Goal: Transaction & Acquisition: Download file/media

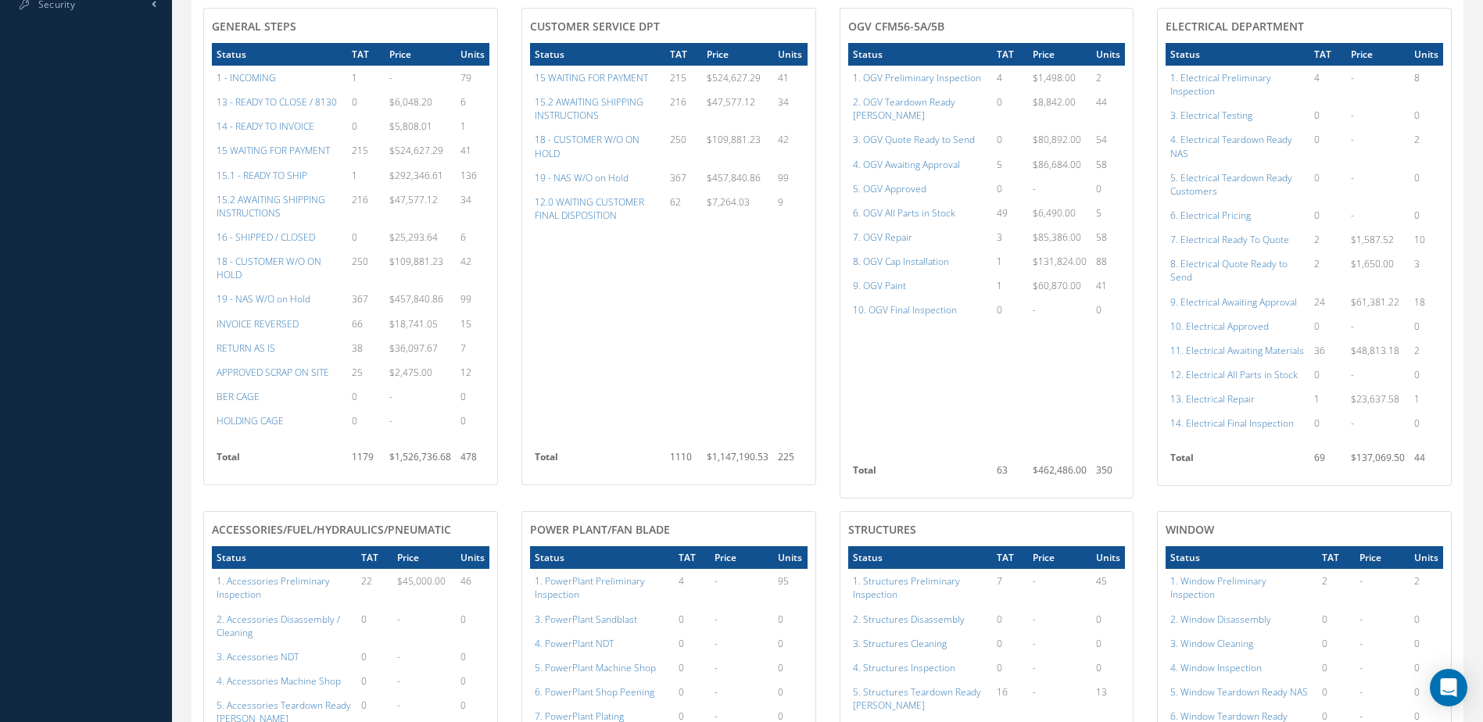
scroll to position [630, 0]
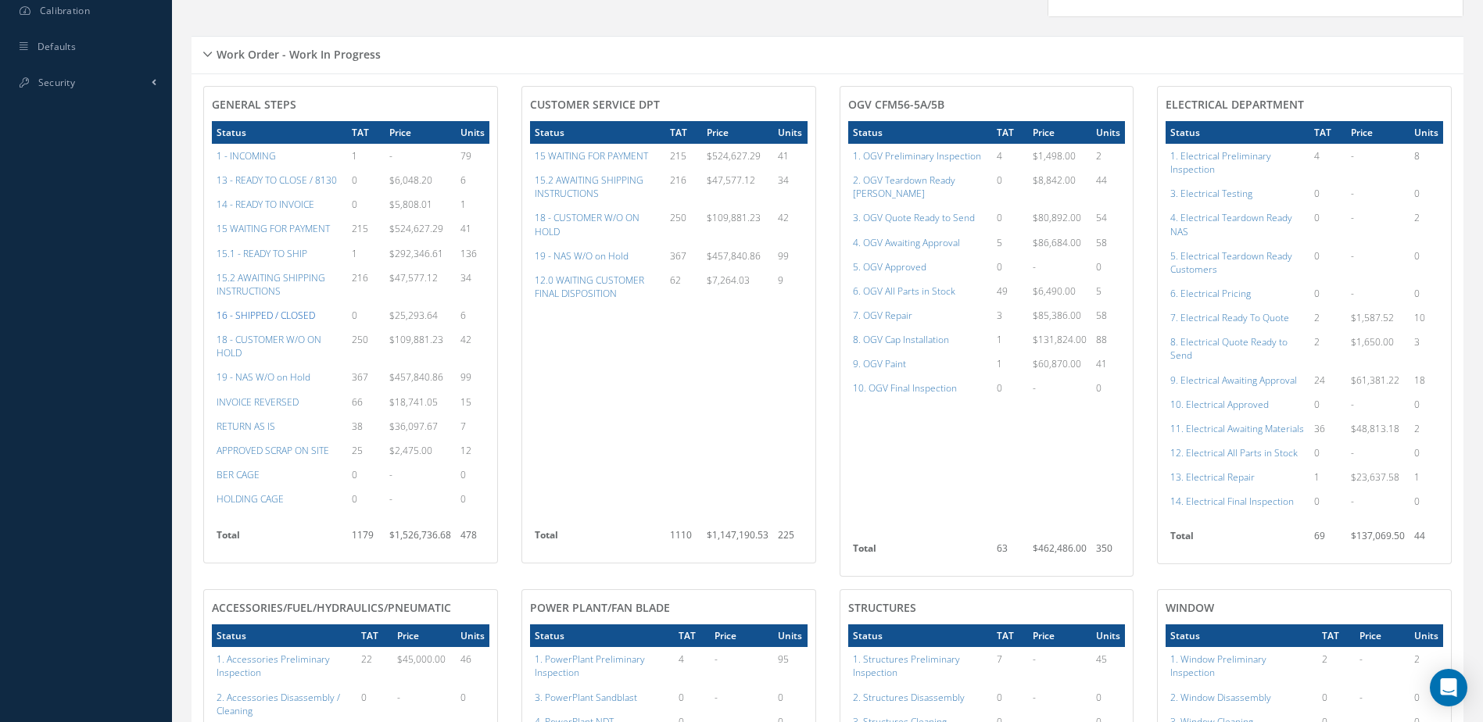
click at [276, 322] on a=22&excludeInternalCustomer=false&excludeInvoicedOrClosed=true&&filtersHidded"] "16 - SHIPPED / CLOSED" at bounding box center [266, 315] width 98 height 13
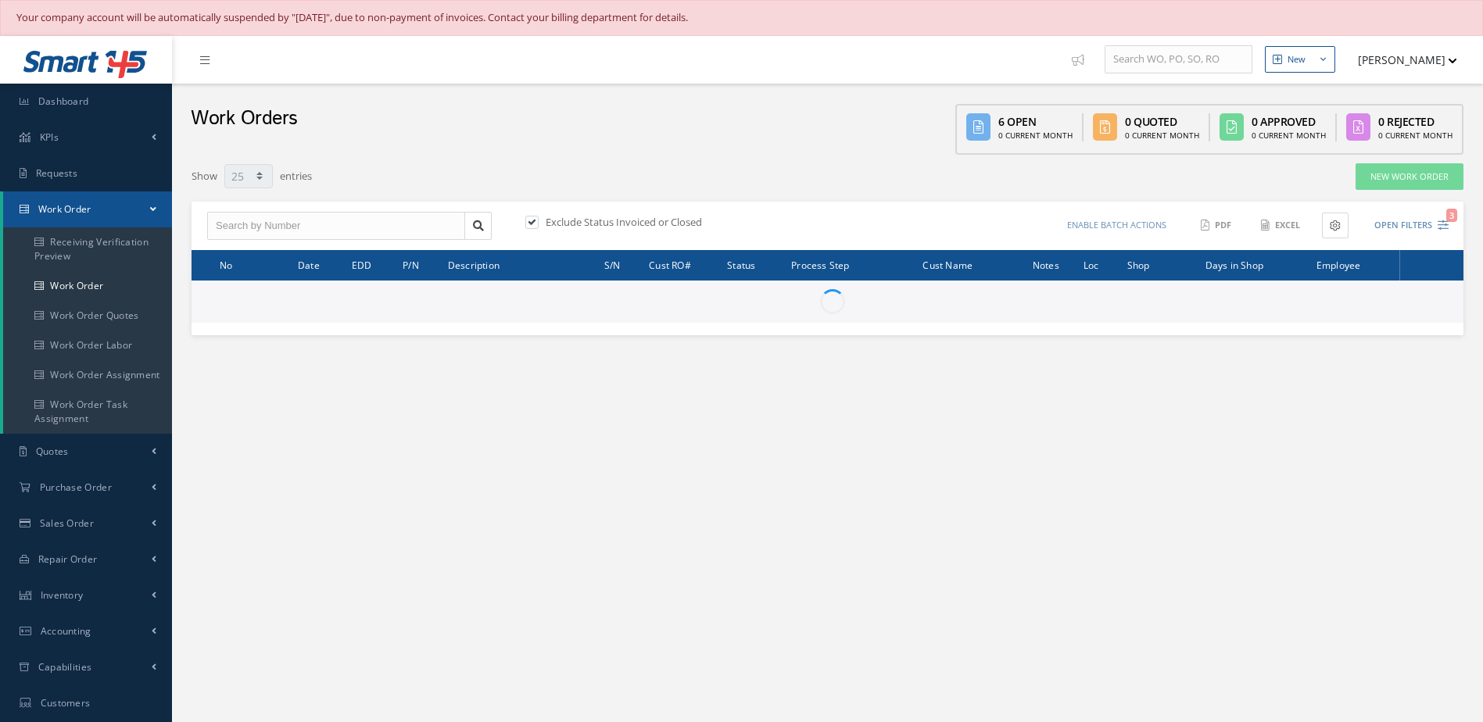
select select "25"
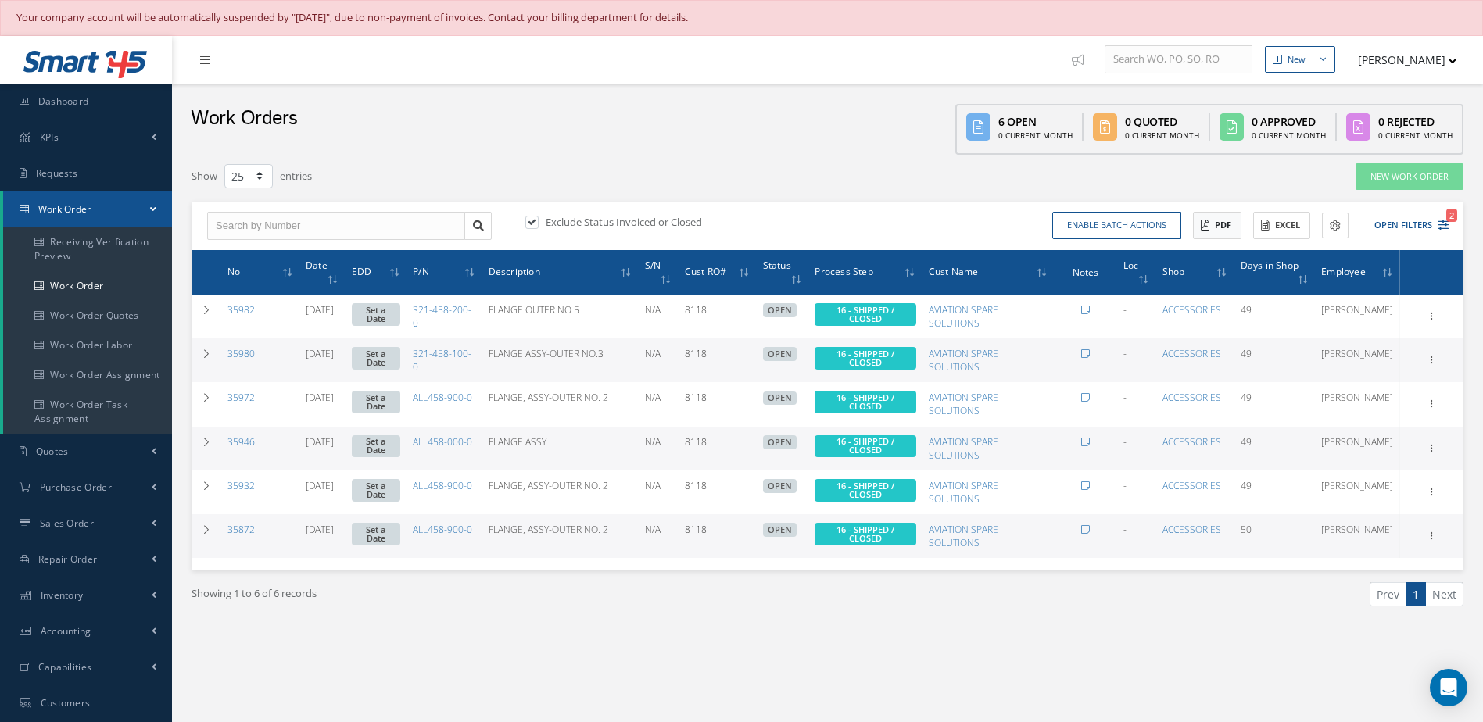
type input "All Work Request"
type input "All Work Performed"
type input "All Status"
type input "WO Part Status"
click at [1395, 226] on button "Open Filters 2" at bounding box center [1404, 226] width 88 height 26
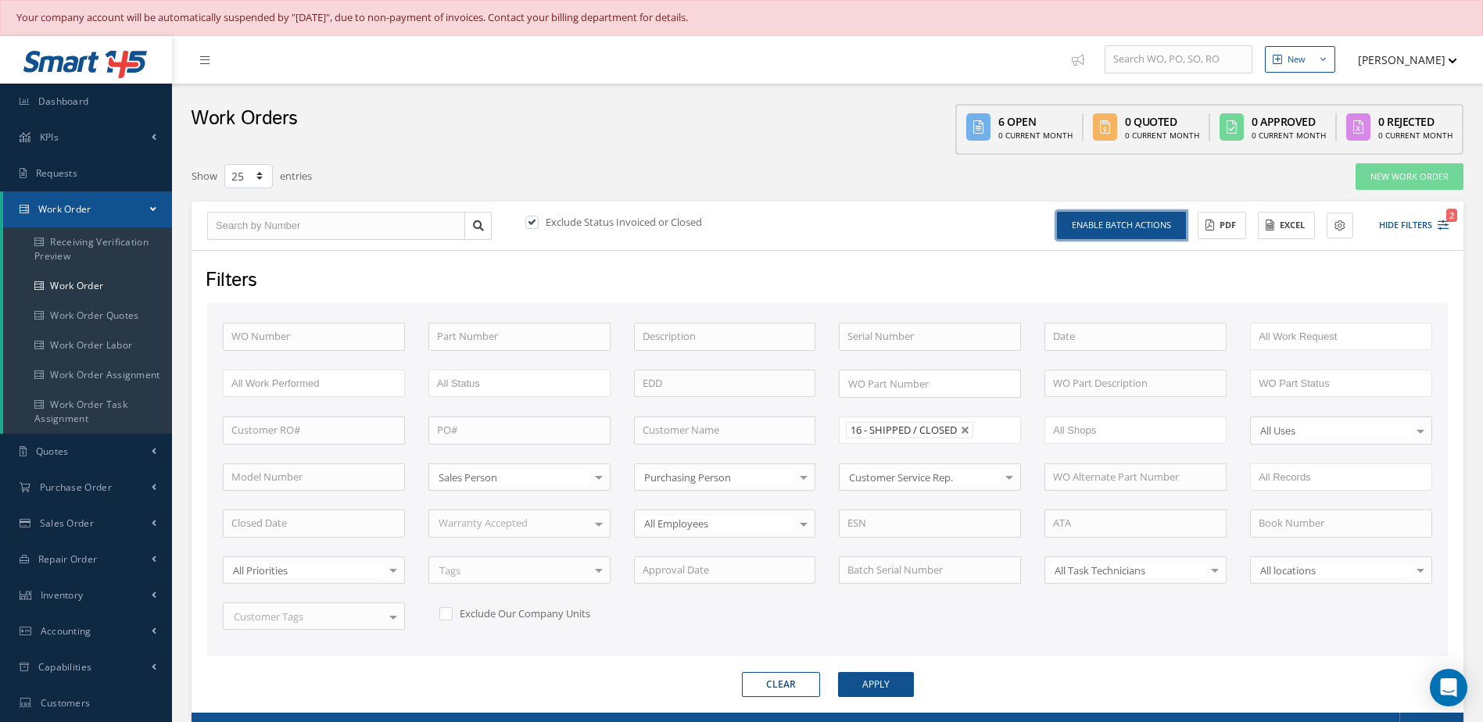
click at [1109, 229] on button "Enable batch actions" at bounding box center [1121, 225] width 129 height 27
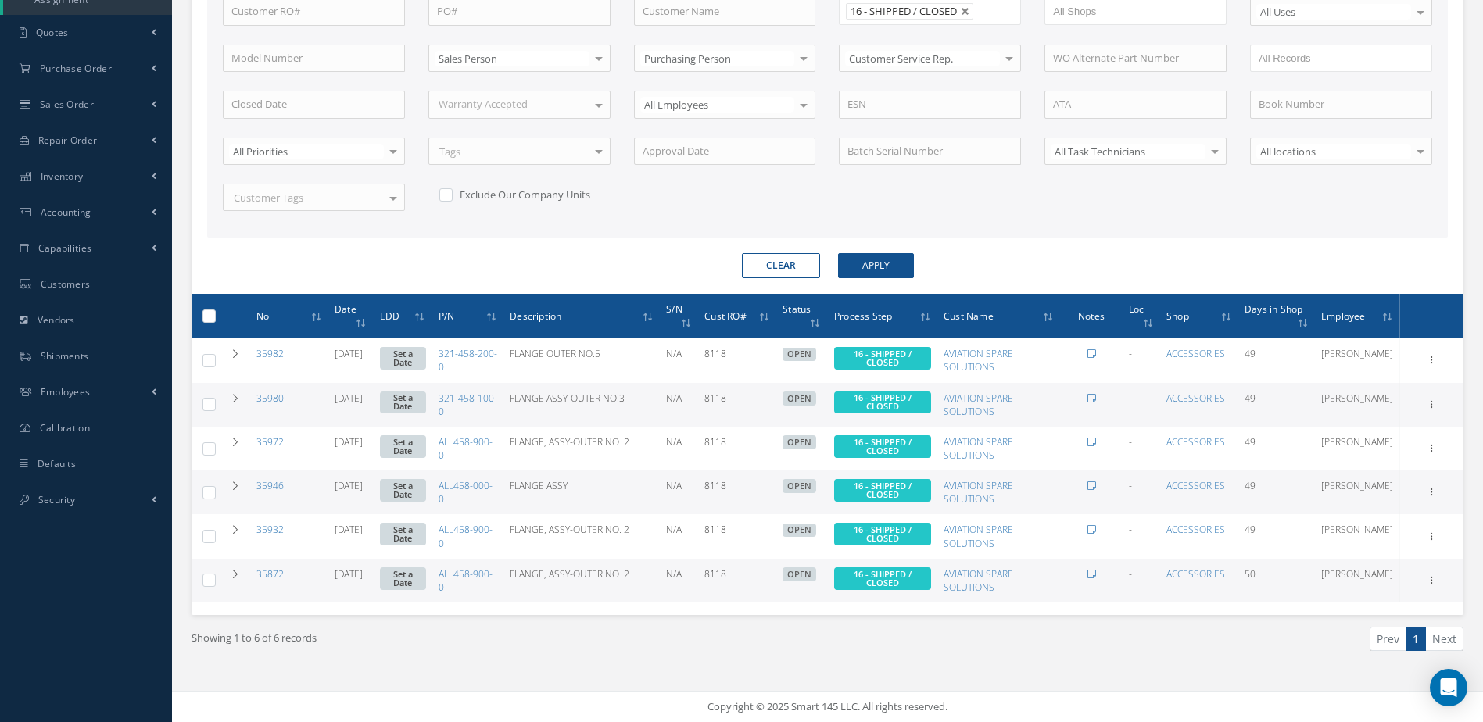
click at [215, 319] on label at bounding box center [215, 315] width 0 height 13
click at [205, 319] on input "checkbox" at bounding box center [210, 318] width 10 height 10
checkbox input "true"
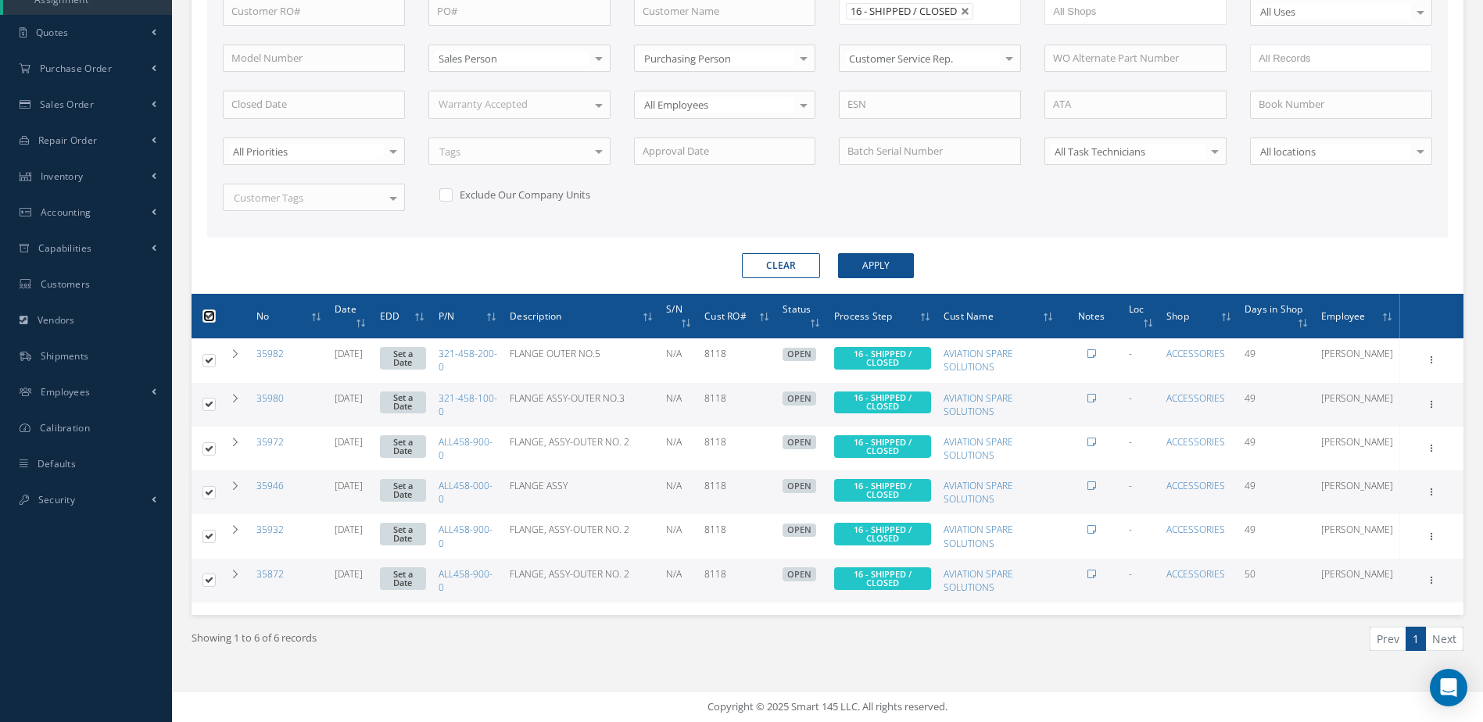
checkbox input "true"
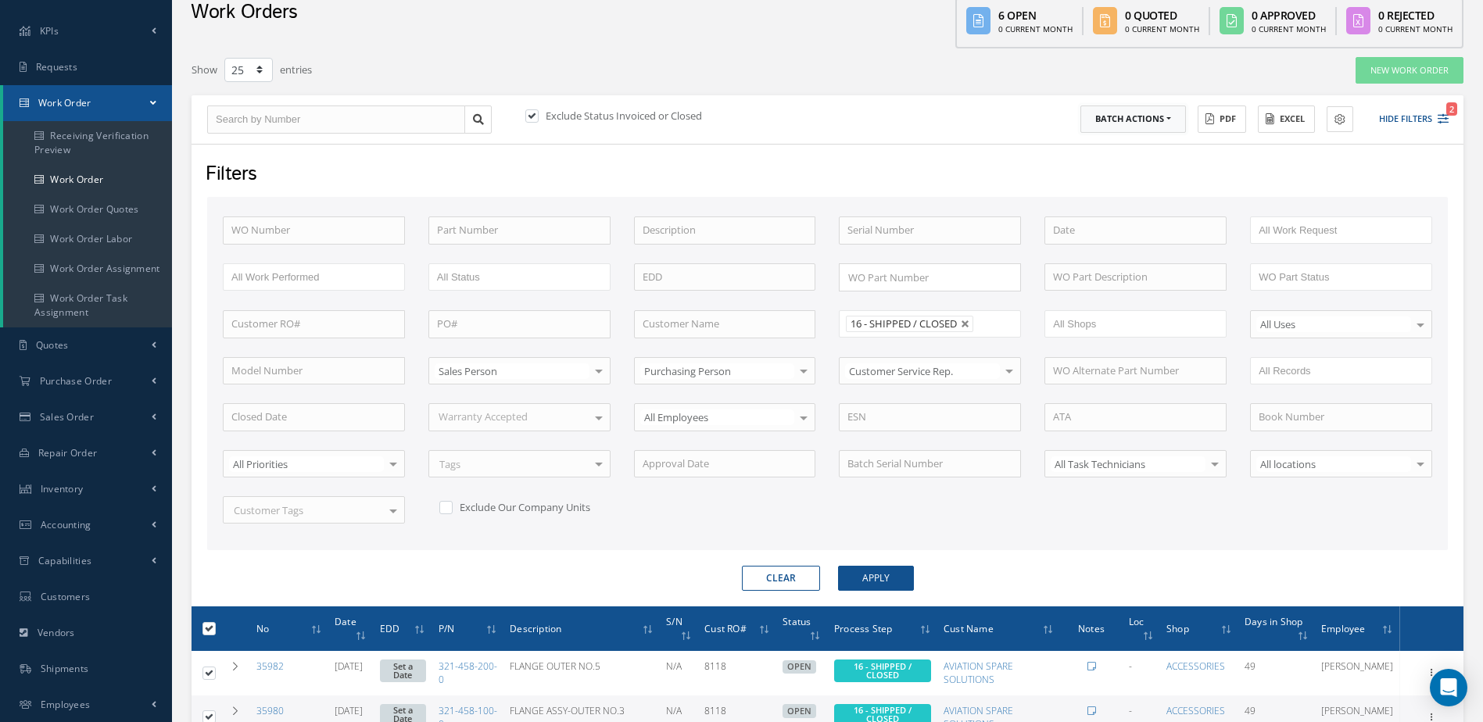
click at [1153, 127] on button "Batch Actions" at bounding box center [1133, 119] width 106 height 27
click at [1110, 164] on link "Close Work Orders" at bounding box center [1142, 166] width 125 height 21
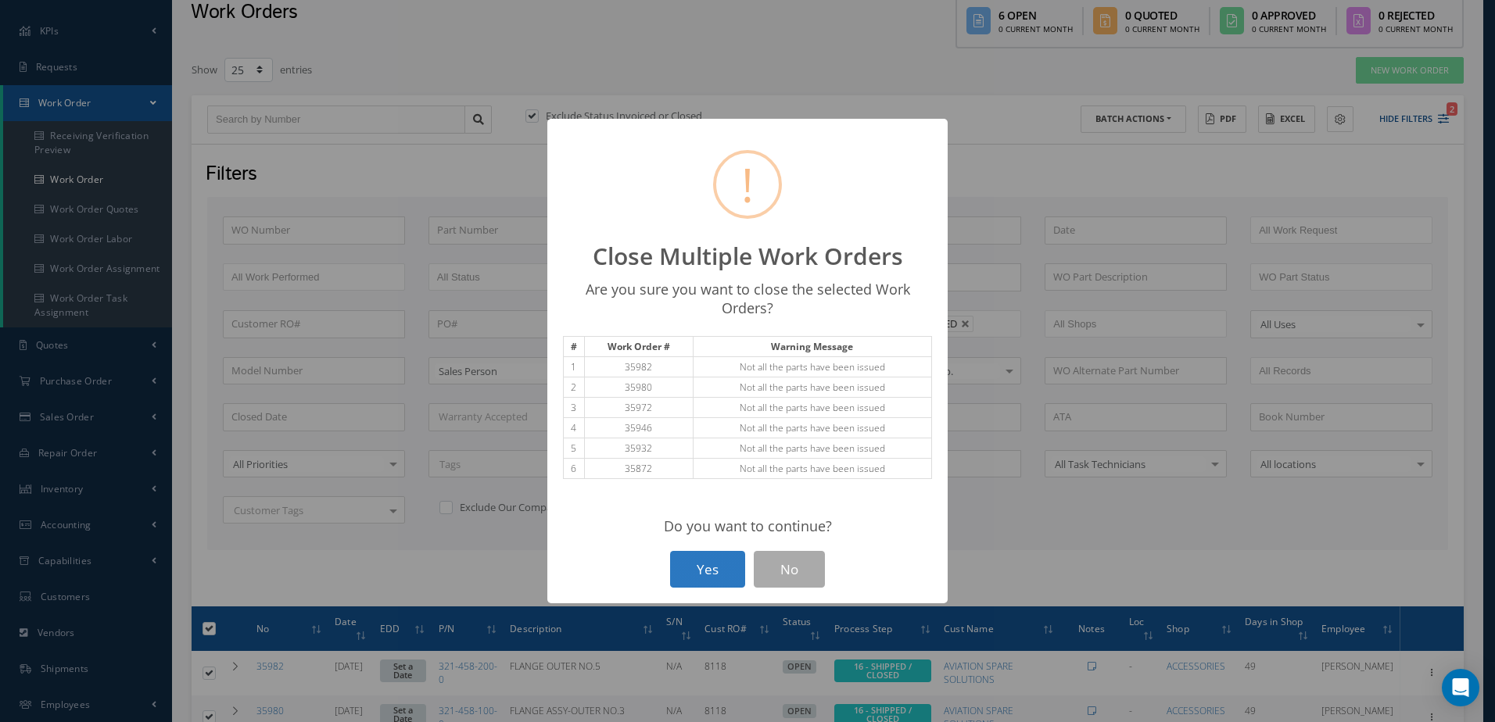
click at [702, 565] on button "Yes" at bounding box center [707, 569] width 75 height 37
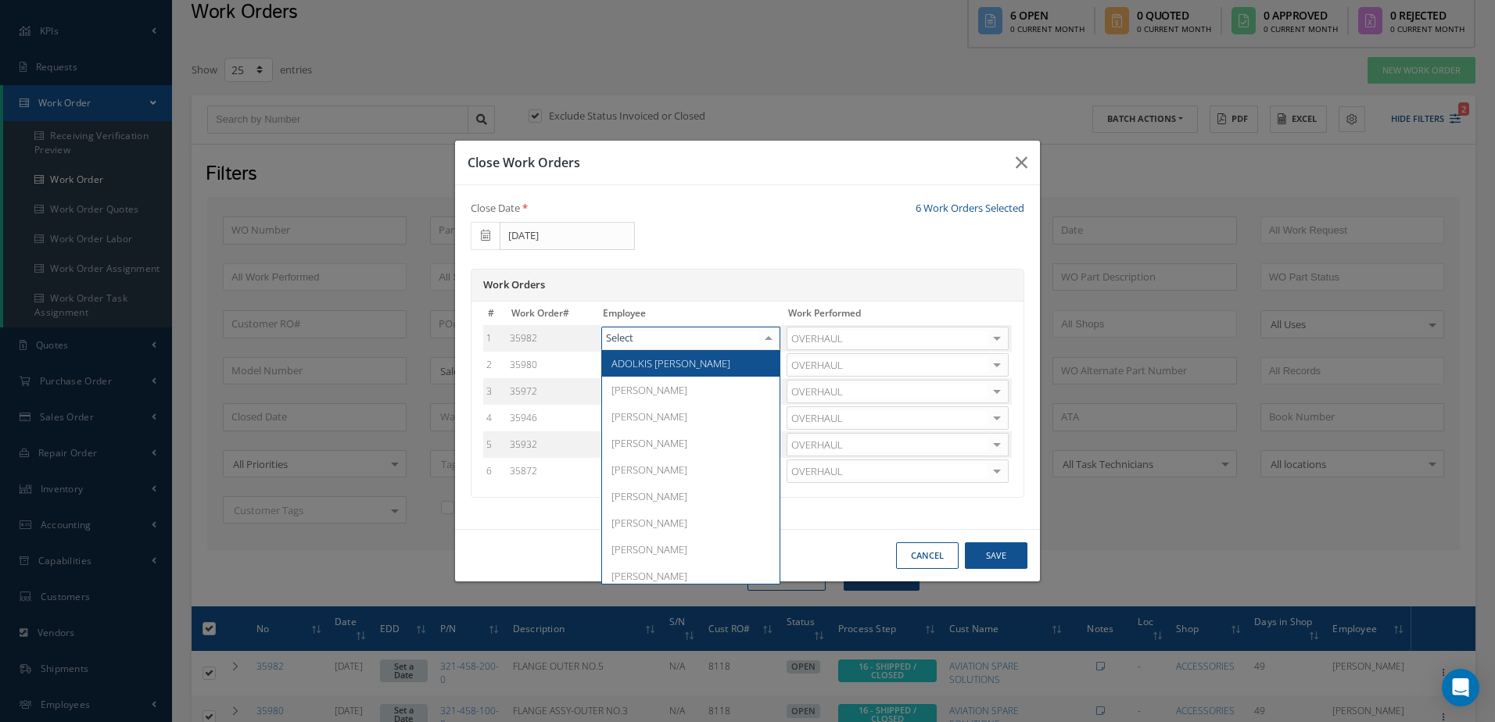
click at [772, 343] on div at bounding box center [768, 339] width 22 height 23
click at [681, 395] on span "Adoni Felipe" at bounding box center [690, 390] width 177 height 27
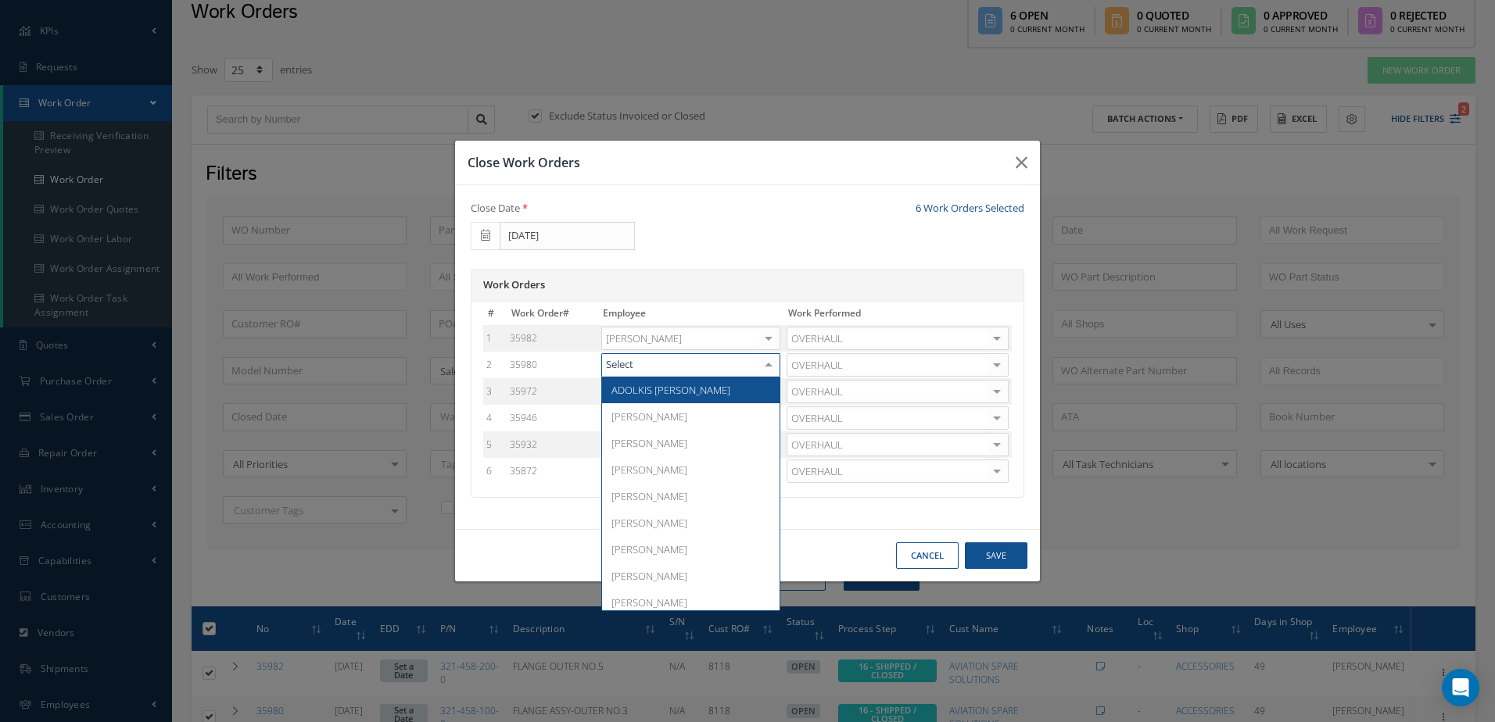
click at [766, 364] on div at bounding box center [768, 365] width 22 height 23
click at [671, 416] on span "[PERSON_NAME]" at bounding box center [690, 416] width 177 height 27
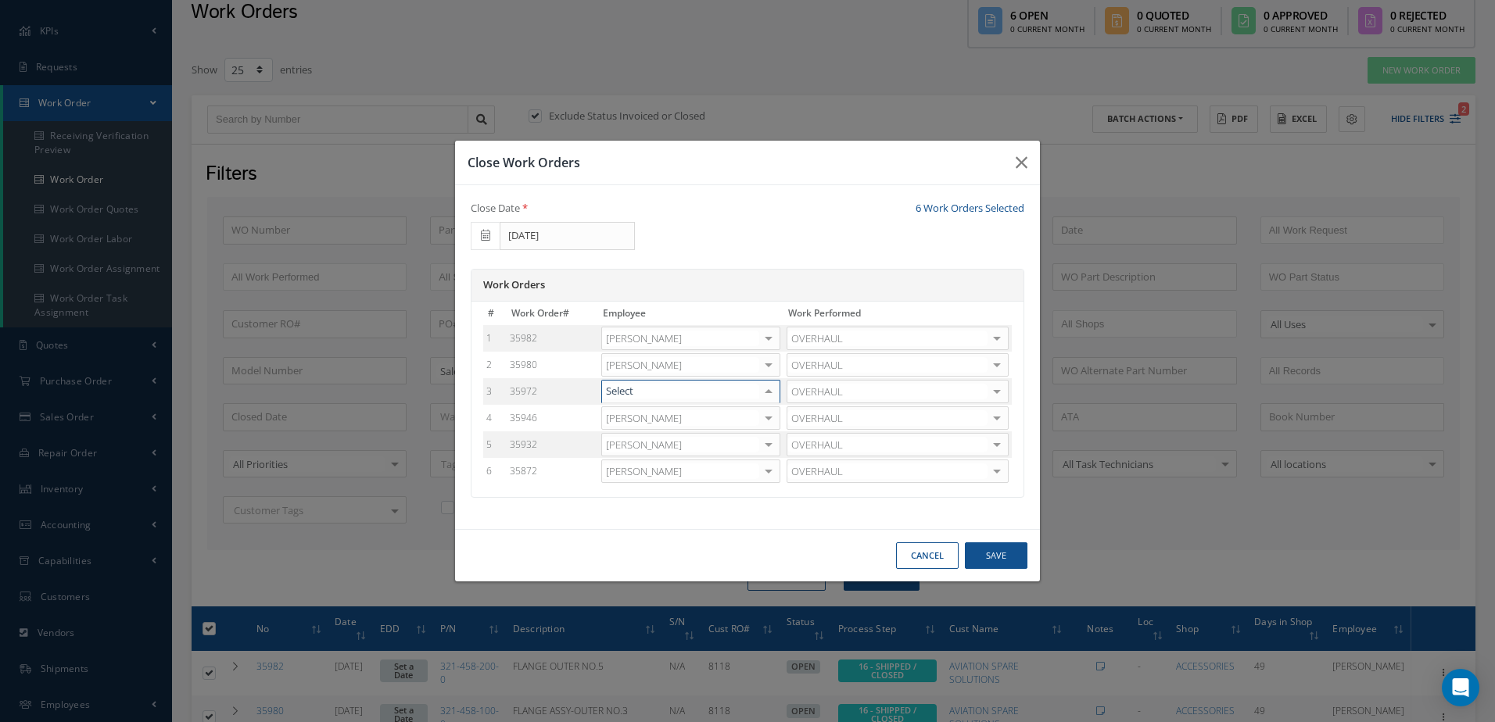
click at [776, 396] on div at bounding box center [768, 392] width 22 height 23
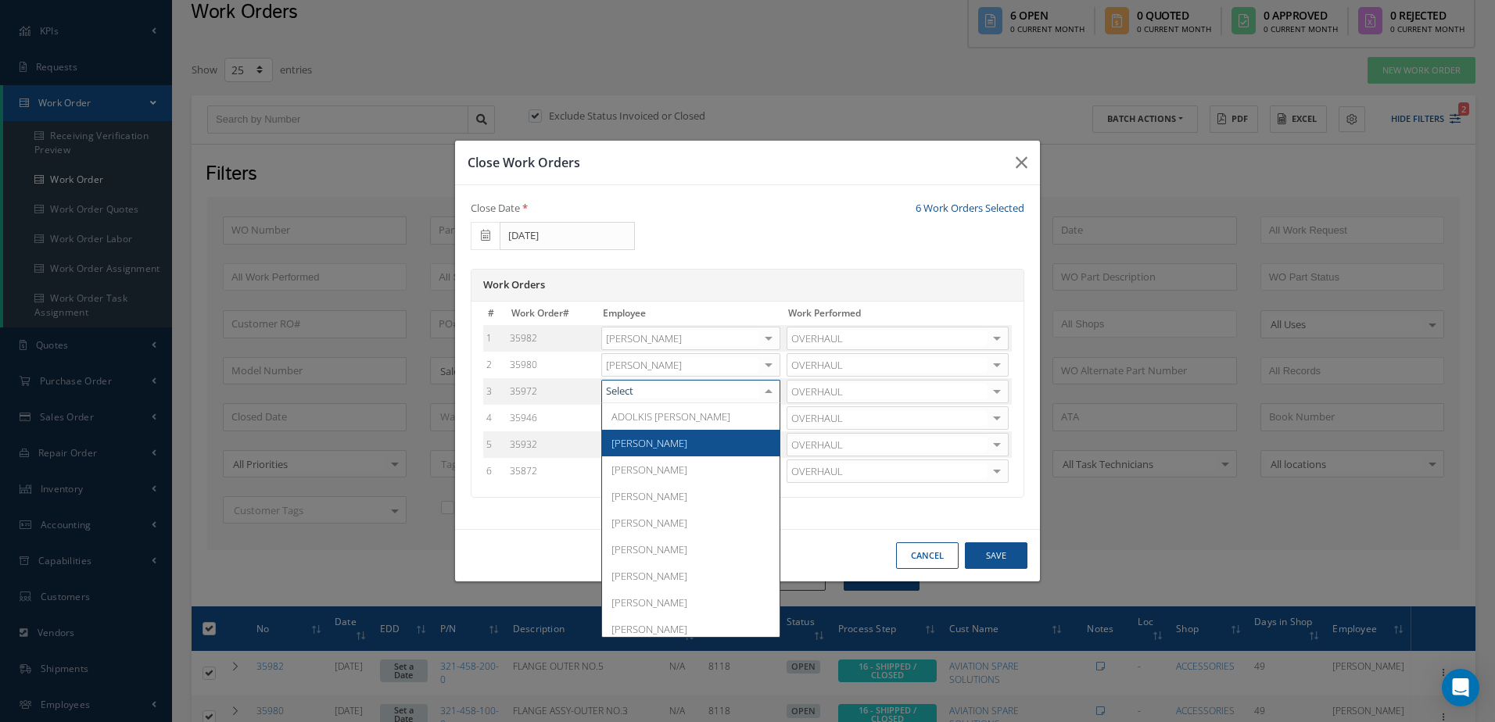
click at [692, 439] on span "Adoni Felipe" at bounding box center [690, 443] width 177 height 27
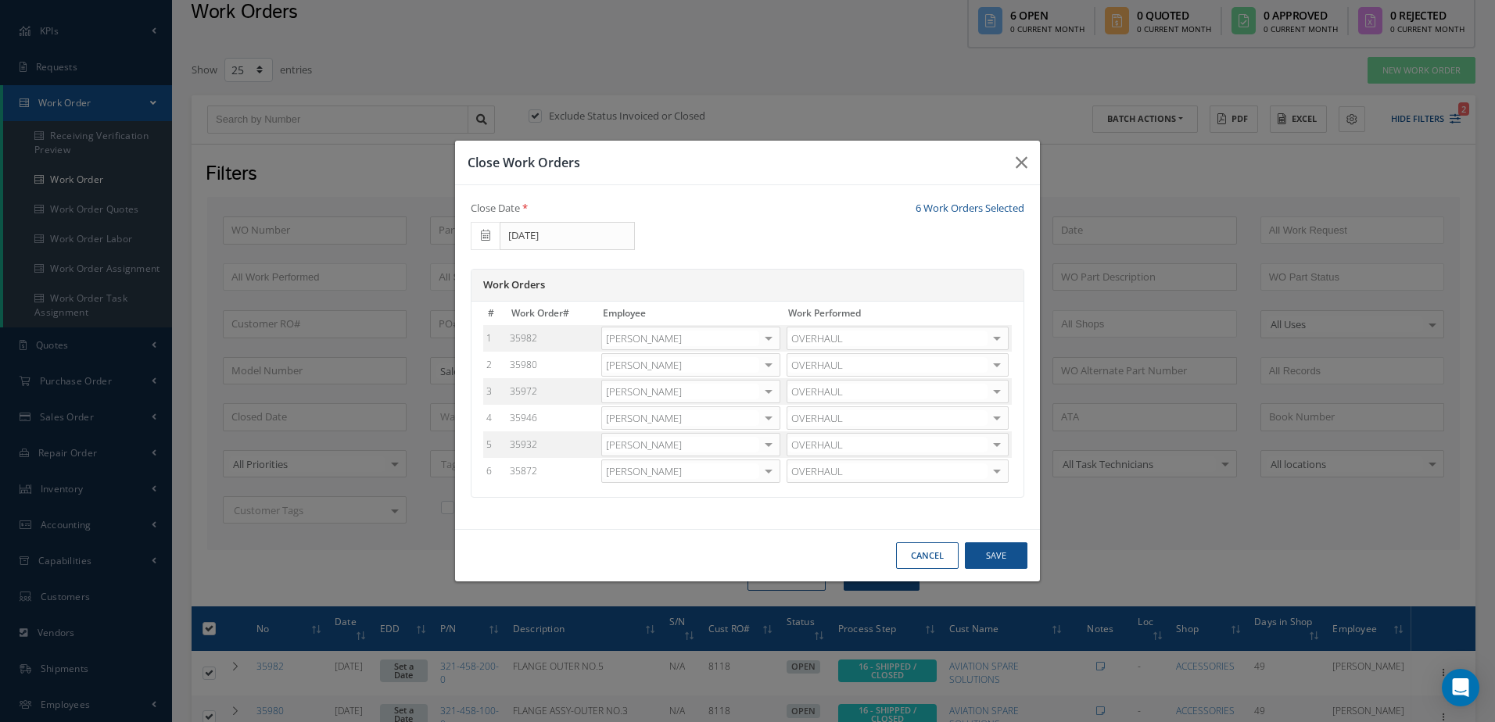
click at [775, 417] on div at bounding box center [768, 418] width 22 height 23
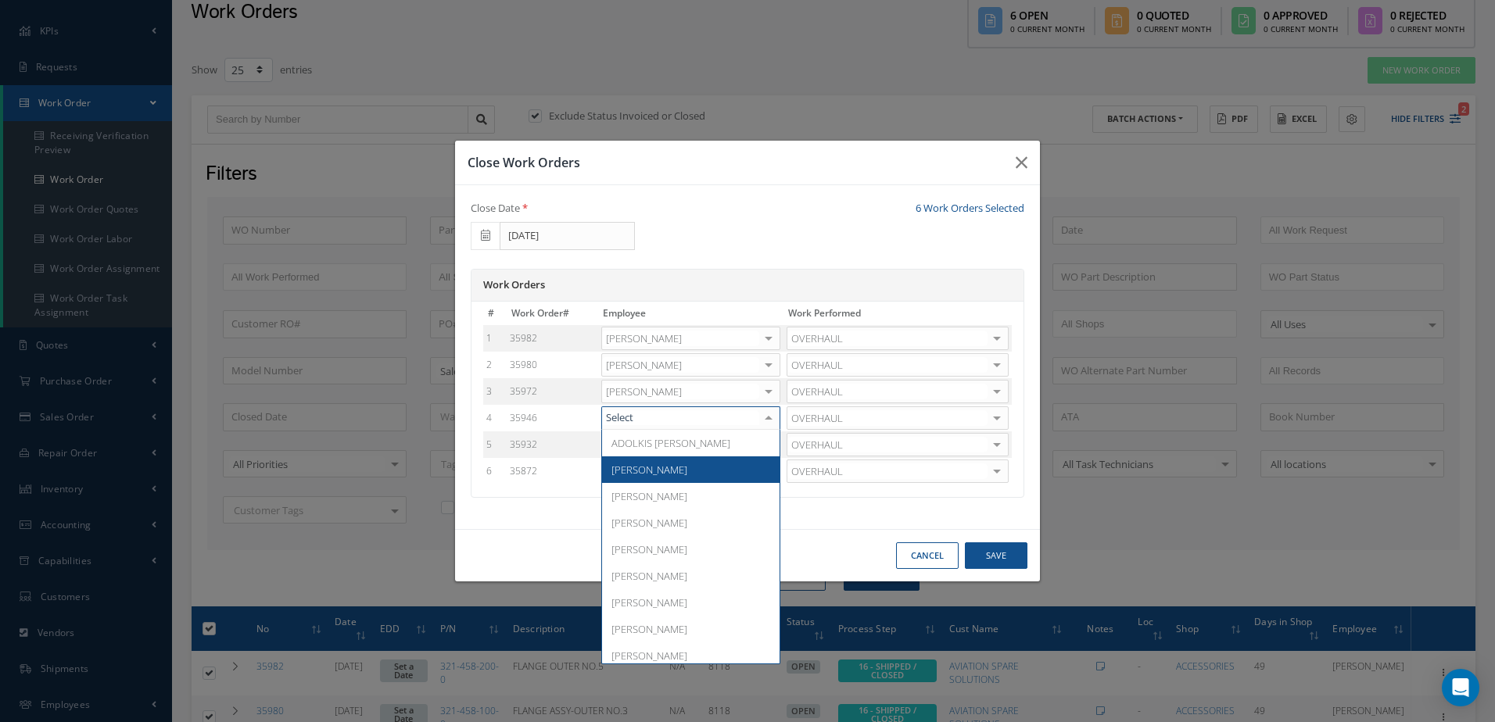
click at [689, 466] on span "Adoni Felipe" at bounding box center [690, 470] width 177 height 27
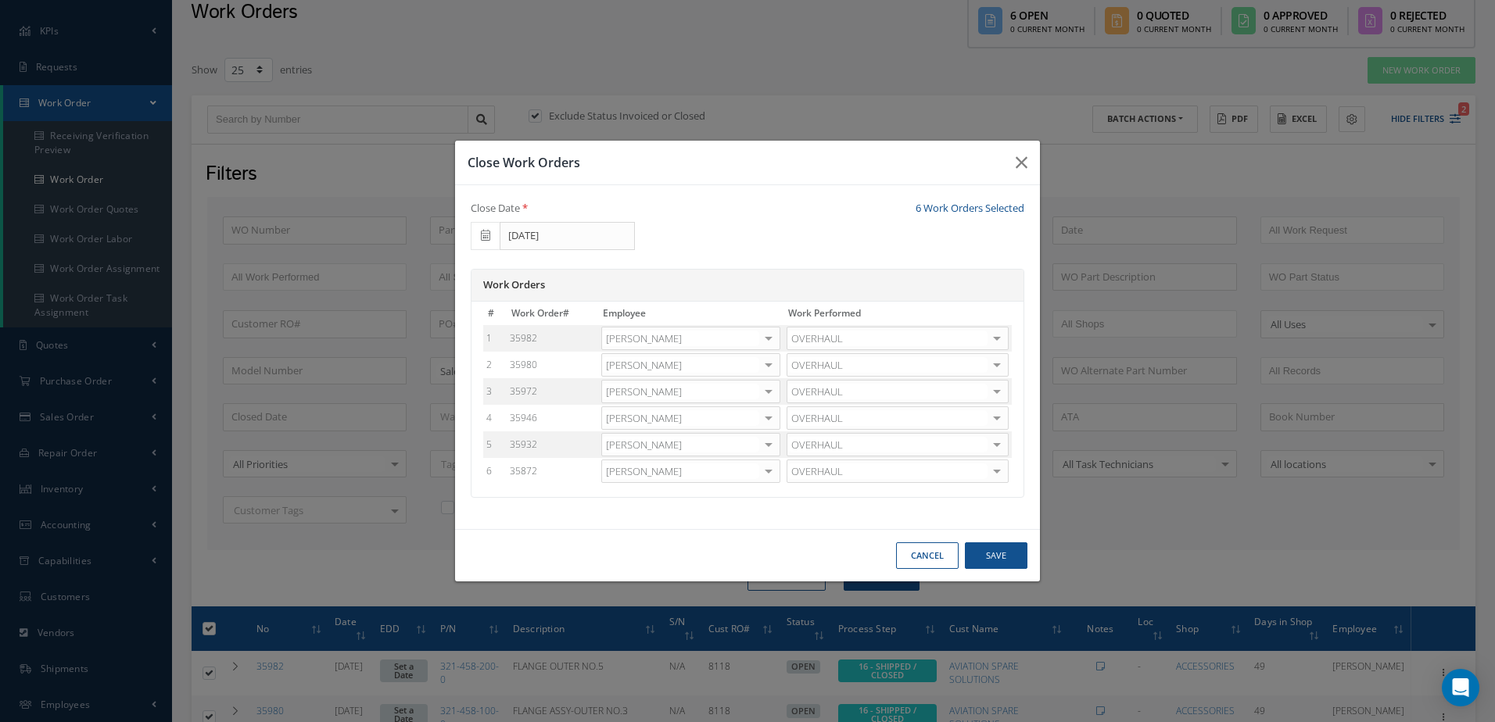
click at [768, 438] on div at bounding box center [768, 445] width 22 height 23
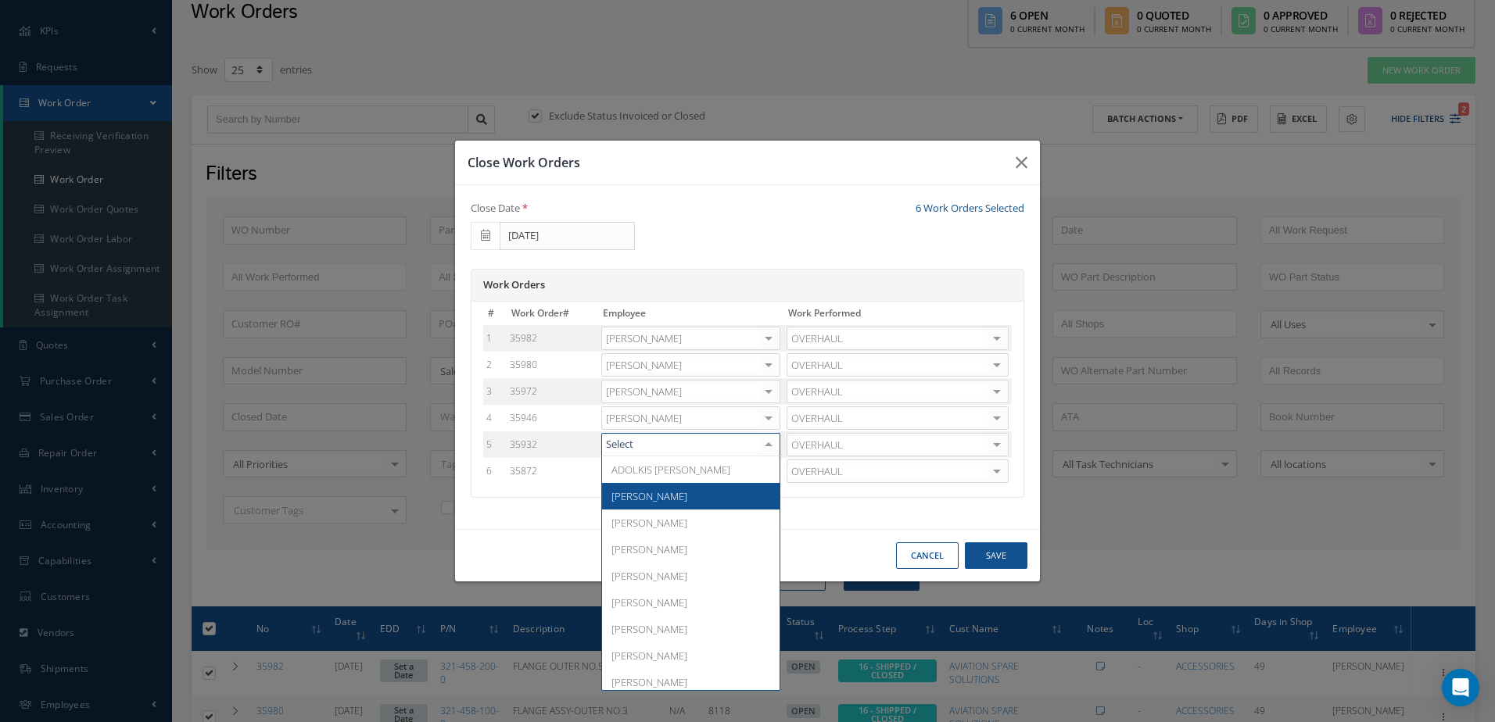
click at [686, 497] on span "Adoni Felipe" at bounding box center [690, 496] width 177 height 27
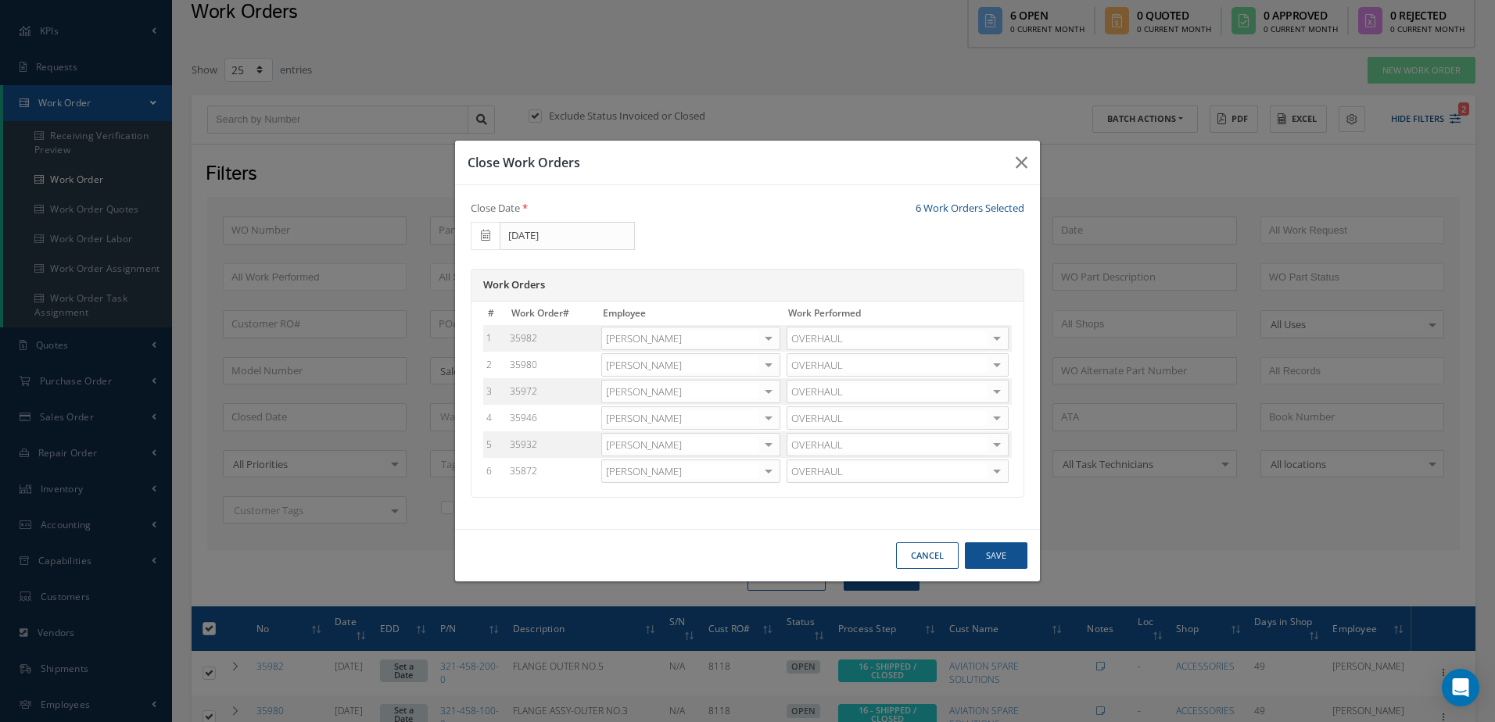
click at [764, 467] on div at bounding box center [768, 471] width 22 height 23
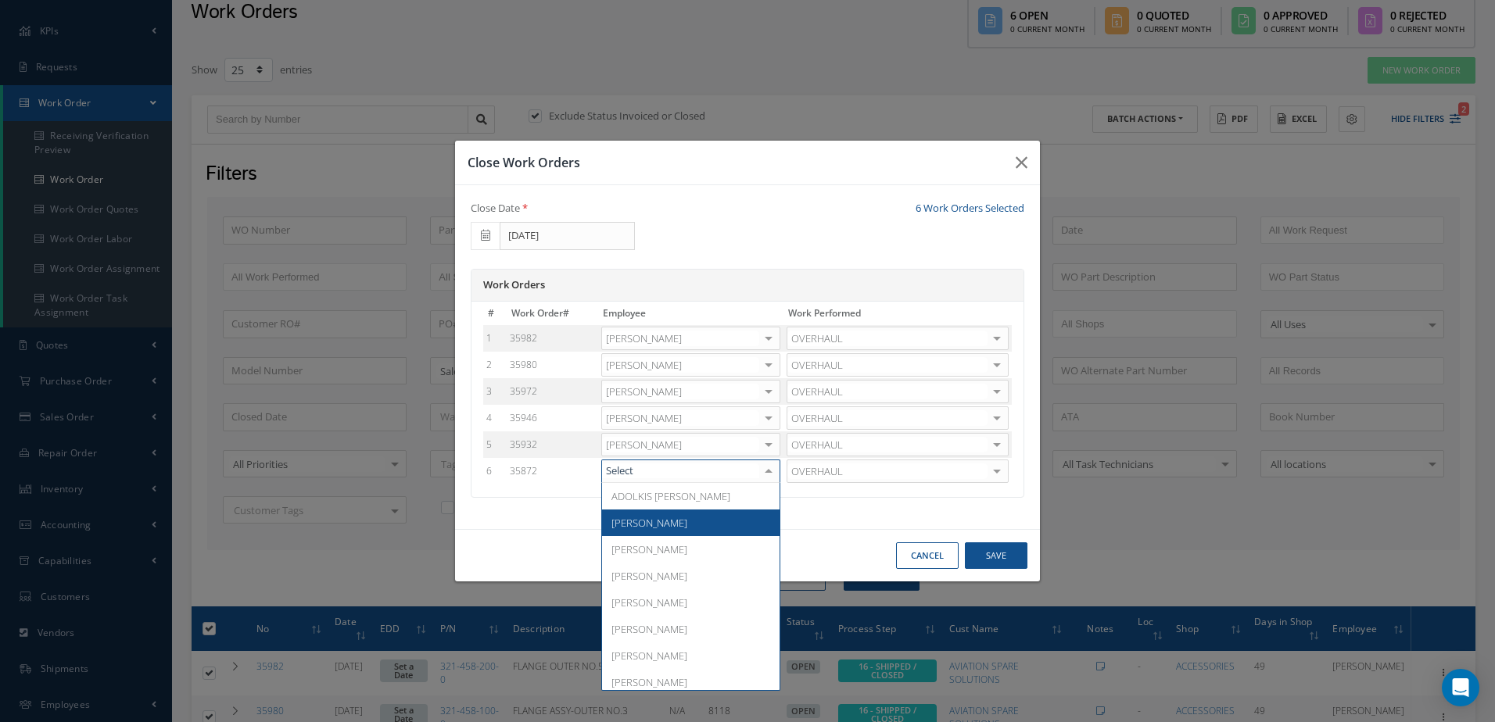
click at [655, 522] on span "Adoni Felipe" at bounding box center [649, 523] width 76 height 14
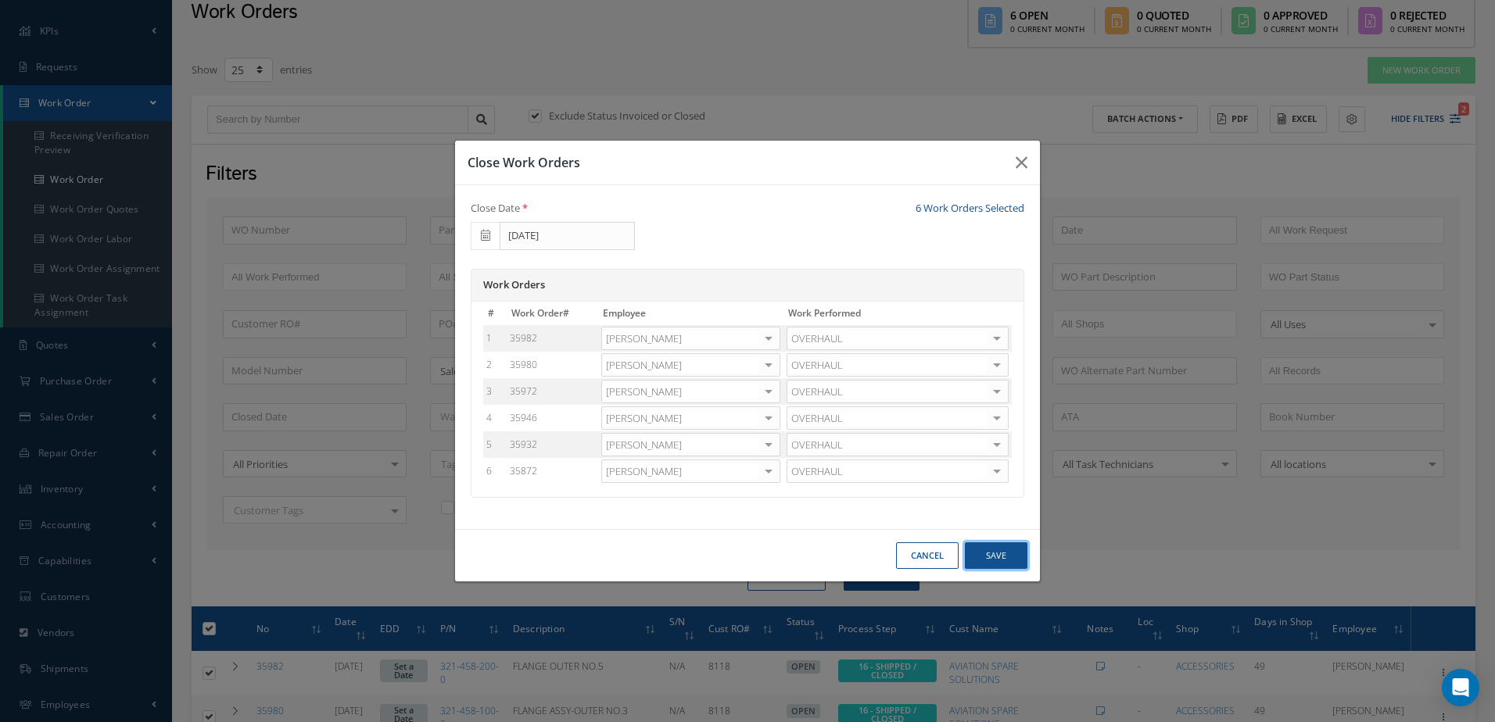
click at [997, 557] on button "Save" at bounding box center [996, 555] width 63 height 27
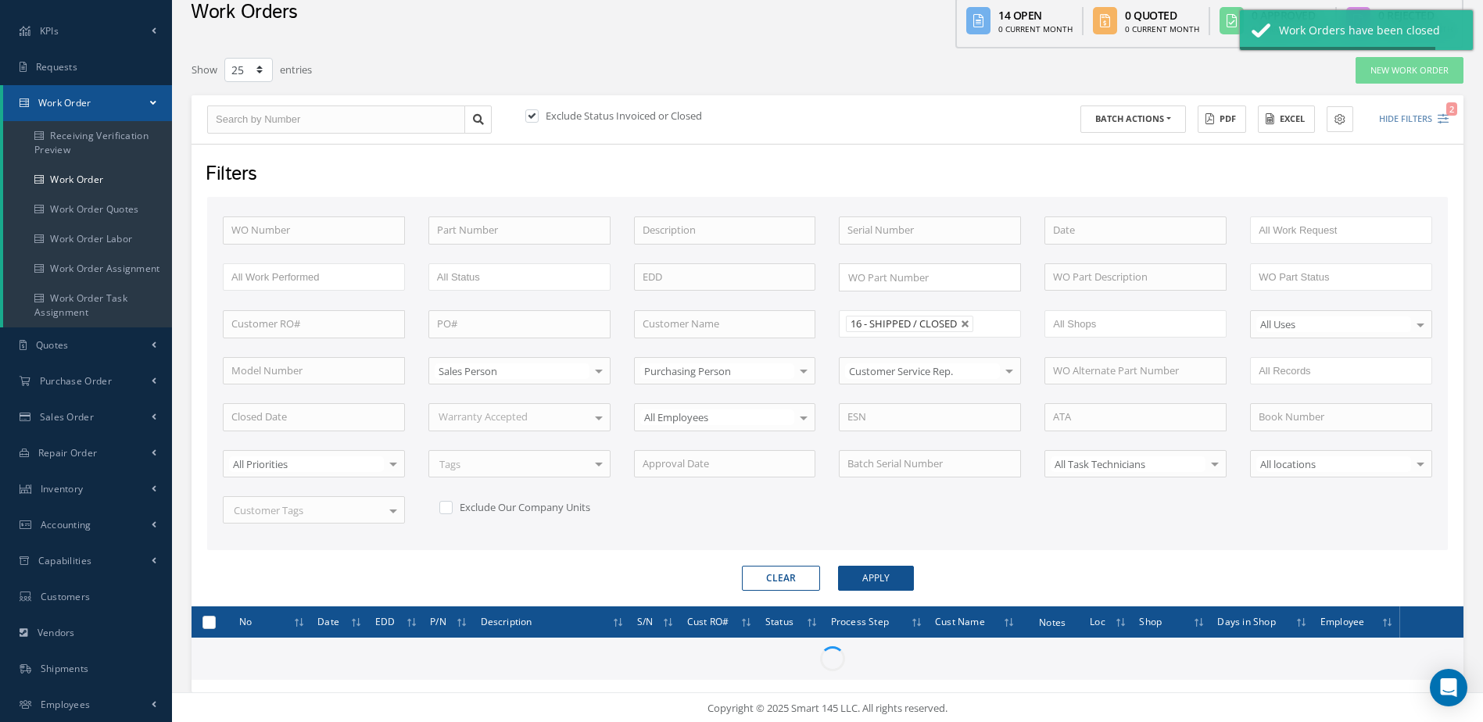
checkbox input "false"
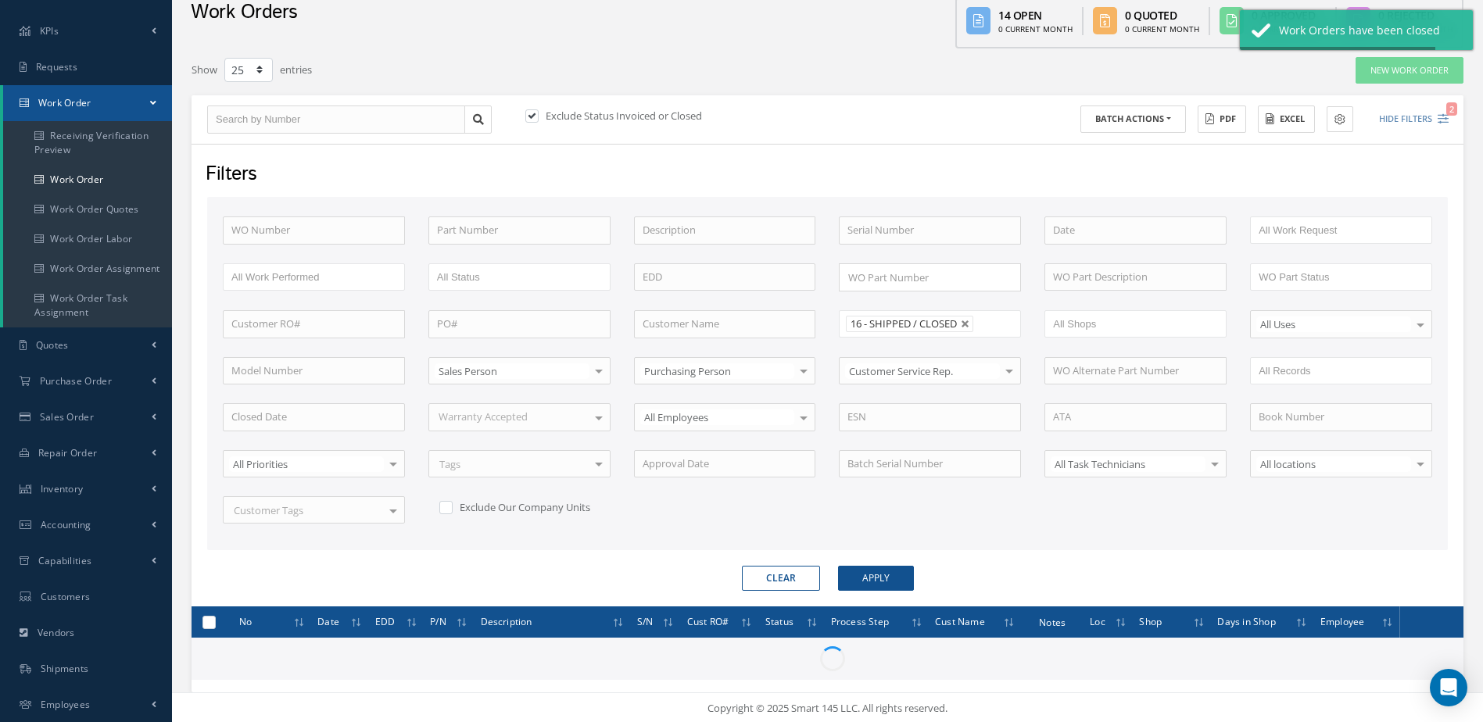
checkbox input "false"
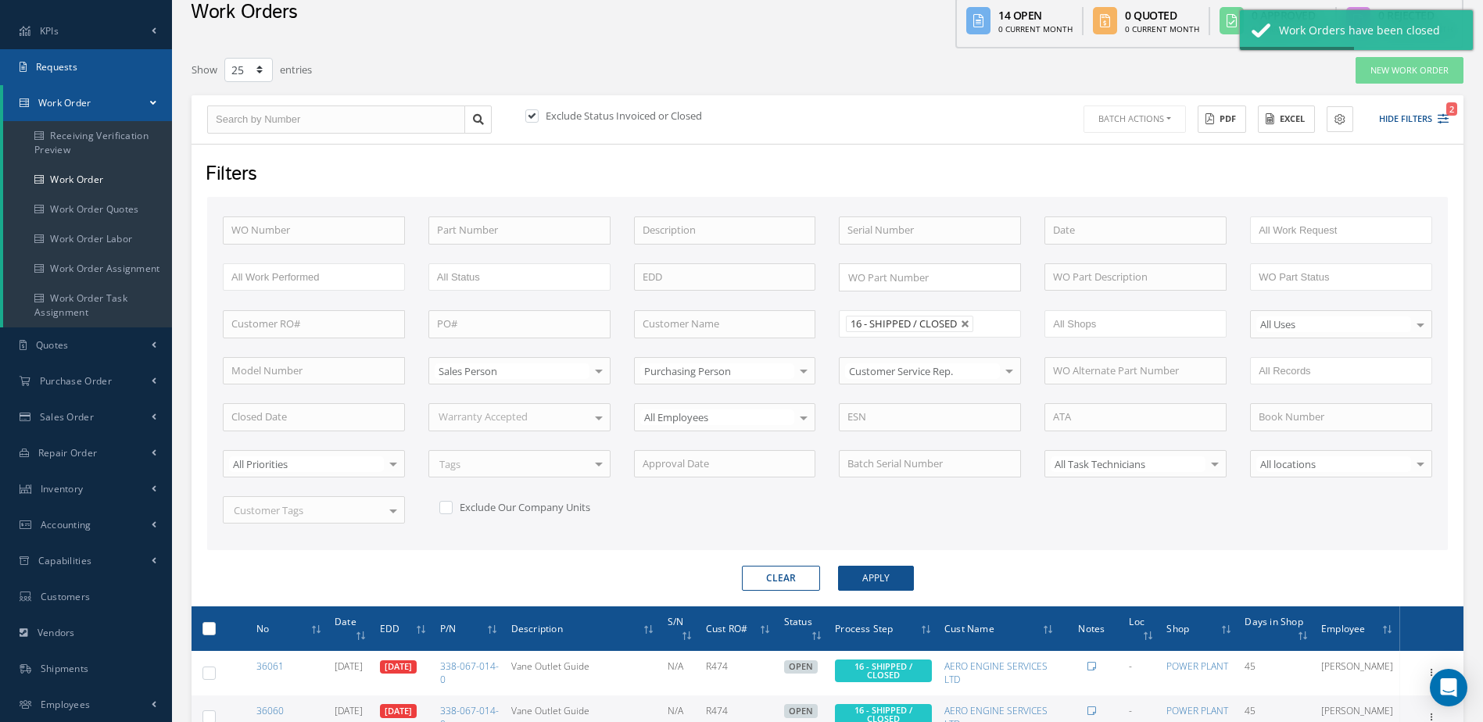
scroll to position [0, 0]
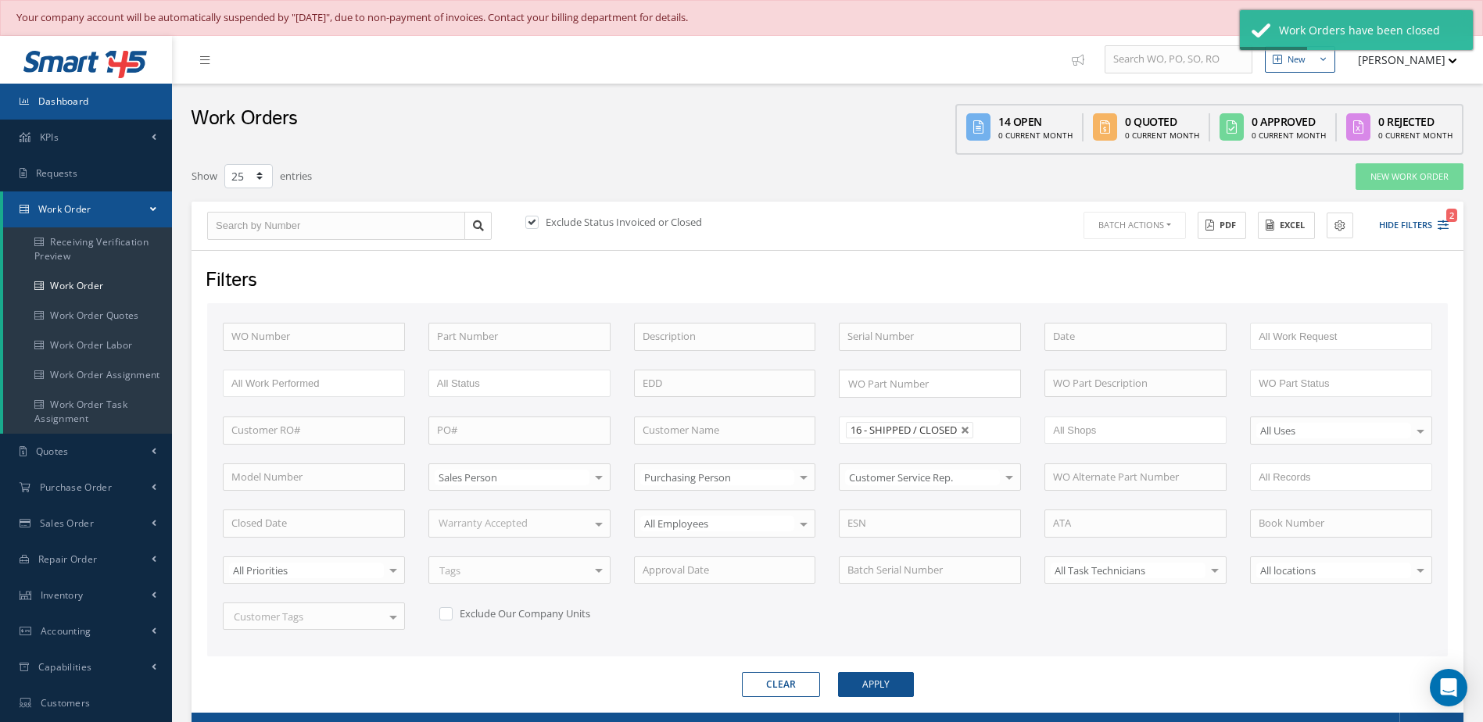
click at [98, 109] on link "Dashboard" at bounding box center [86, 102] width 172 height 36
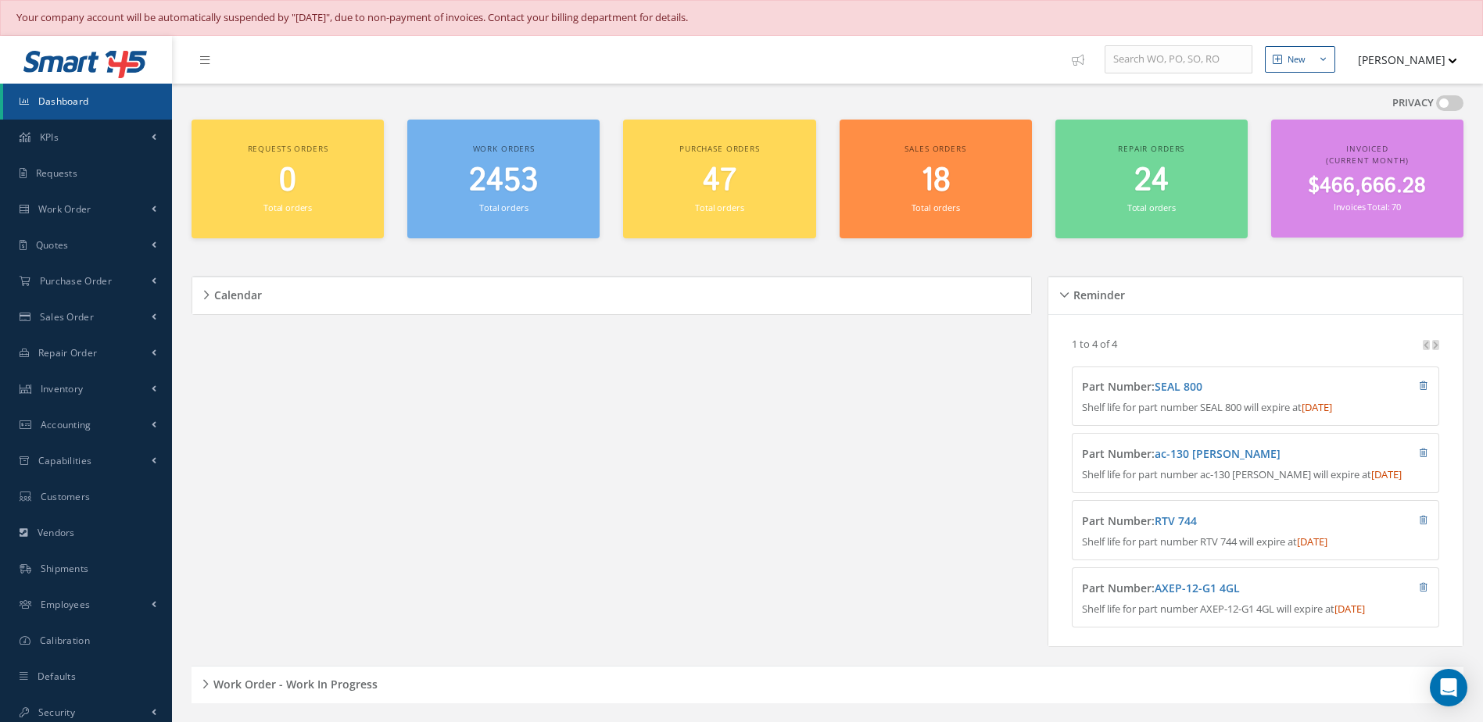
click at [68, 103] on span "Dashboard" at bounding box center [63, 101] width 51 height 13
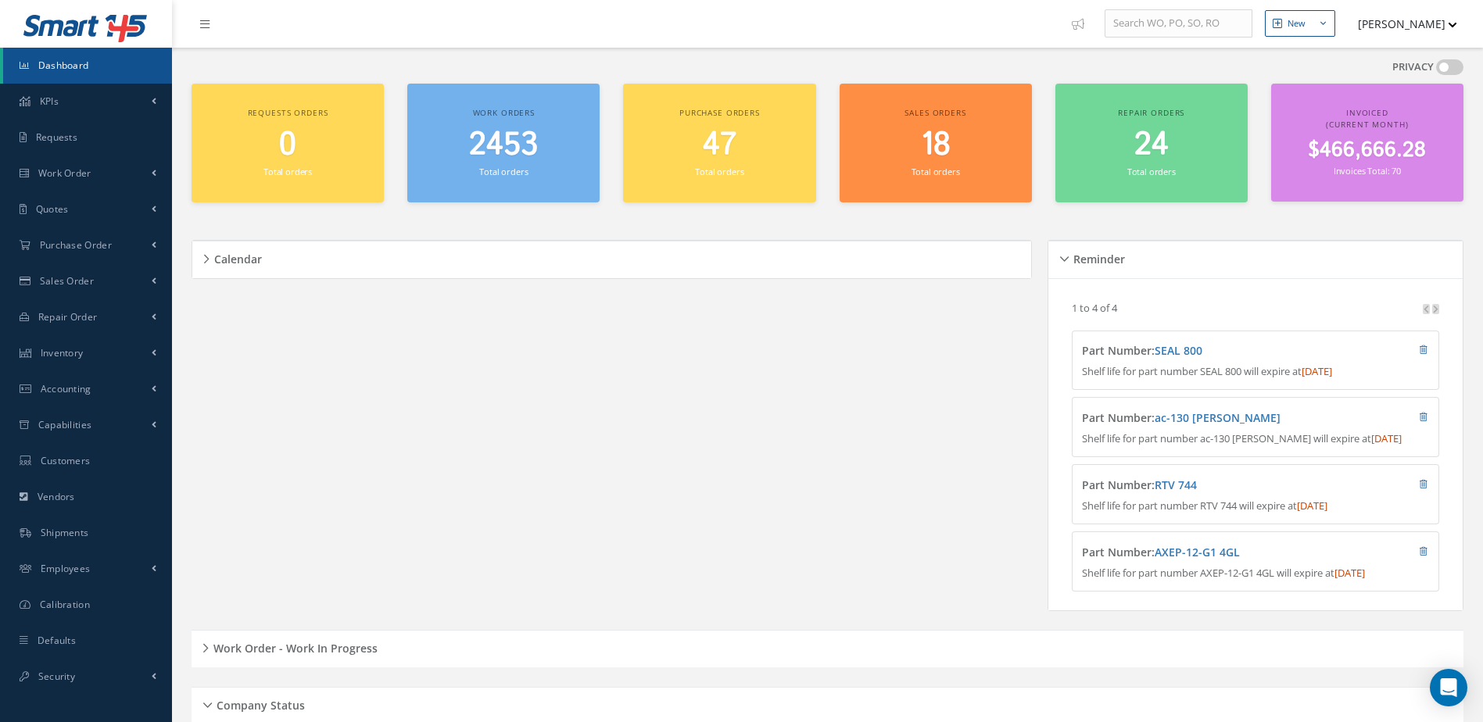
scroll to position [427, 0]
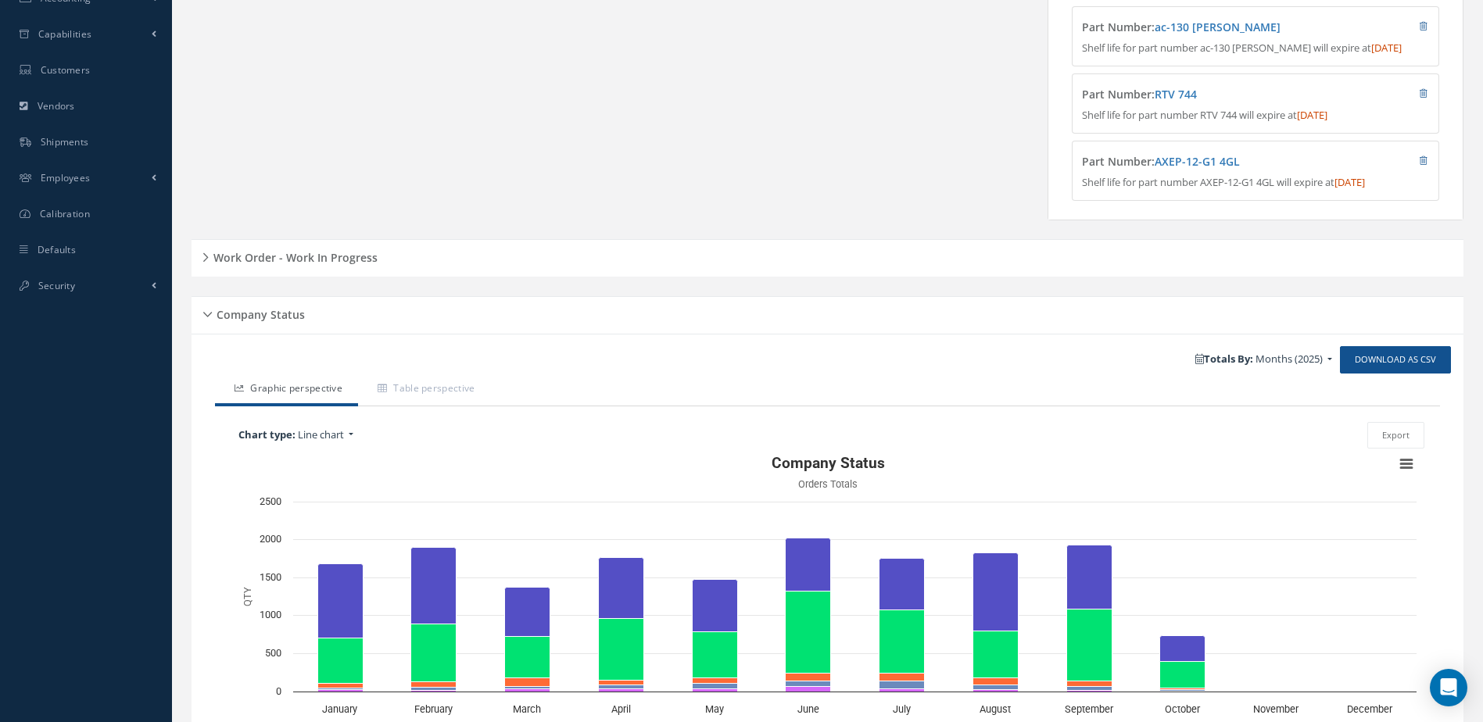
click at [359, 265] on h5 "Work Order - Work In Progress" at bounding box center [293, 255] width 169 height 19
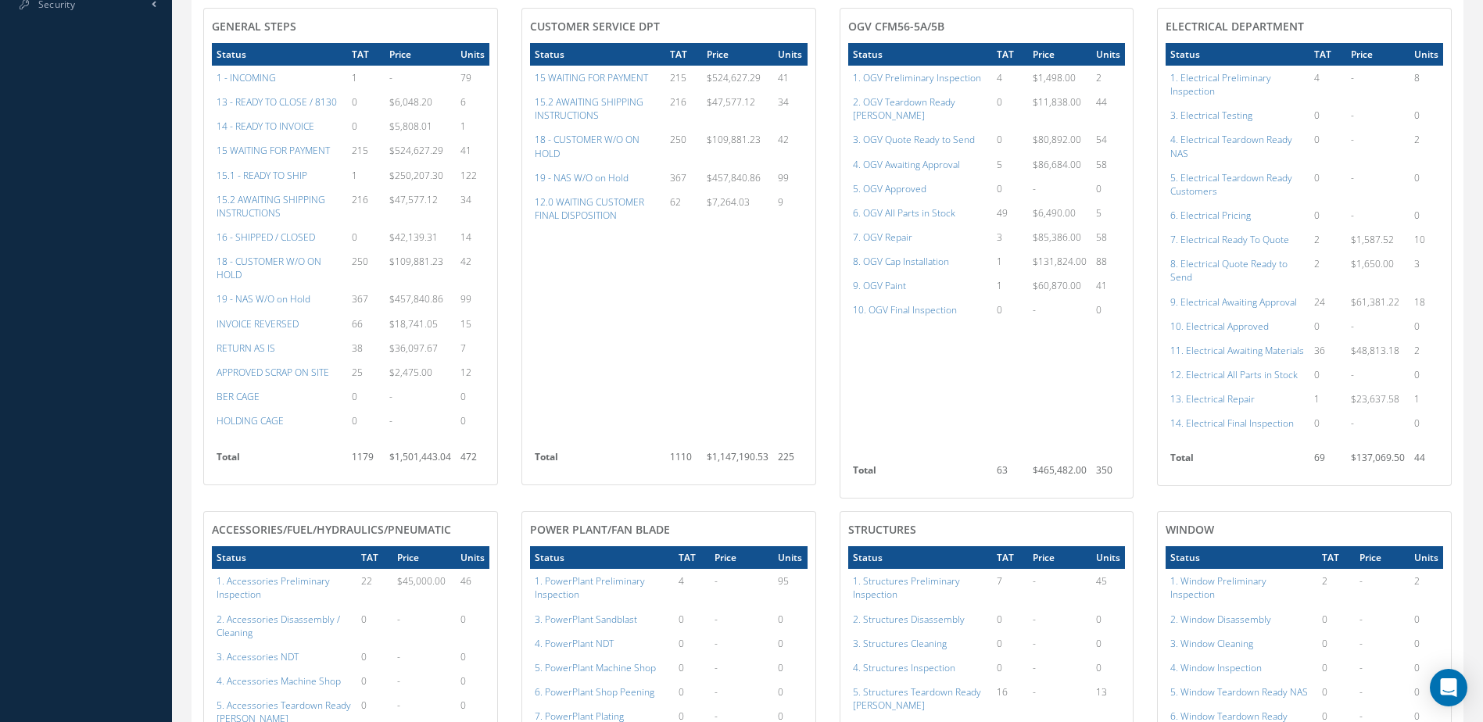
scroll to position [786, 0]
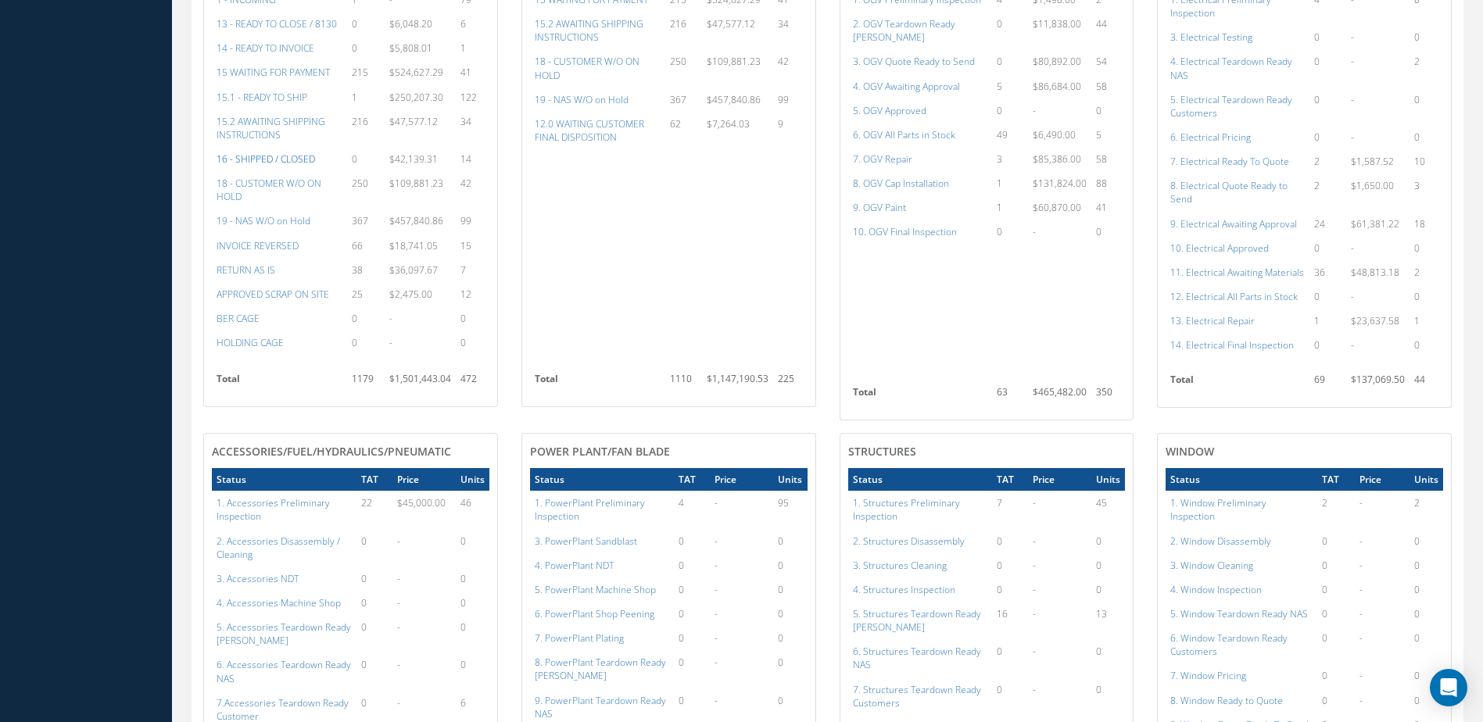
click at [275, 166] on a=22&excludeInternalCustomer=false&excludeInvoicedOrClosed=true&&filtersHidded"] "16 - SHIPPED / CLOSED" at bounding box center [266, 158] width 98 height 13
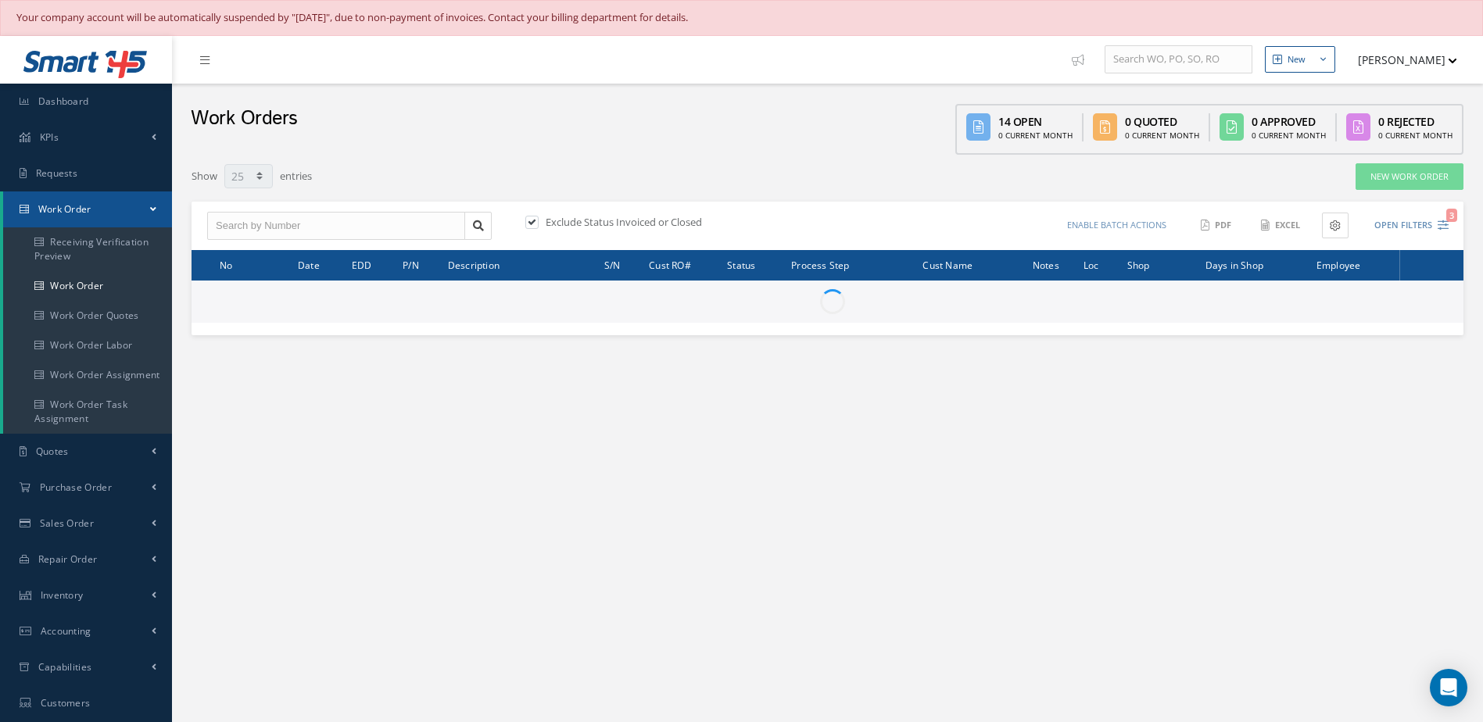
select select "25"
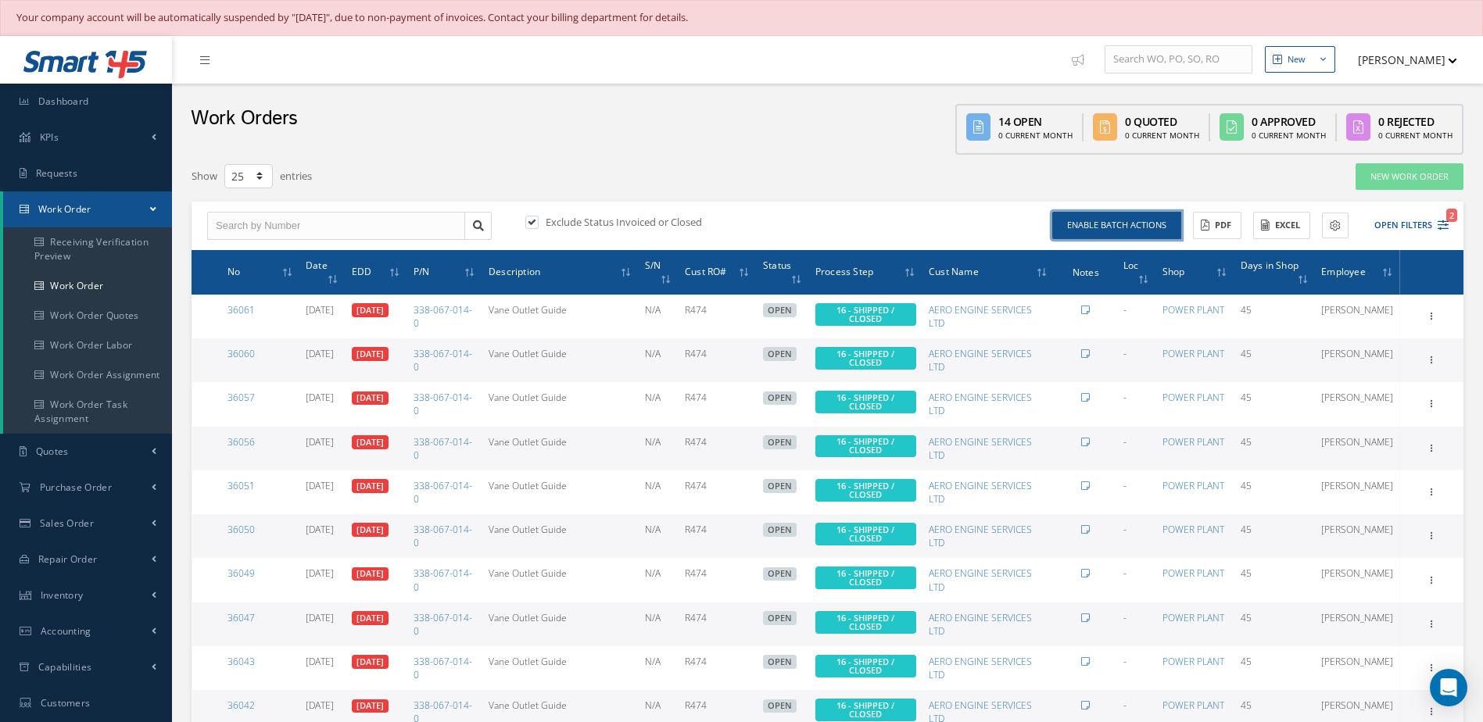
click at [1129, 234] on button "Enable batch actions" at bounding box center [1116, 225] width 129 height 27
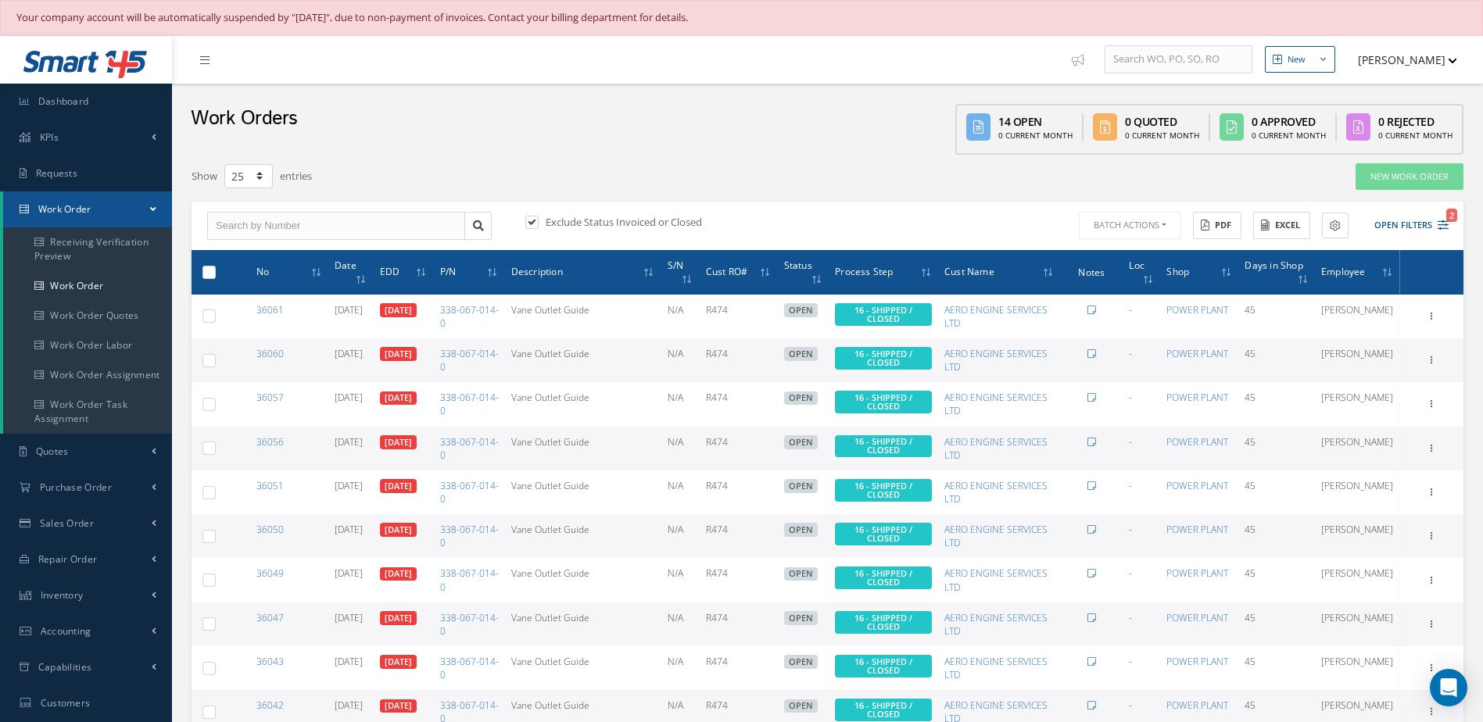
click at [215, 270] on label at bounding box center [215, 271] width 0 height 13
click at [205, 270] on input "checkbox" at bounding box center [210, 273] width 10 height 10
checkbox input "true"
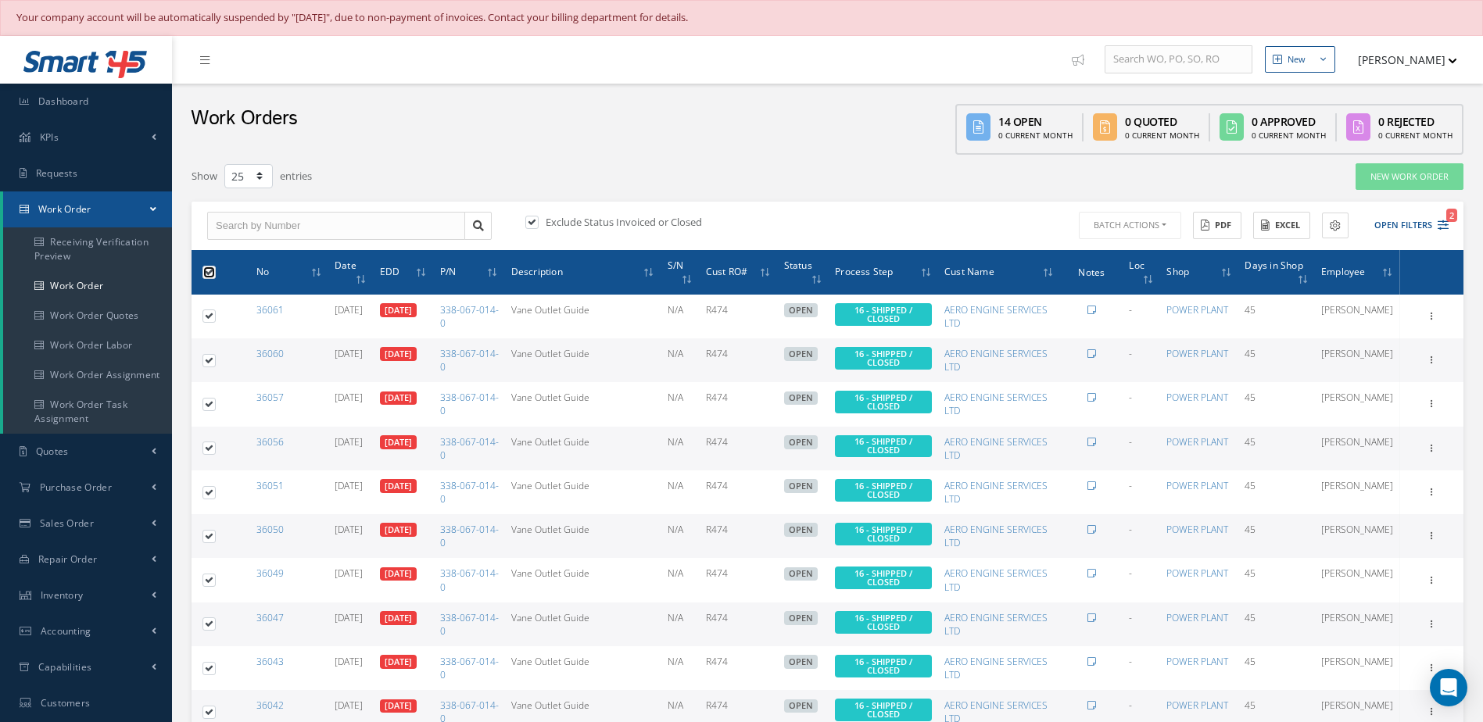
checkbox input "true"
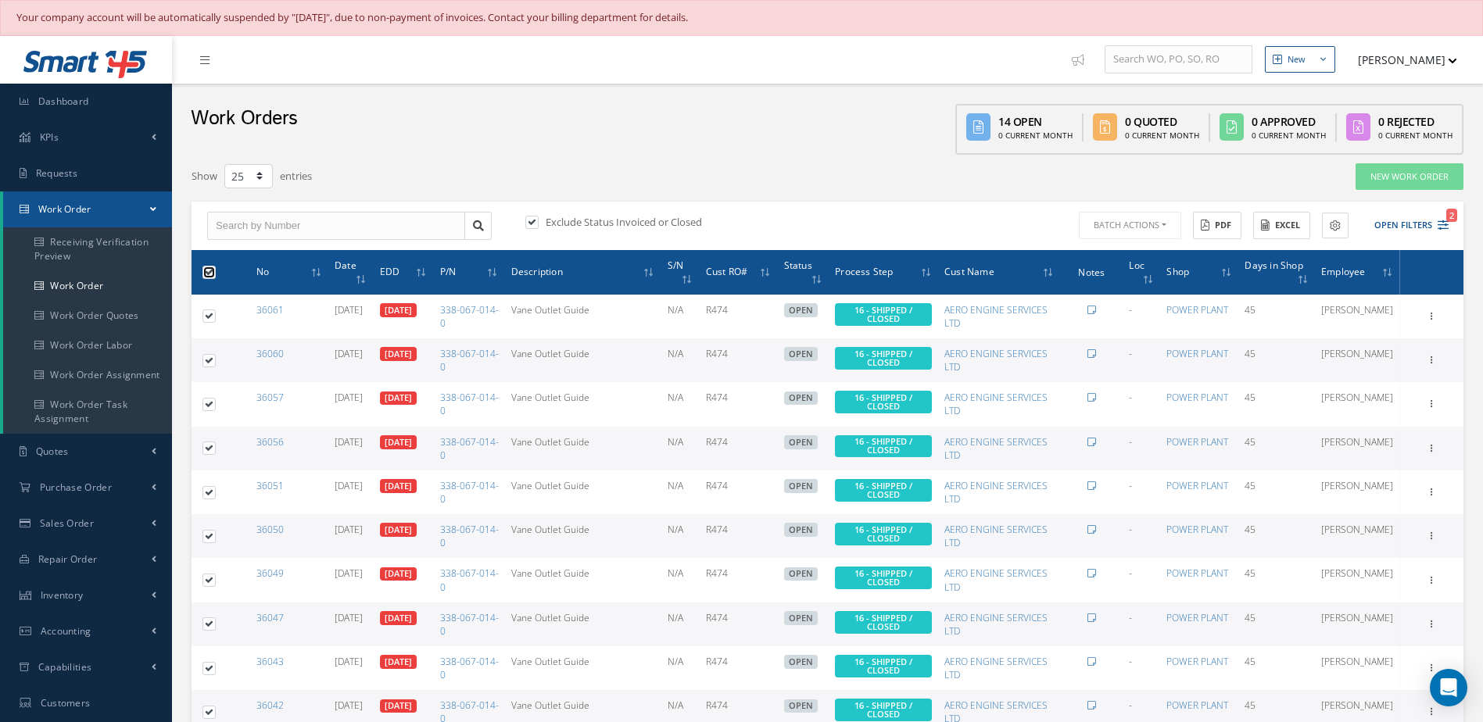
checkbox input "true"
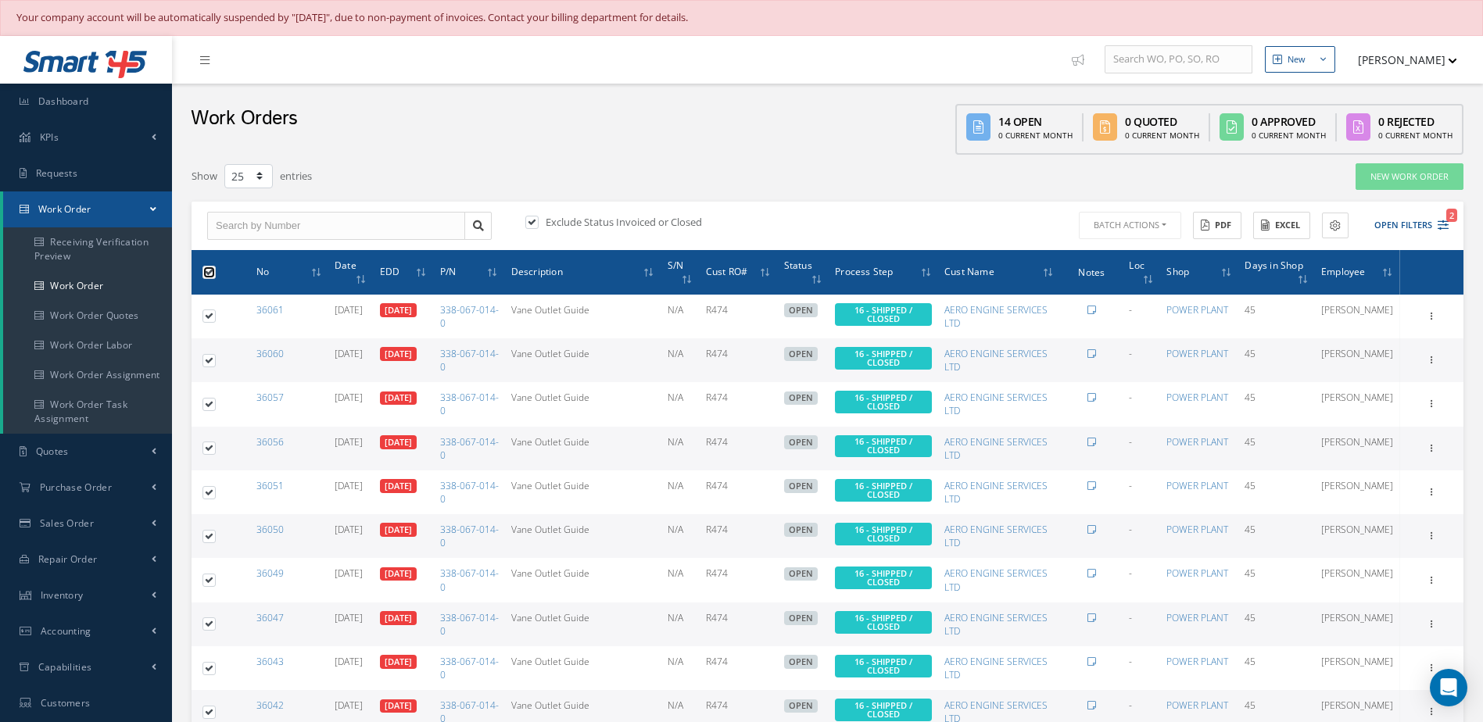
checkbox input "true"
click at [1151, 225] on button "Batch Actions" at bounding box center [1129, 225] width 106 height 27
click at [1123, 269] on link "Close Work Orders" at bounding box center [1138, 272] width 125 height 21
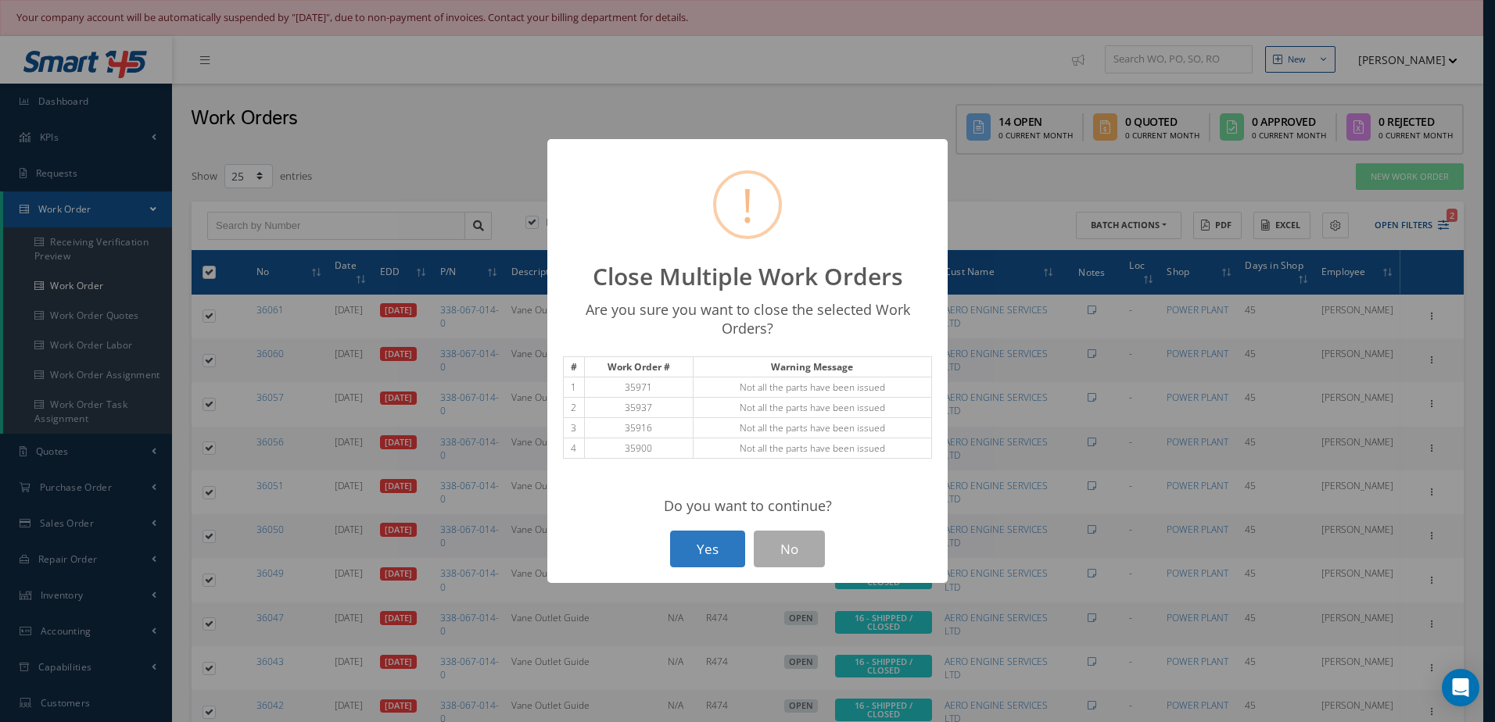
click at [717, 558] on button "Yes" at bounding box center [707, 549] width 75 height 37
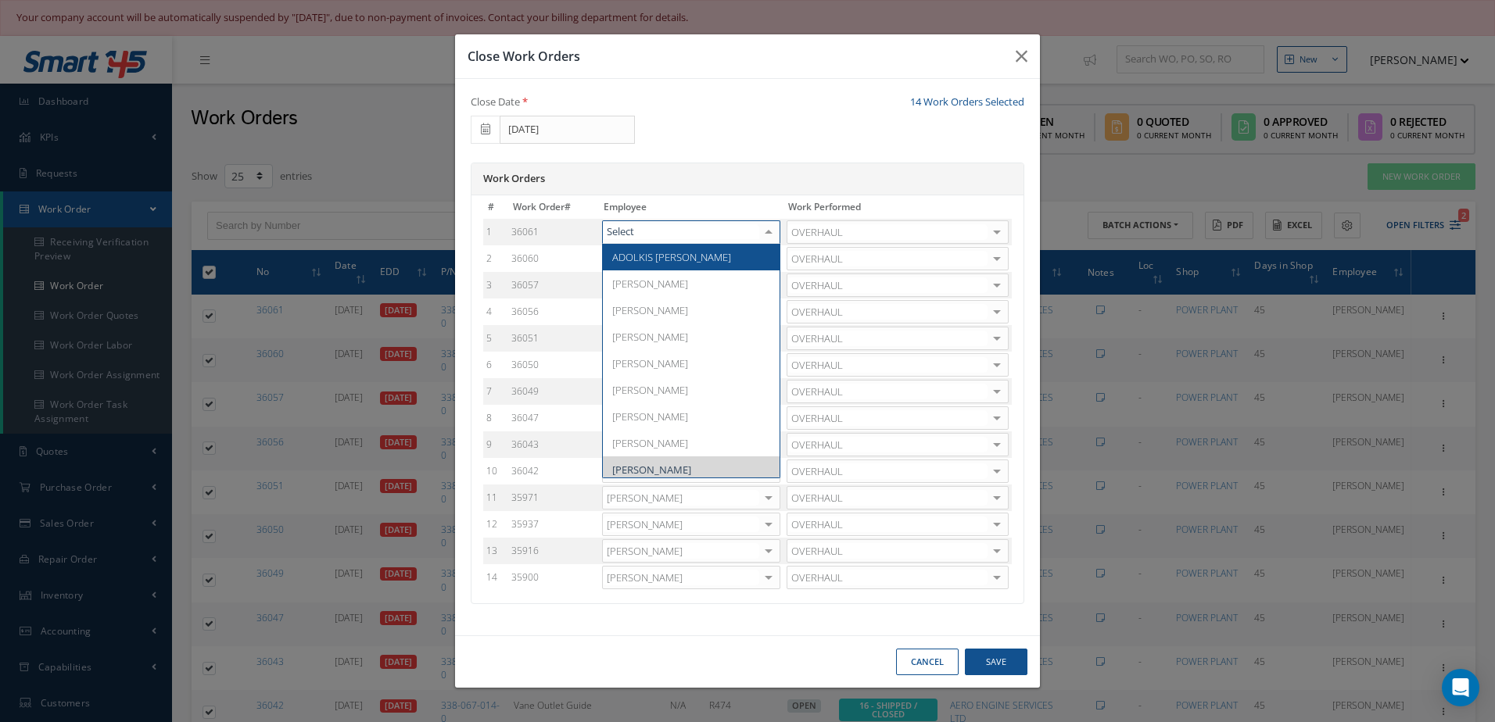
click at [768, 231] on div at bounding box center [768, 232] width 22 height 23
click at [725, 274] on span "Adoni Felipe" at bounding box center [691, 283] width 177 height 27
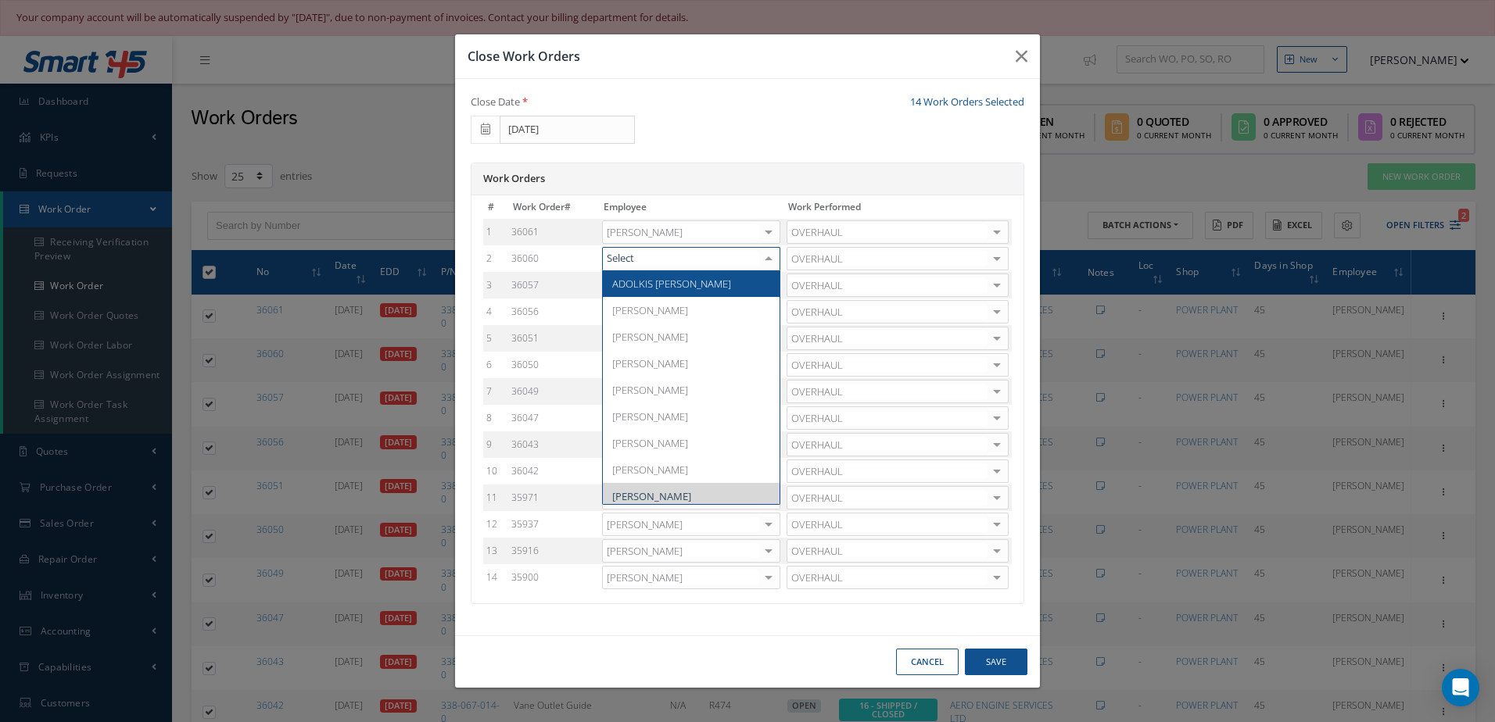
click at [772, 261] on div at bounding box center [768, 259] width 22 height 23
click at [737, 305] on span "Adoni Felipe" at bounding box center [691, 310] width 177 height 27
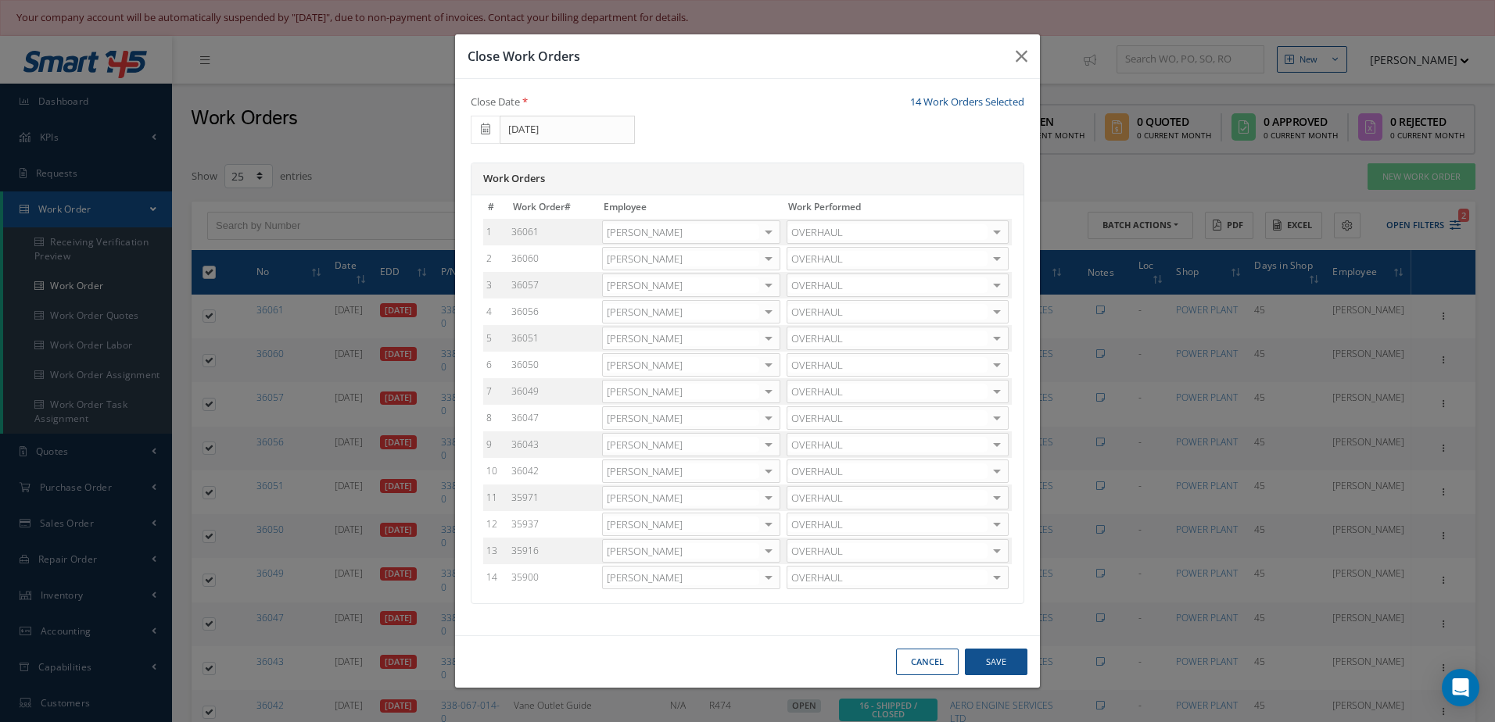
click at [772, 287] on div at bounding box center [768, 285] width 22 height 23
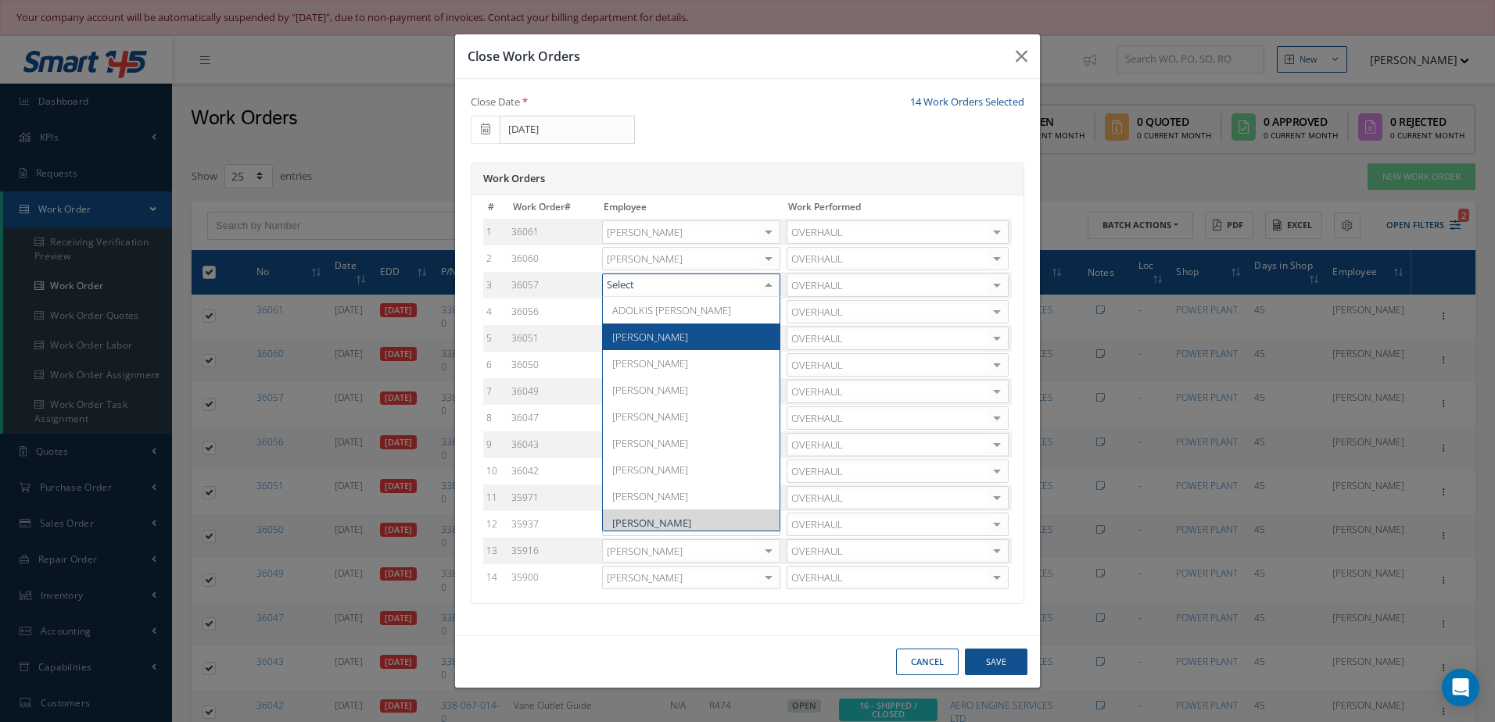
click at [731, 336] on span "[PERSON_NAME]" at bounding box center [691, 337] width 177 height 27
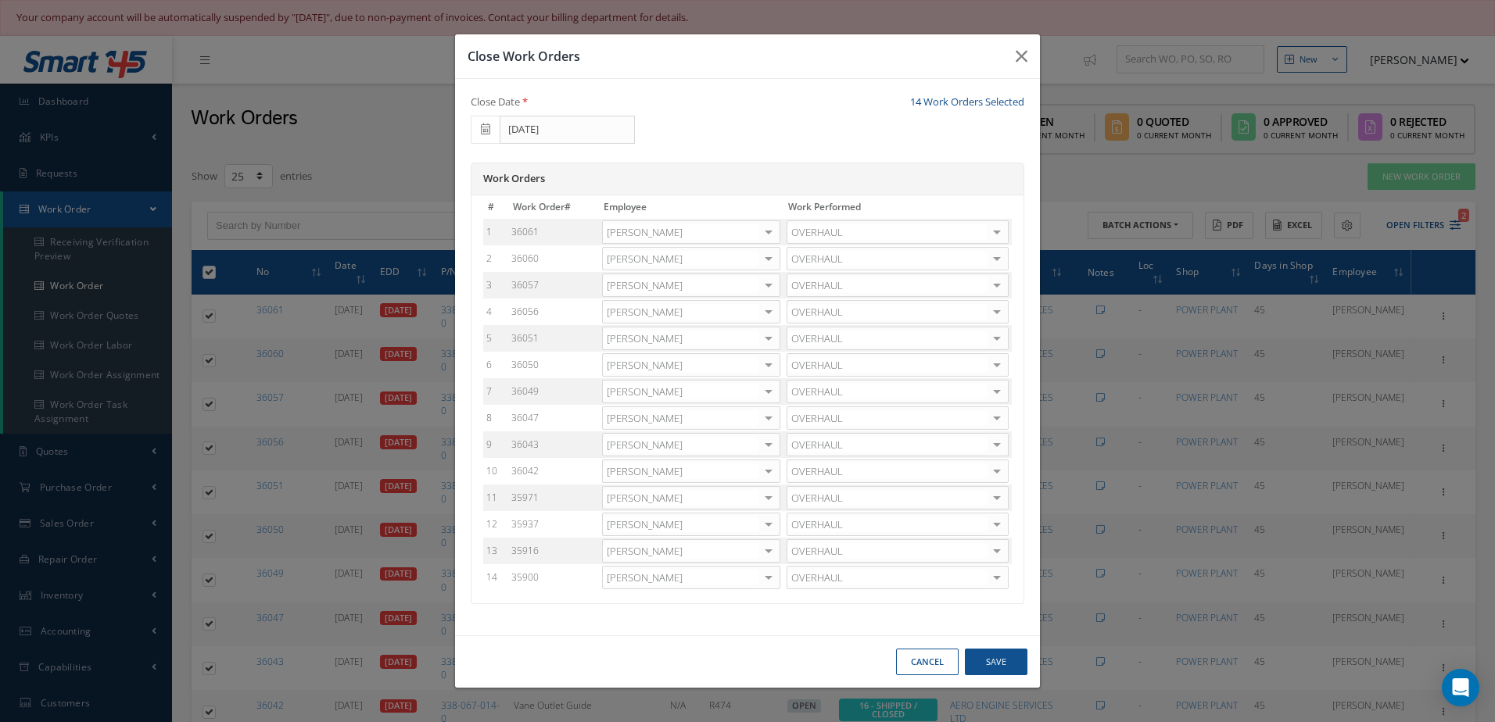
click at [773, 315] on div at bounding box center [768, 312] width 22 height 23
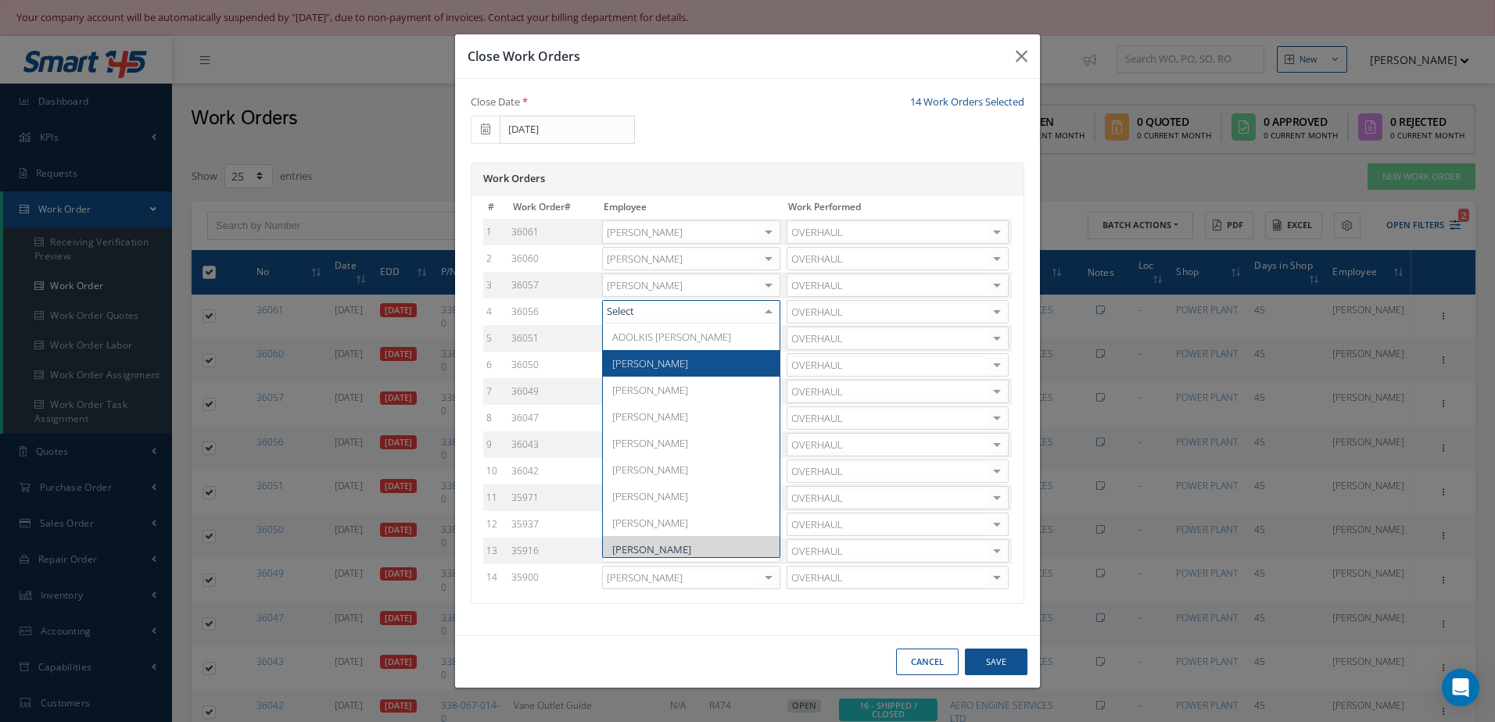
click at [739, 363] on span "[PERSON_NAME]" at bounding box center [691, 363] width 177 height 27
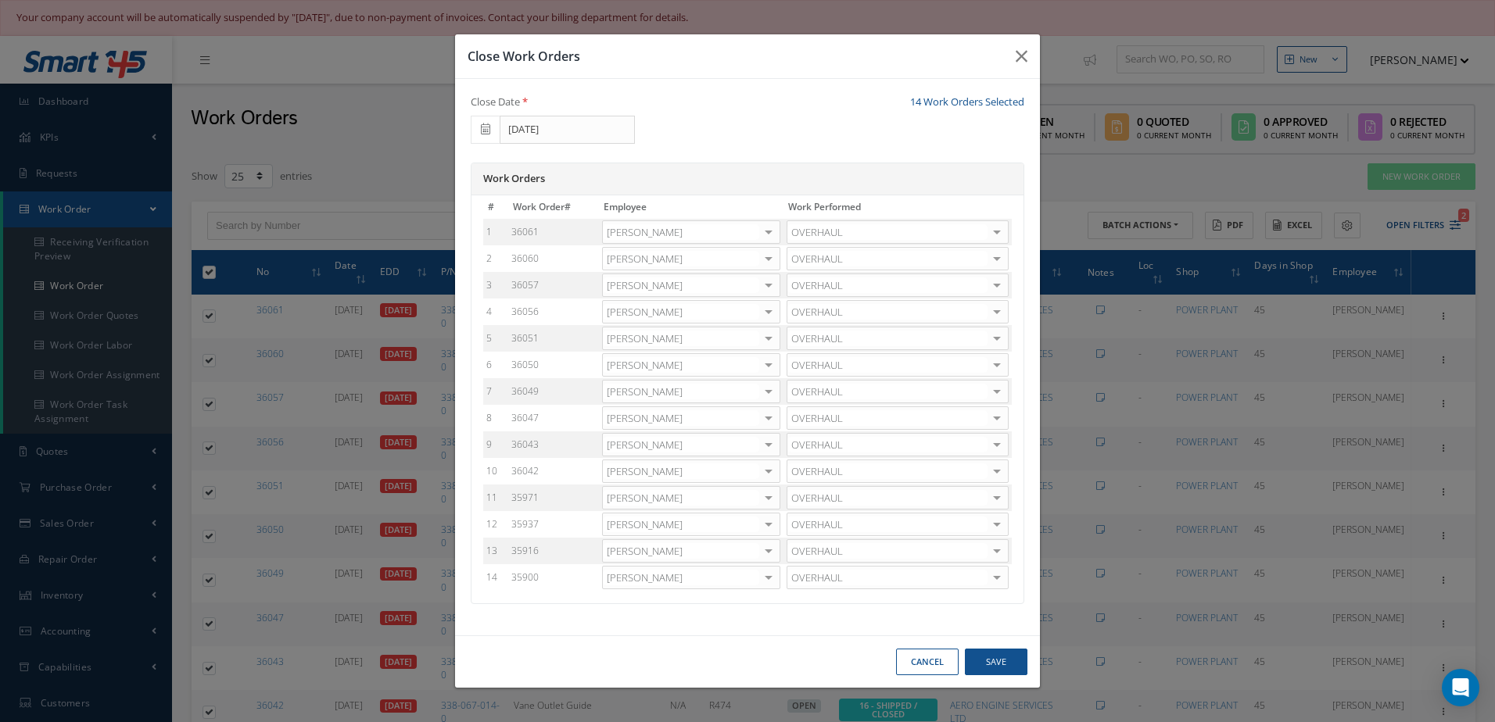
click at [772, 343] on div at bounding box center [768, 339] width 22 height 23
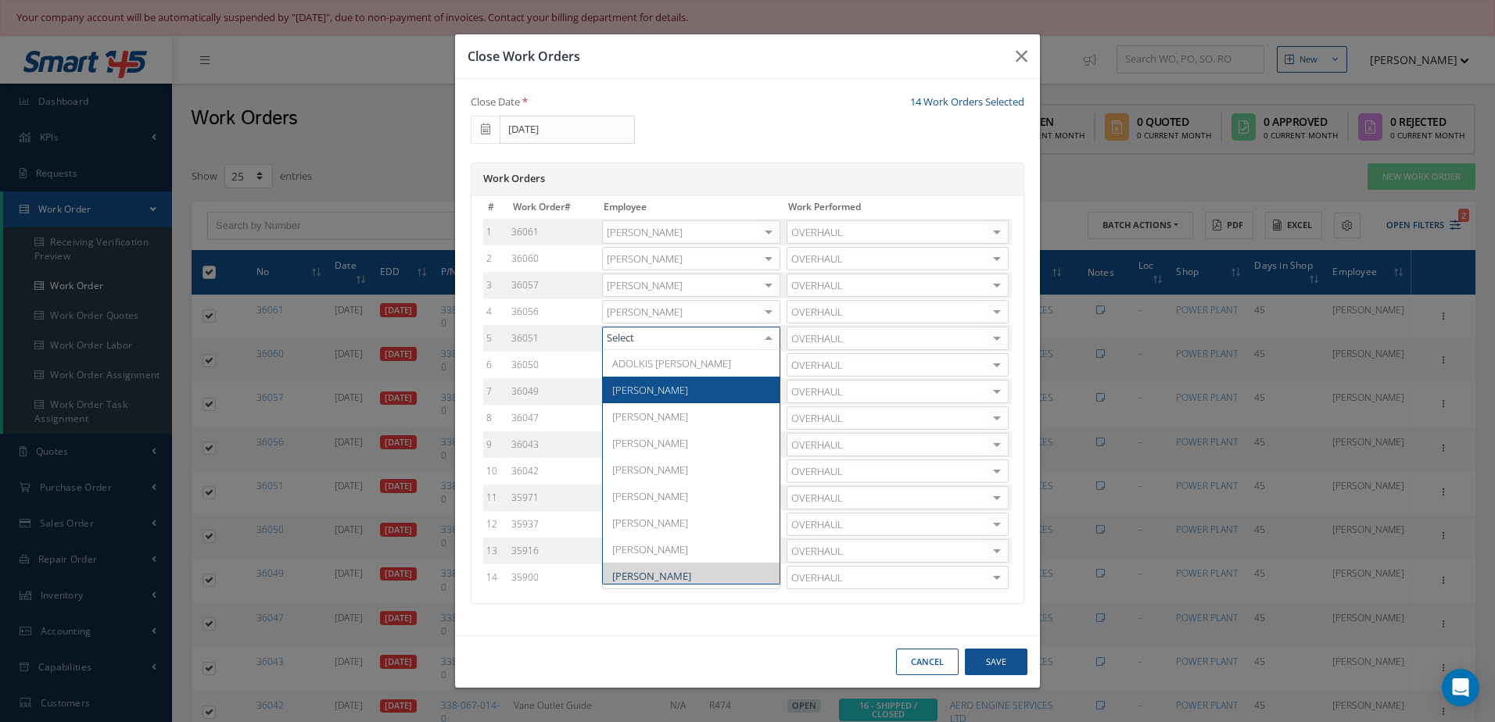
click at [720, 381] on span "[PERSON_NAME]" at bounding box center [691, 390] width 177 height 27
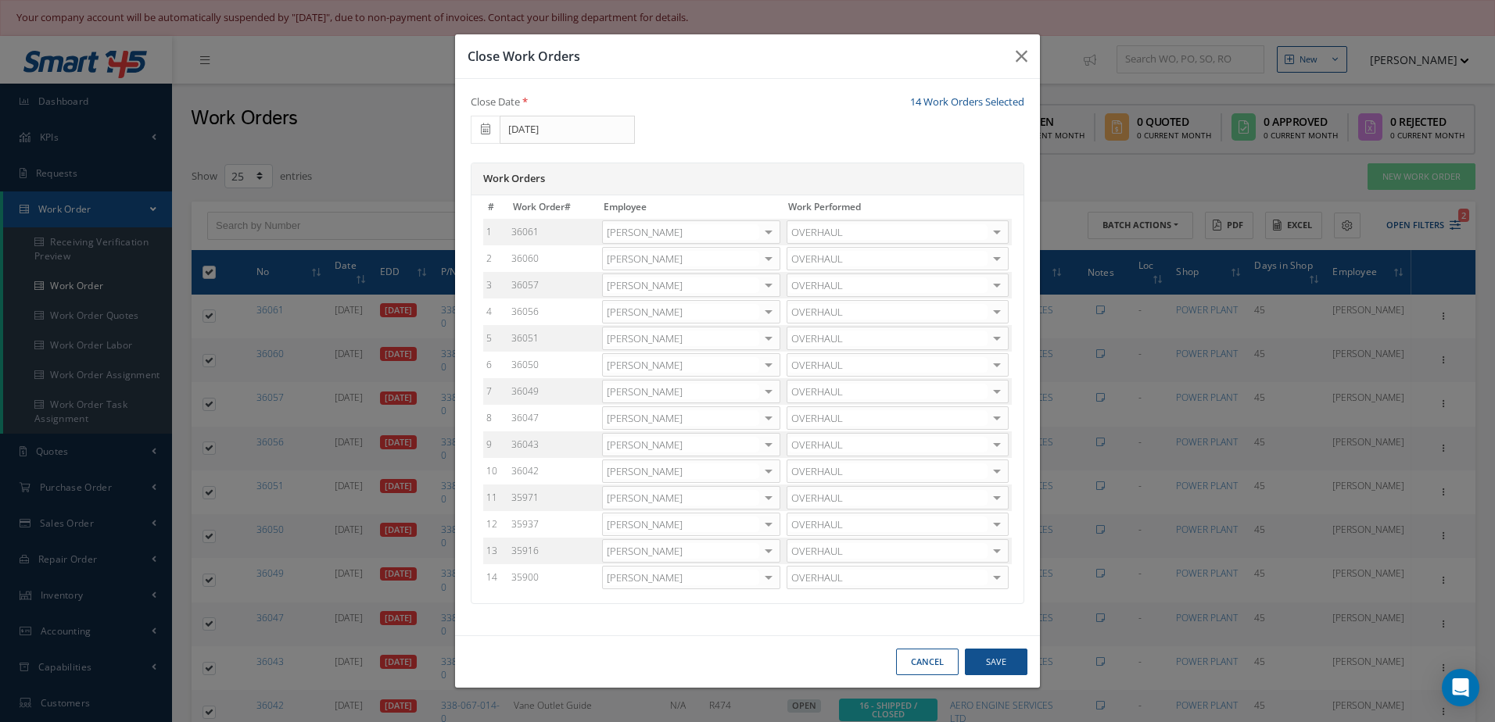
click at [773, 363] on div at bounding box center [768, 365] width 22 height 23
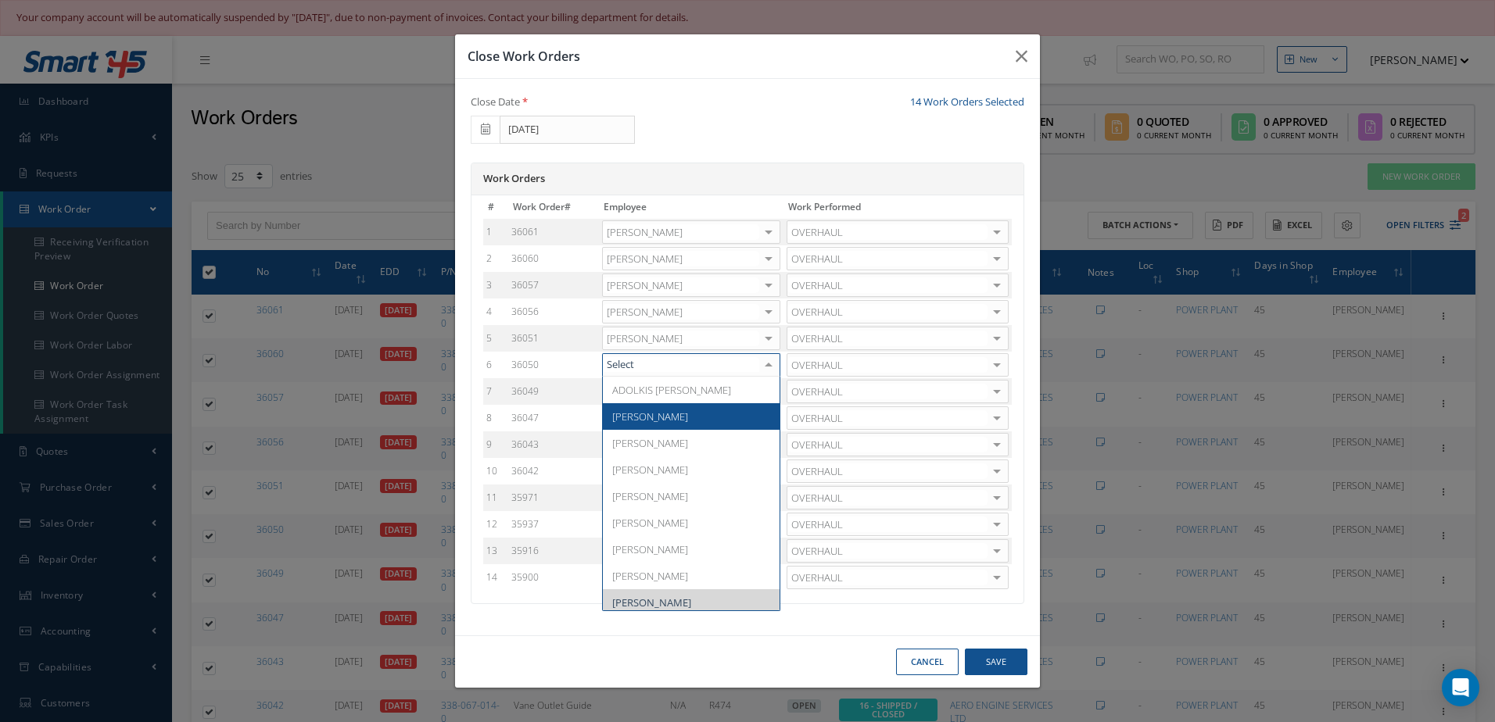
click at [723, 405] on span "[PERSON_NAME]" at bounding box center [691, 416] width 177 height 27
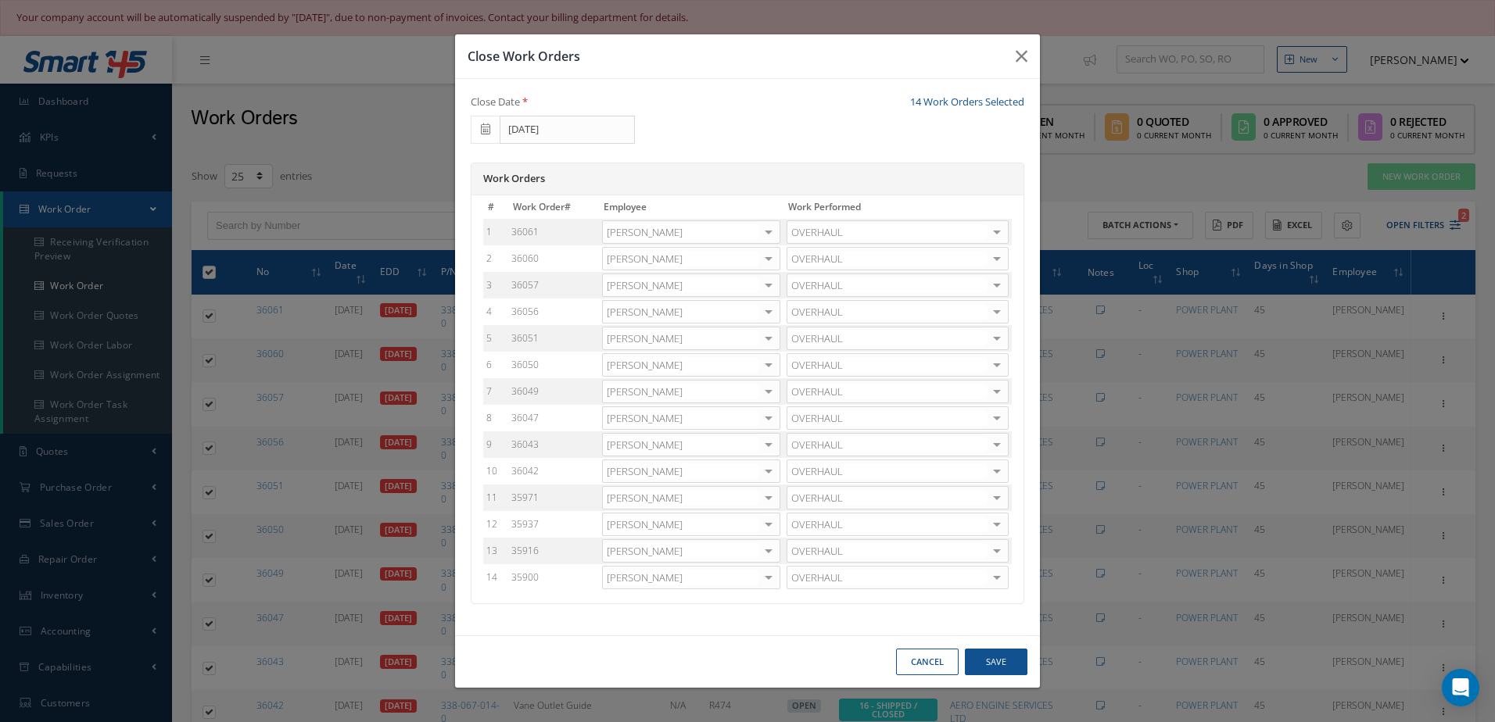
click at [768, 396] on div at bounding box center [768, 392] width 22 height 23
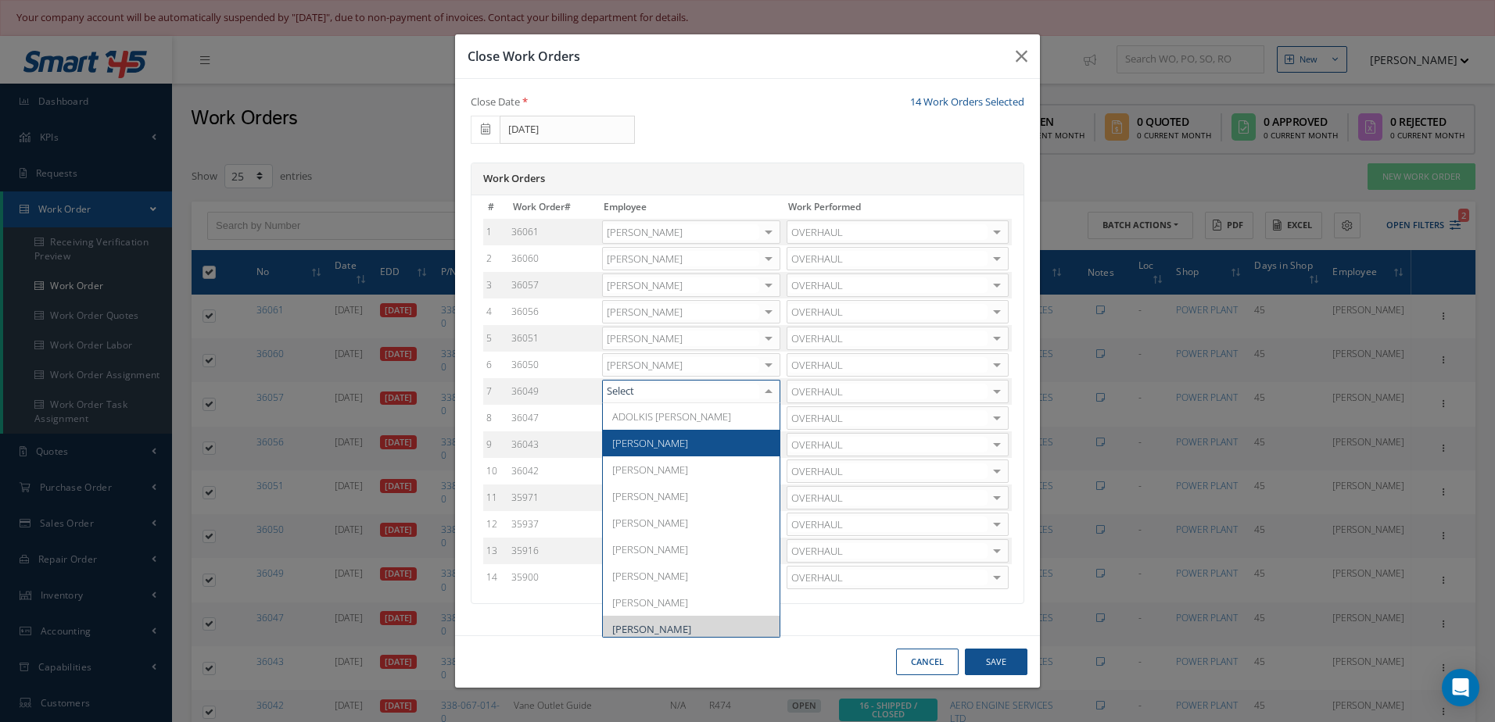
click at [729, 436] on span "[PERSON_NAME]" at bounding box center [691, 443] width 177 height 27
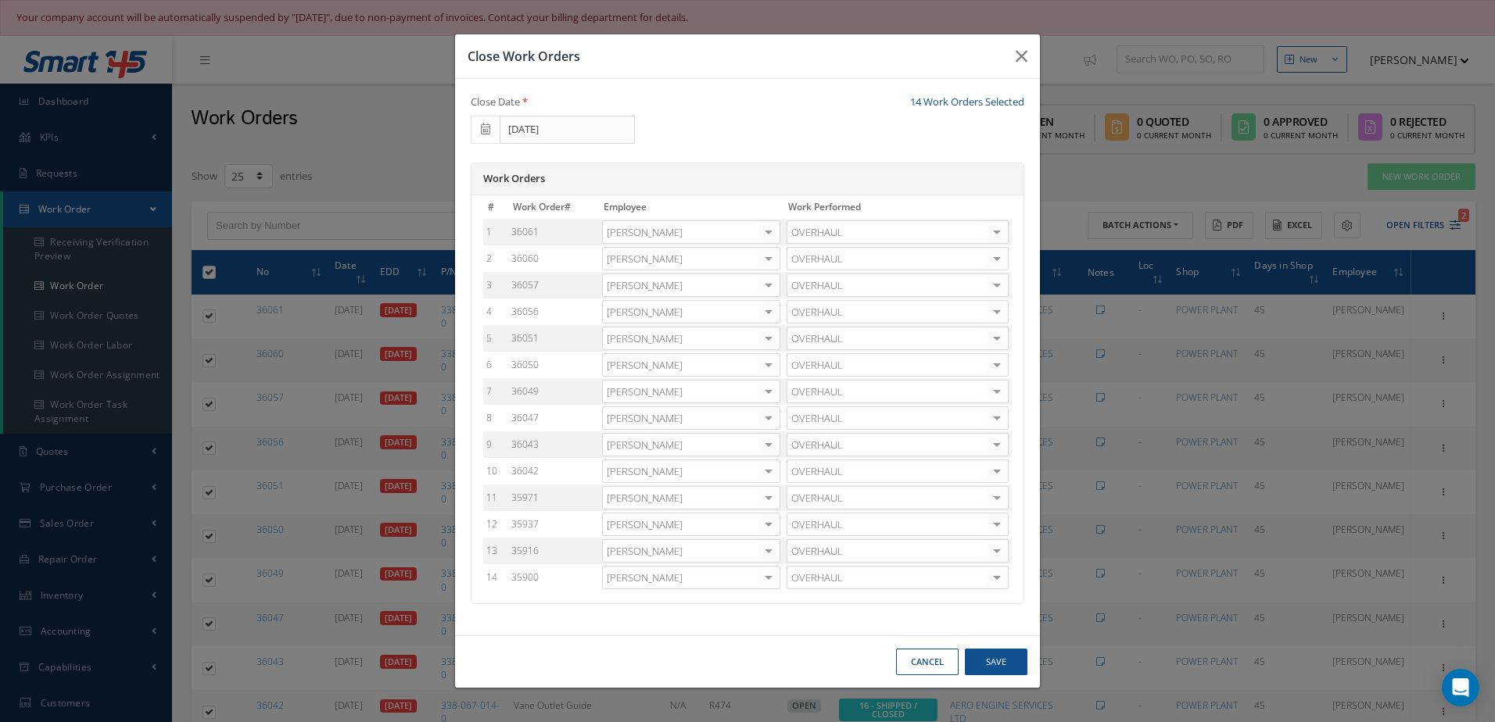
click at [766, 416] on div at bounding box center [768, 418] width 22 height 23
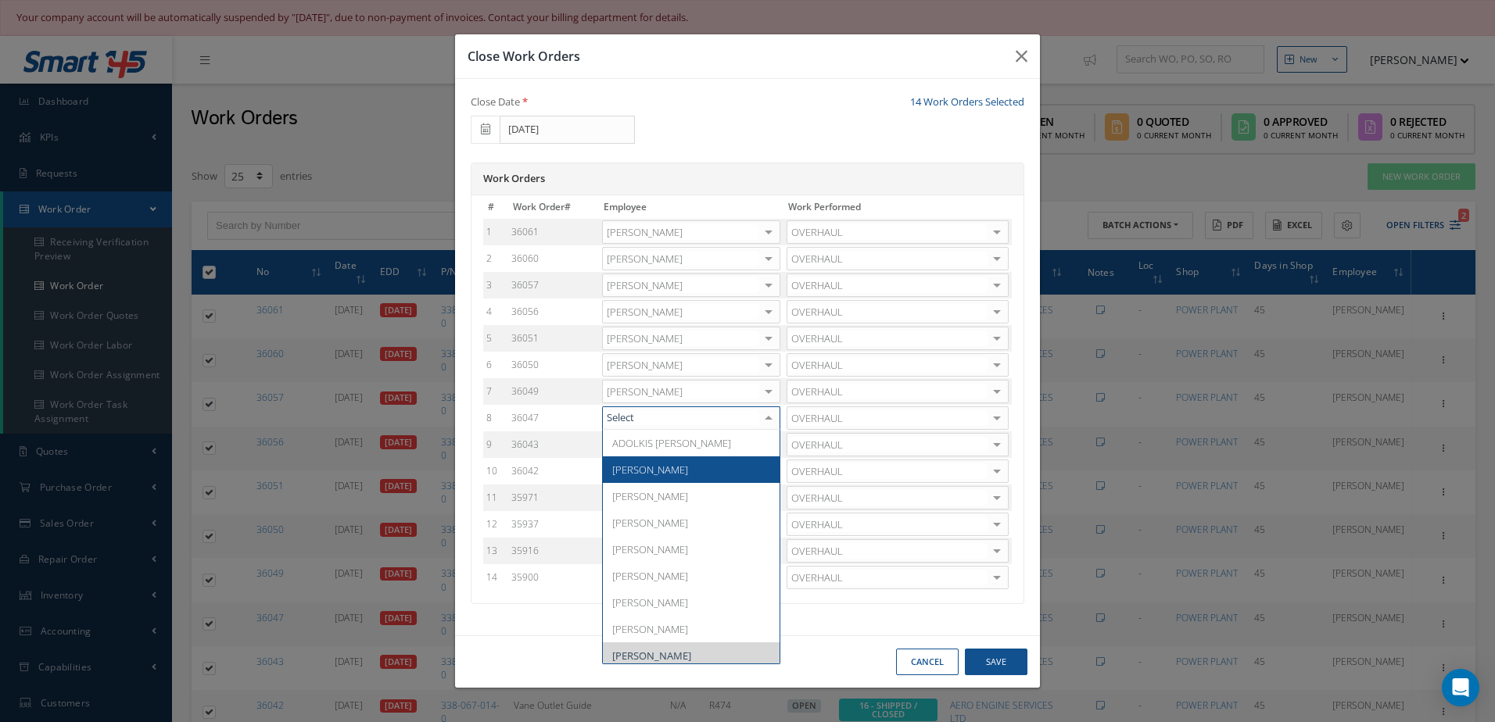
click at [711, 467] on span "[PERSON_NAME]" at bounding box center [691, 470] width 177 height 27
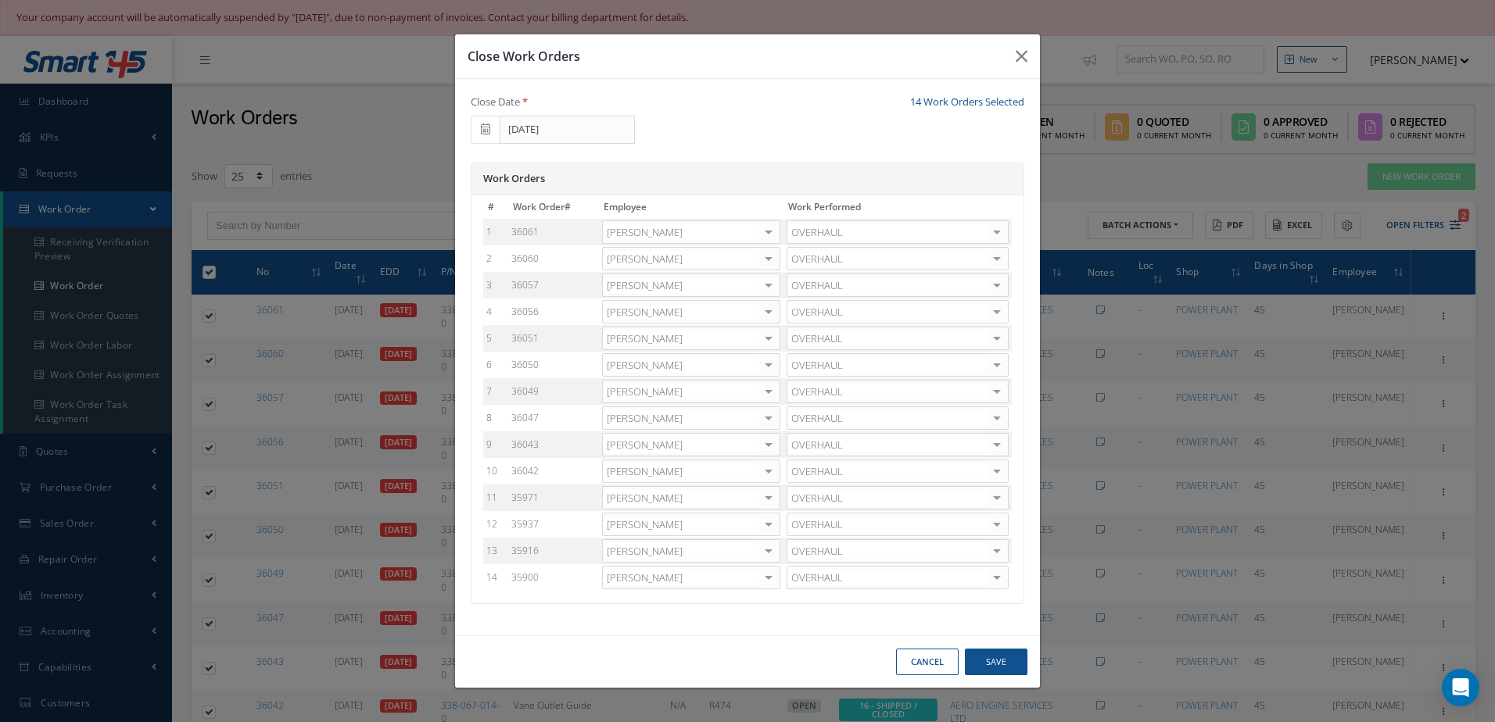
click at [770, 450] on div at bounding box center [768, 445] width 22 height 23
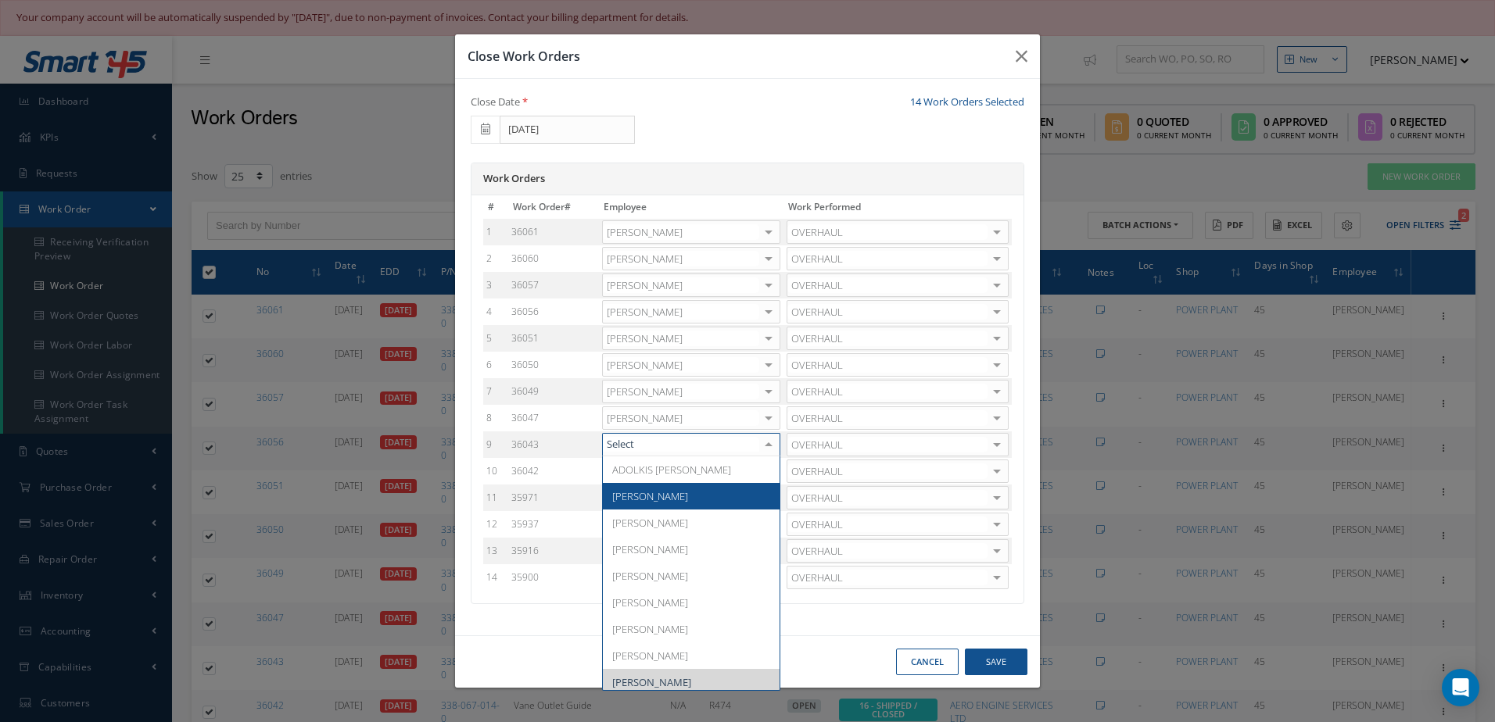
click at [646, 499] on span "[PERSON_NAME]" at bounding box center [650, 496] width 76 height 14
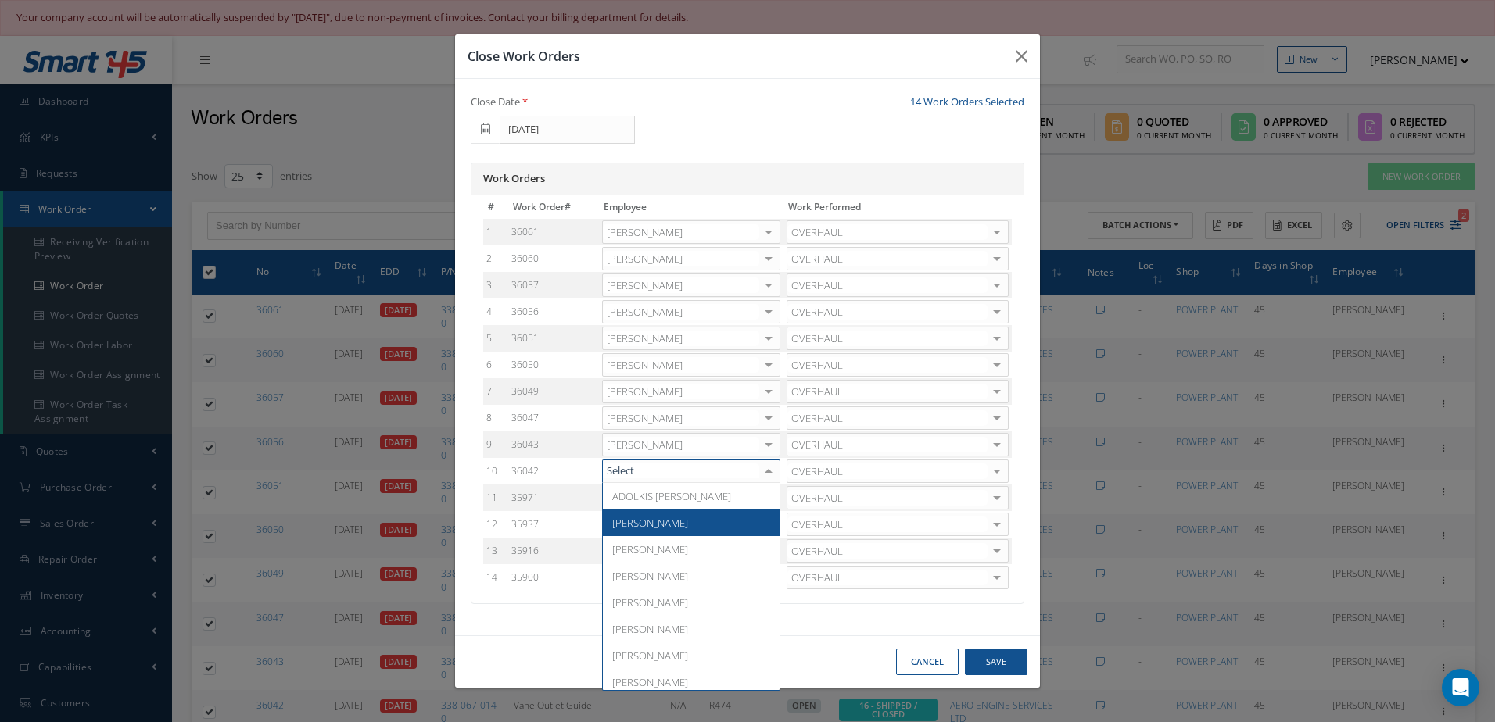
click at [687, 522] on span "[PERSON_NAME]" at bounding box center [691, 523] width 177 height 27
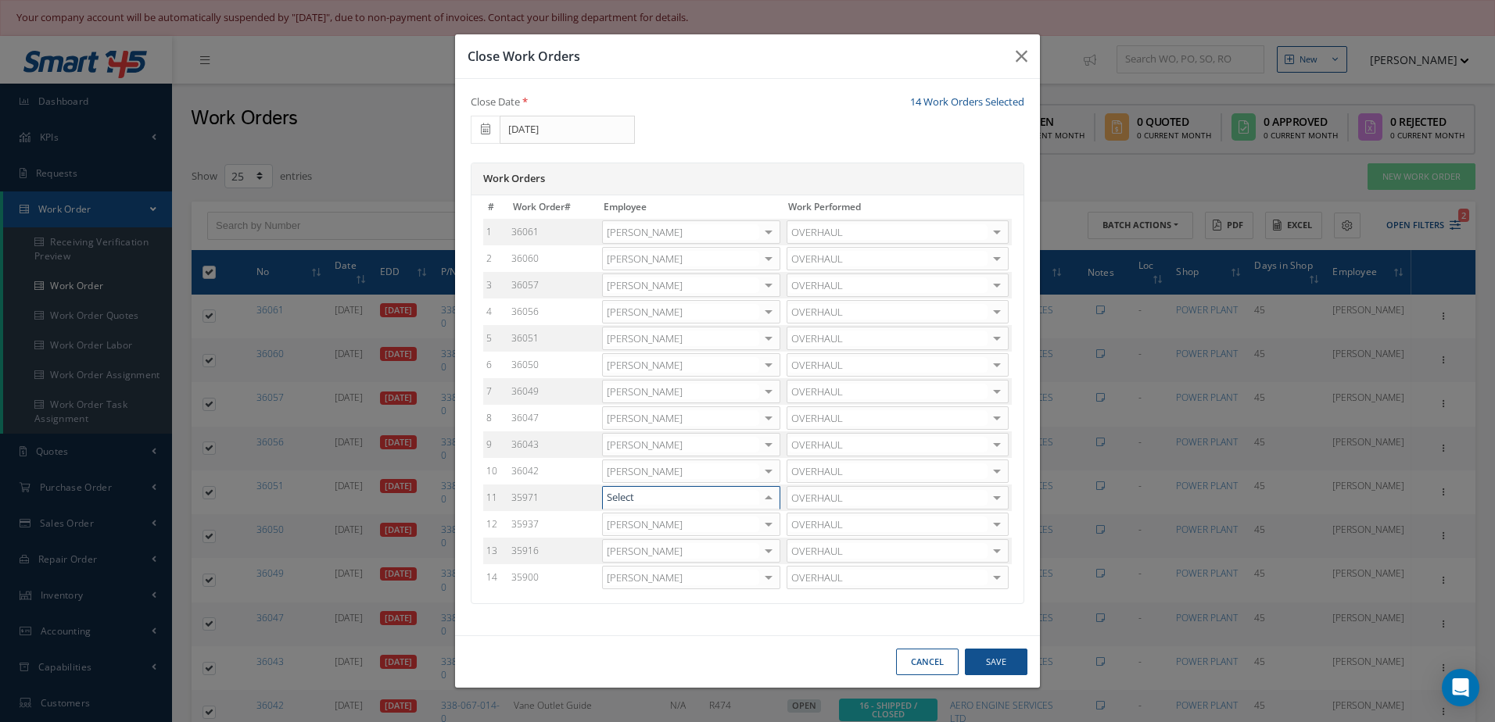
click at [765, 496] on div at bounding box center [768, 498] width 22 height 23
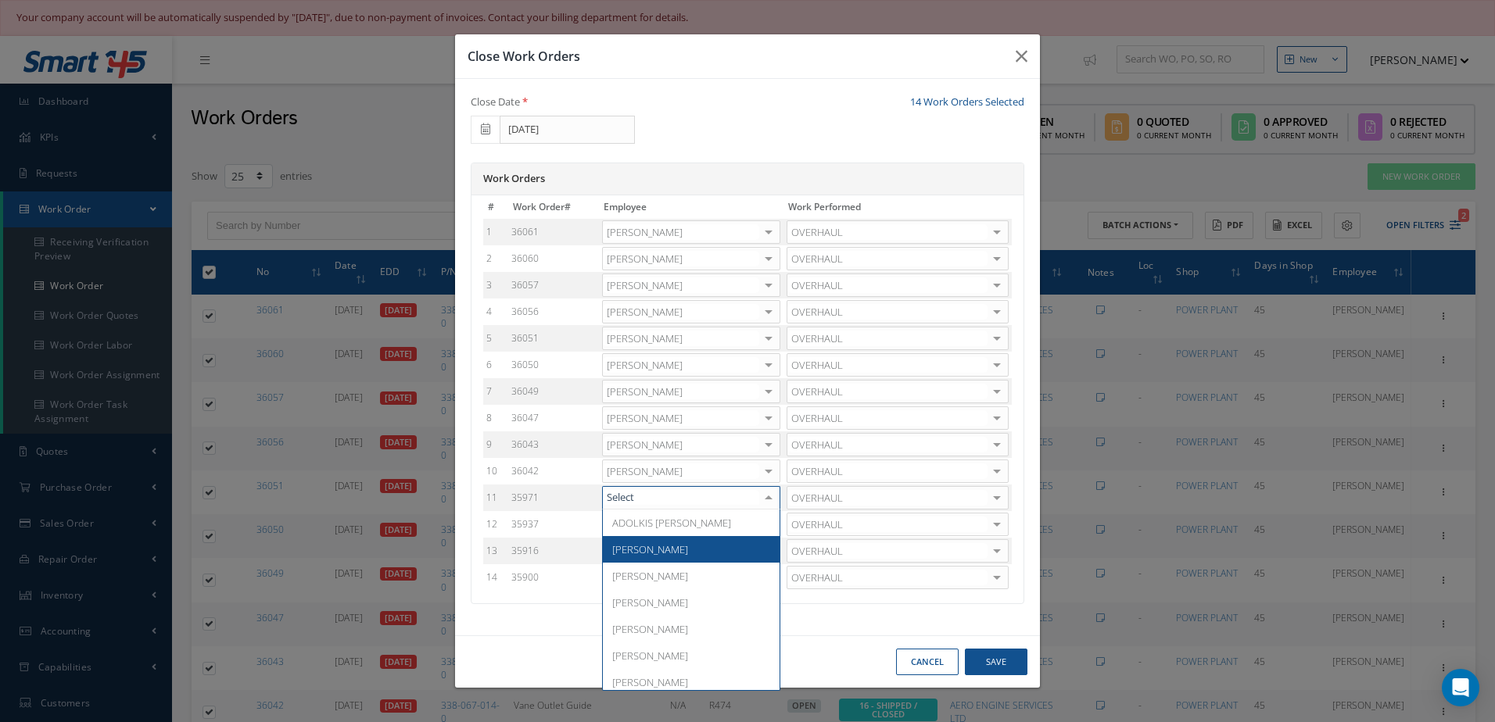
click at [700, 549] on span "[PERSON_NAME]" at bounding box center [691, 549] width 177 height 27
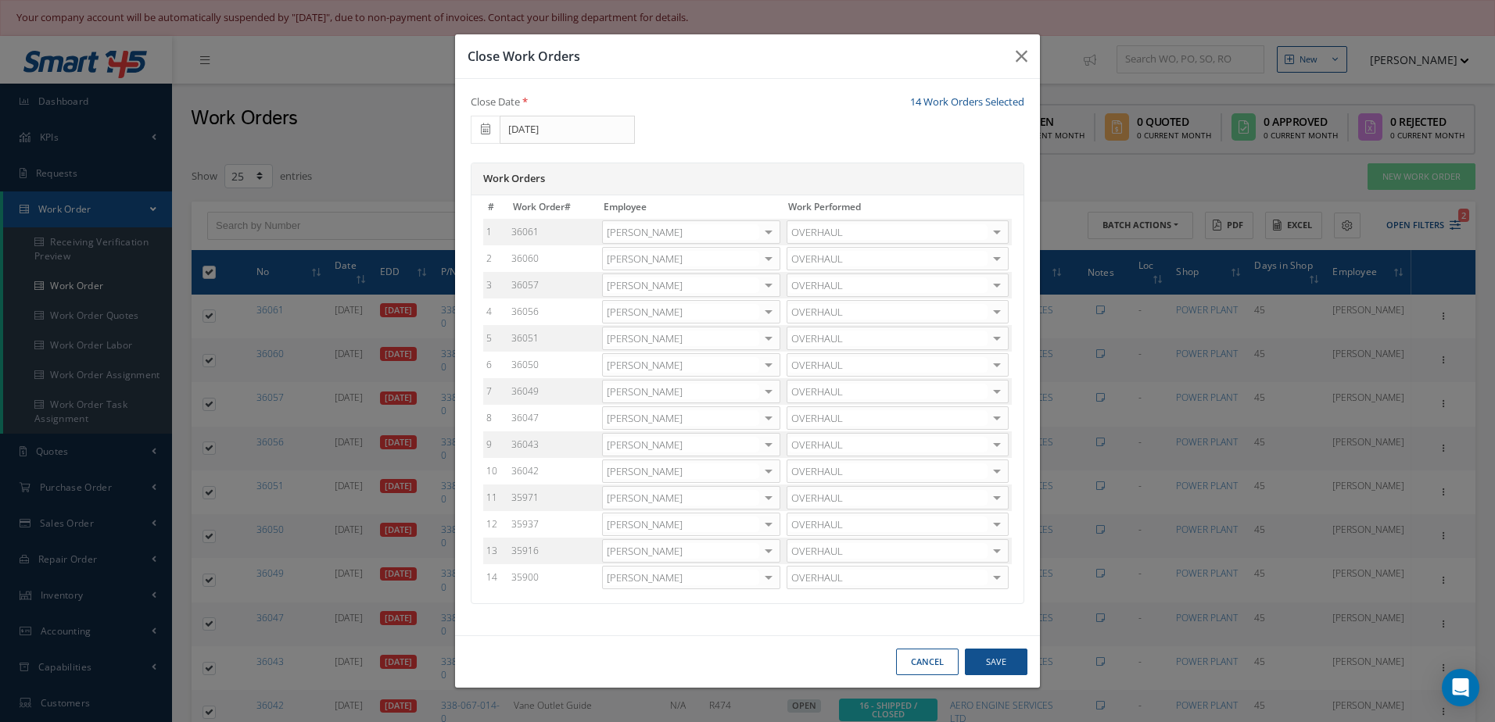
click at [776, 528] on div at bounding box center [768, 525] width 22 height 23
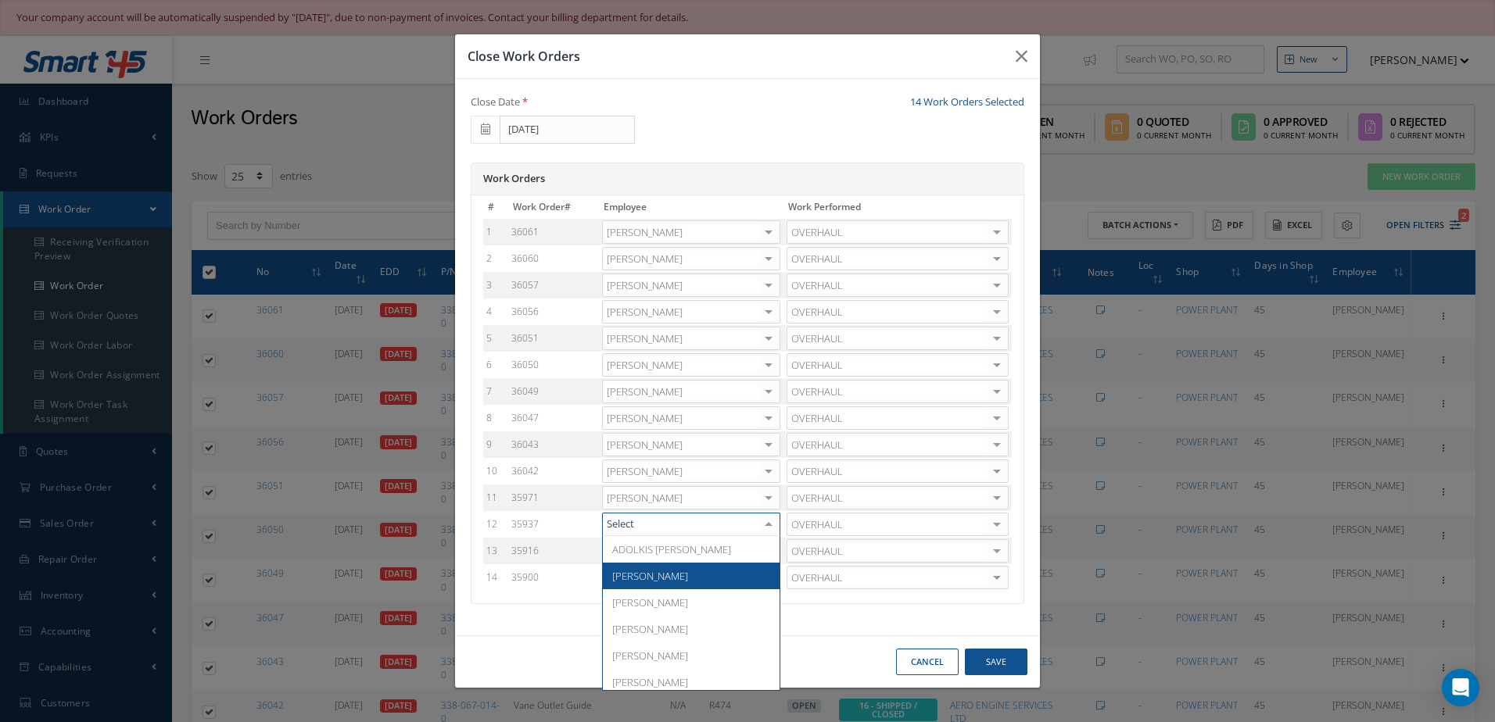
click at [664, 571] on span "[PERSON_NAME]" at bounding box center [650, 576] width 76 height 14
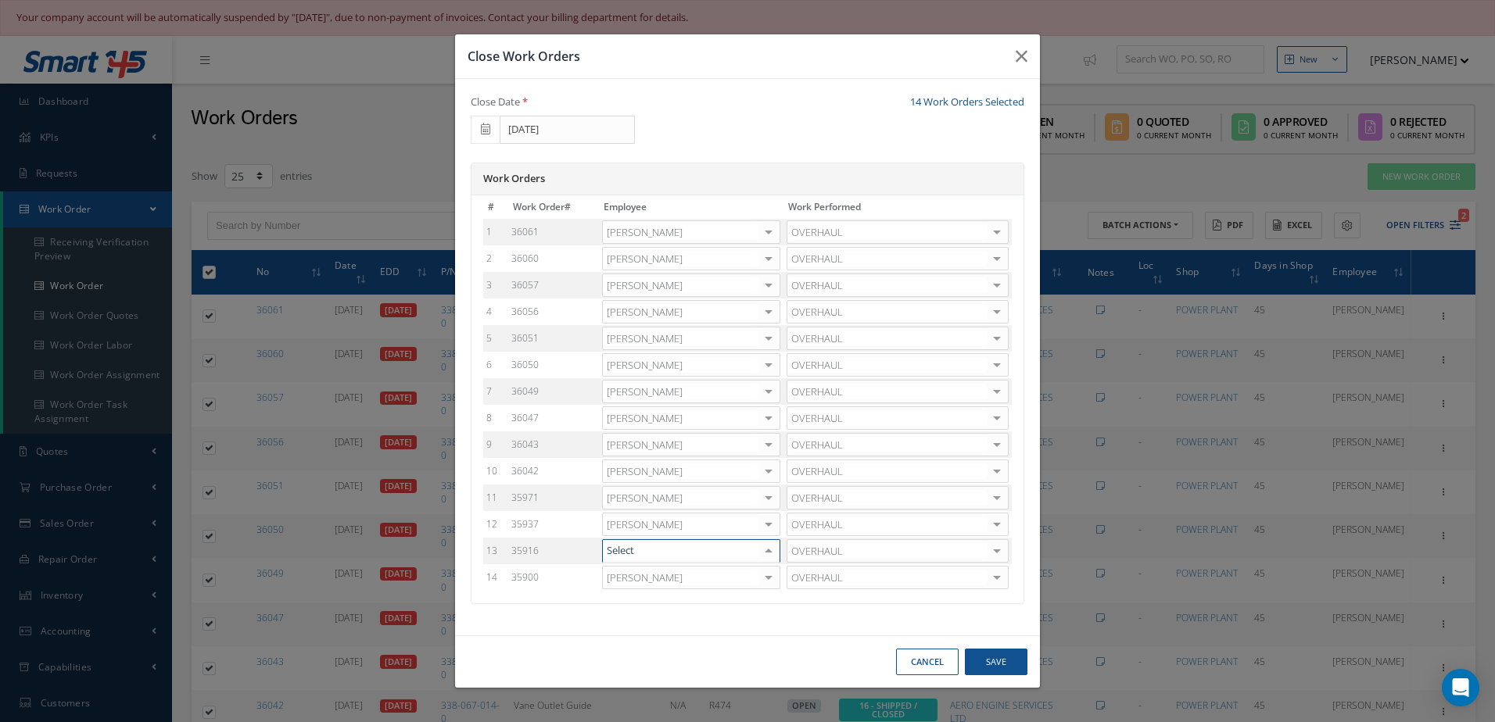
click at [766, 550] on div at bounding box center [768, 551] width 22 height 23
click at [677, 595] on span "[PERSON_NAME]" at bounding box center [691, 602] width 177 height 27
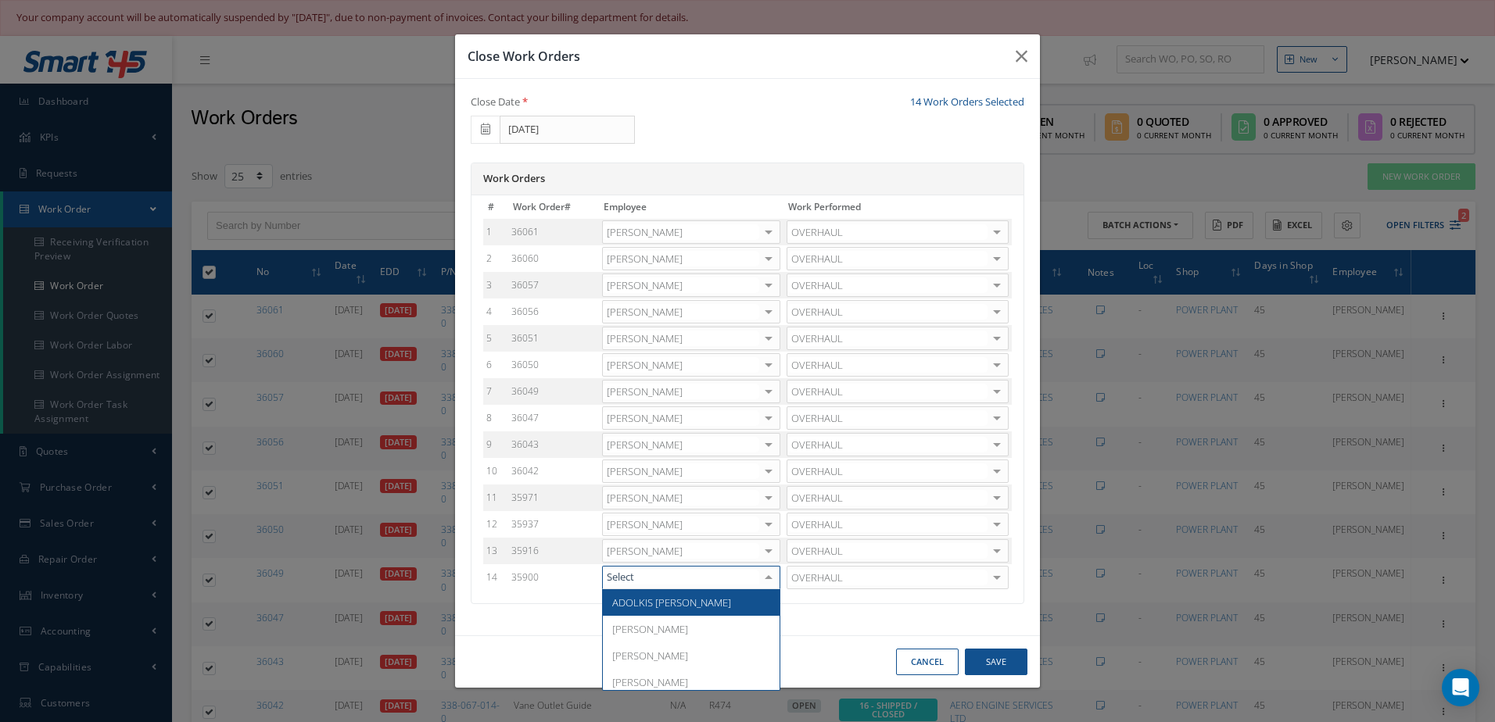
click at [770, 581] on div at bounding box center [768, 578] width 22 height 23
click at [673, 628] on span "[PERSON_NAME]" at bounding box center [691, 629] width 177 height 27
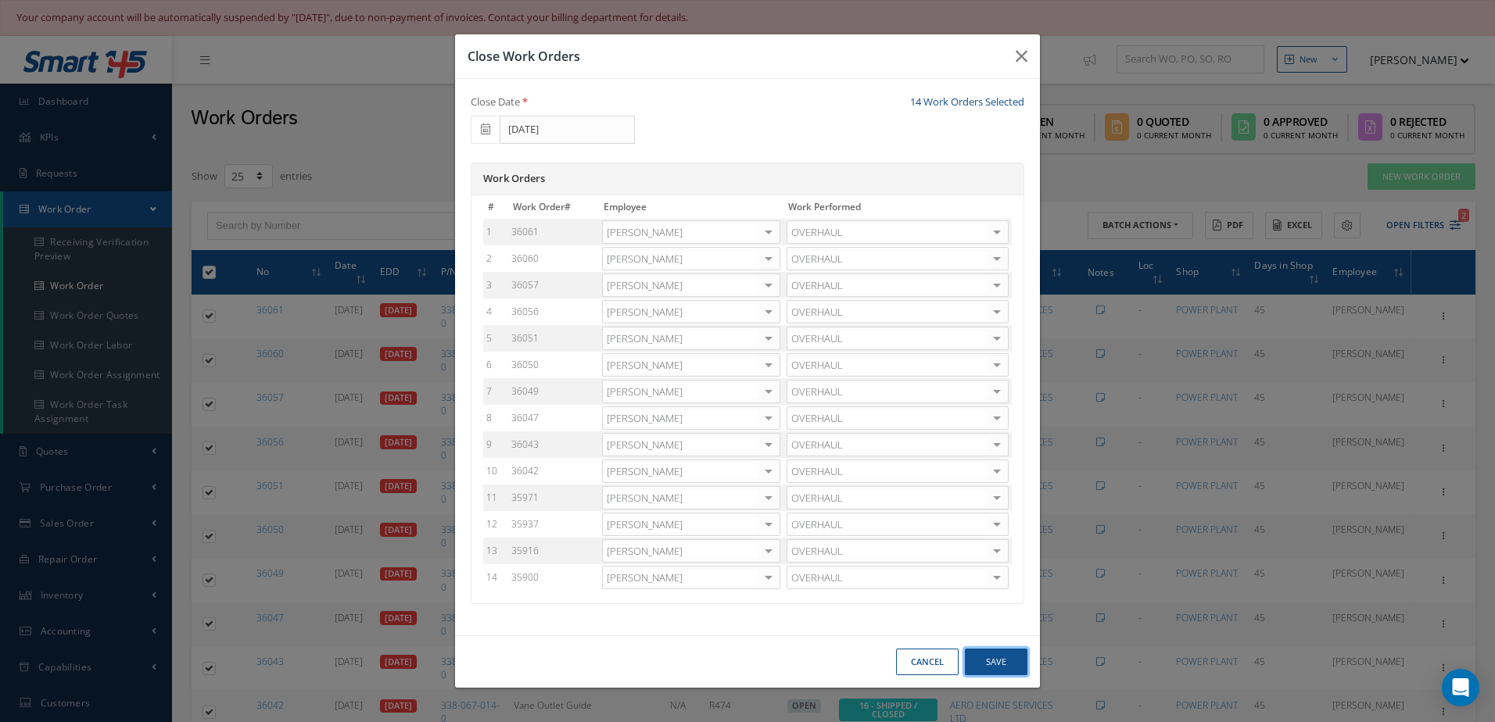
drag, startPoint x: 1001, startPoint y: 662, endPoint x: 990, endPoint y: 652, distance: 14.9
click at [1001, 661] on button "Save" at bounding box center [996, 662] width 63 height 27
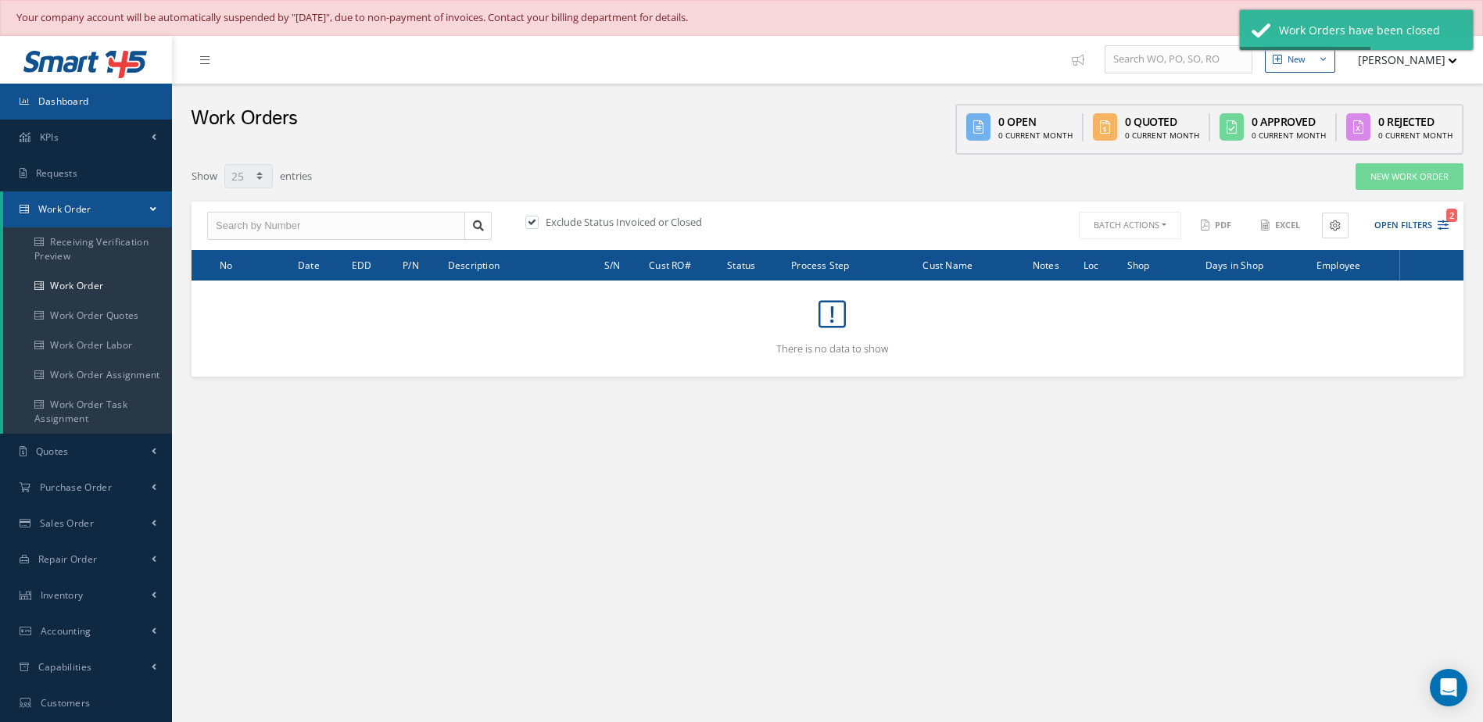
click at [156, 99] on link "Dashboard" at bounding box center [86, 102] width 172 height 36
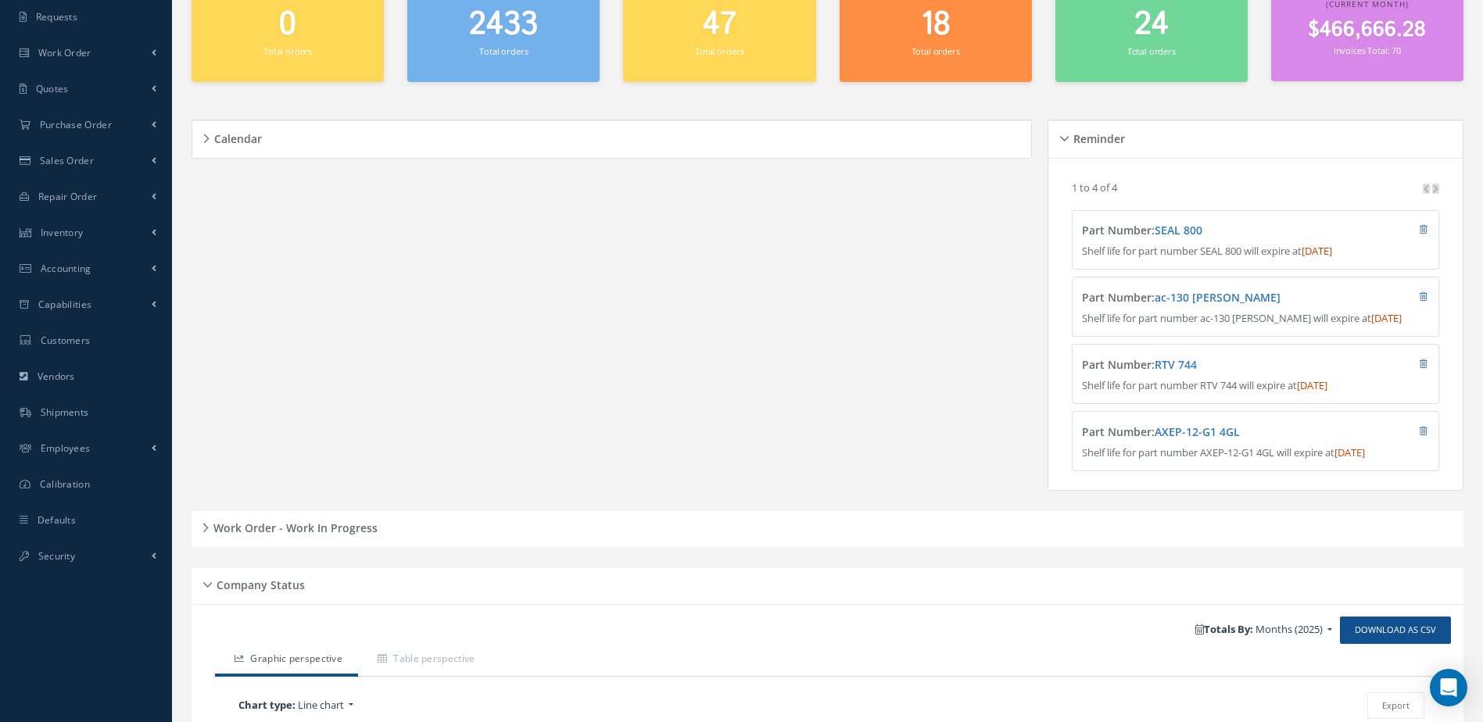
scroll to position [391, 0]
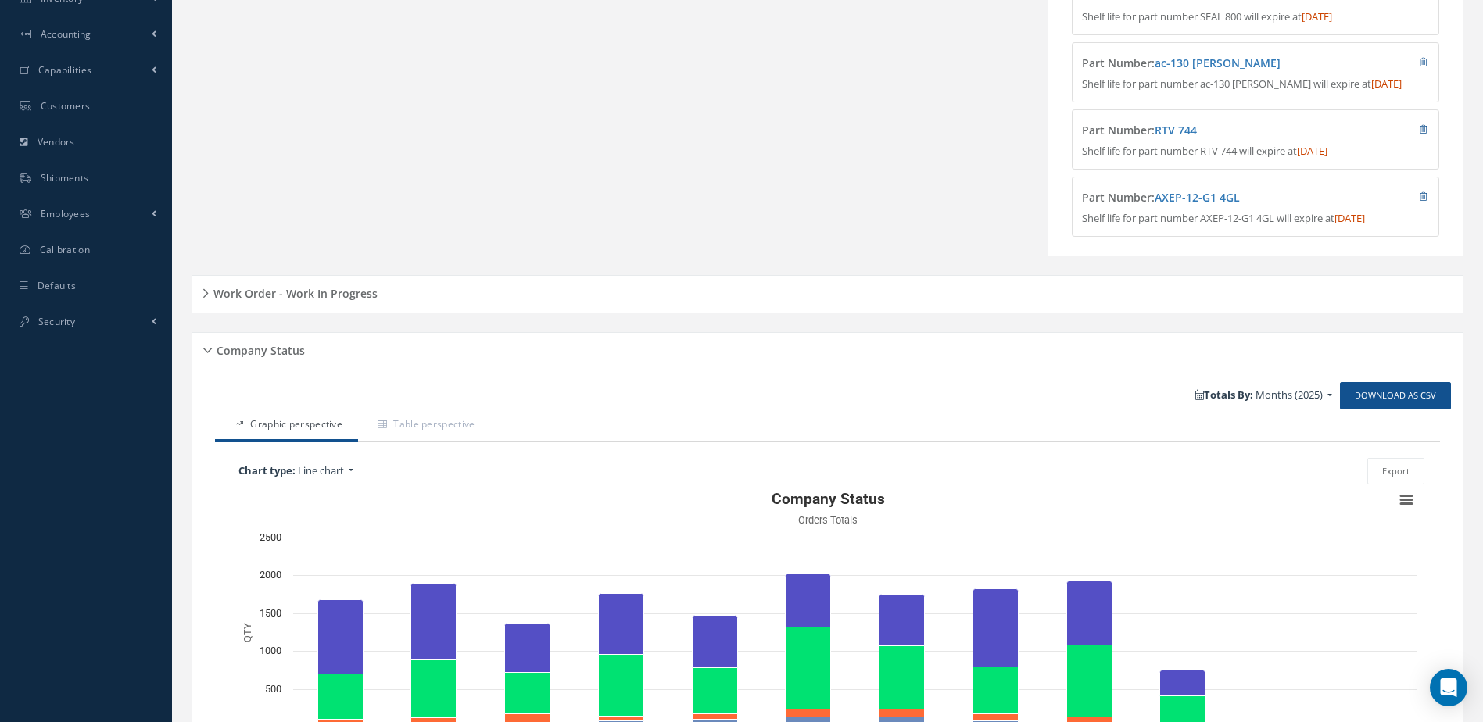
click at [335, 301] on h5 "Work Order - Work In Progress" at bounding box center [293, 291] width 169 height 19
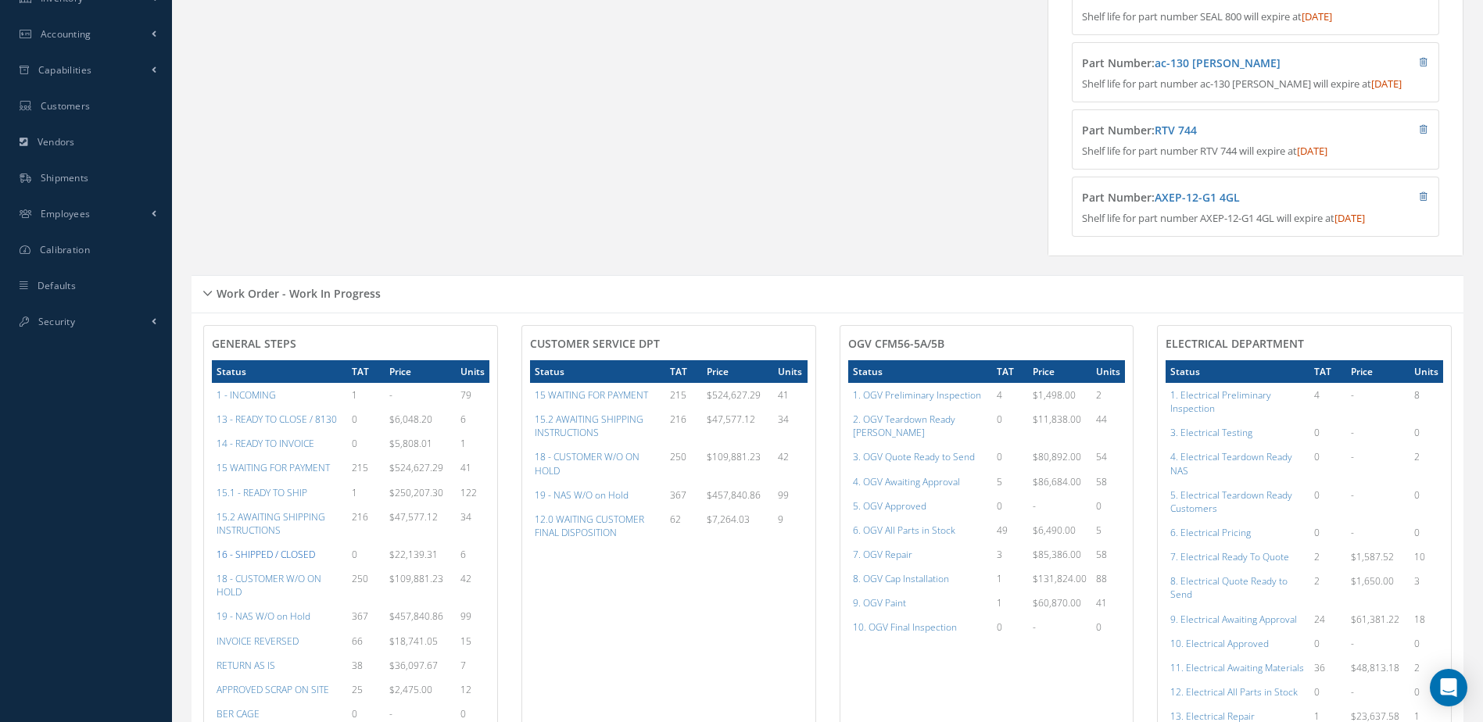
click at [276, 561] on a=22&excludeInternalCustomer=false&excludeInvoicedOrClosed=true&&filtersHidded"] "16 - SHIPPED / CLOSED" at bounding box center [266, 554] width 98 height 13
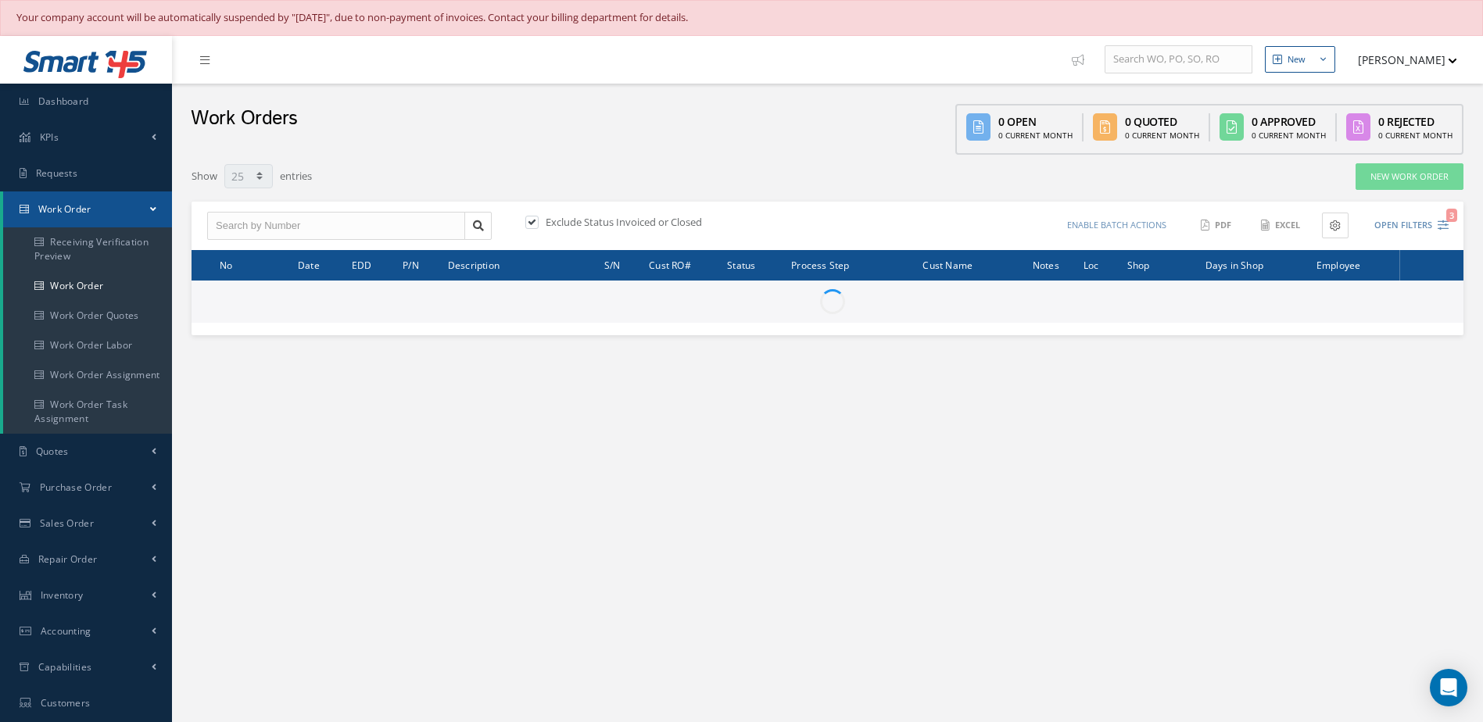
select select "25"
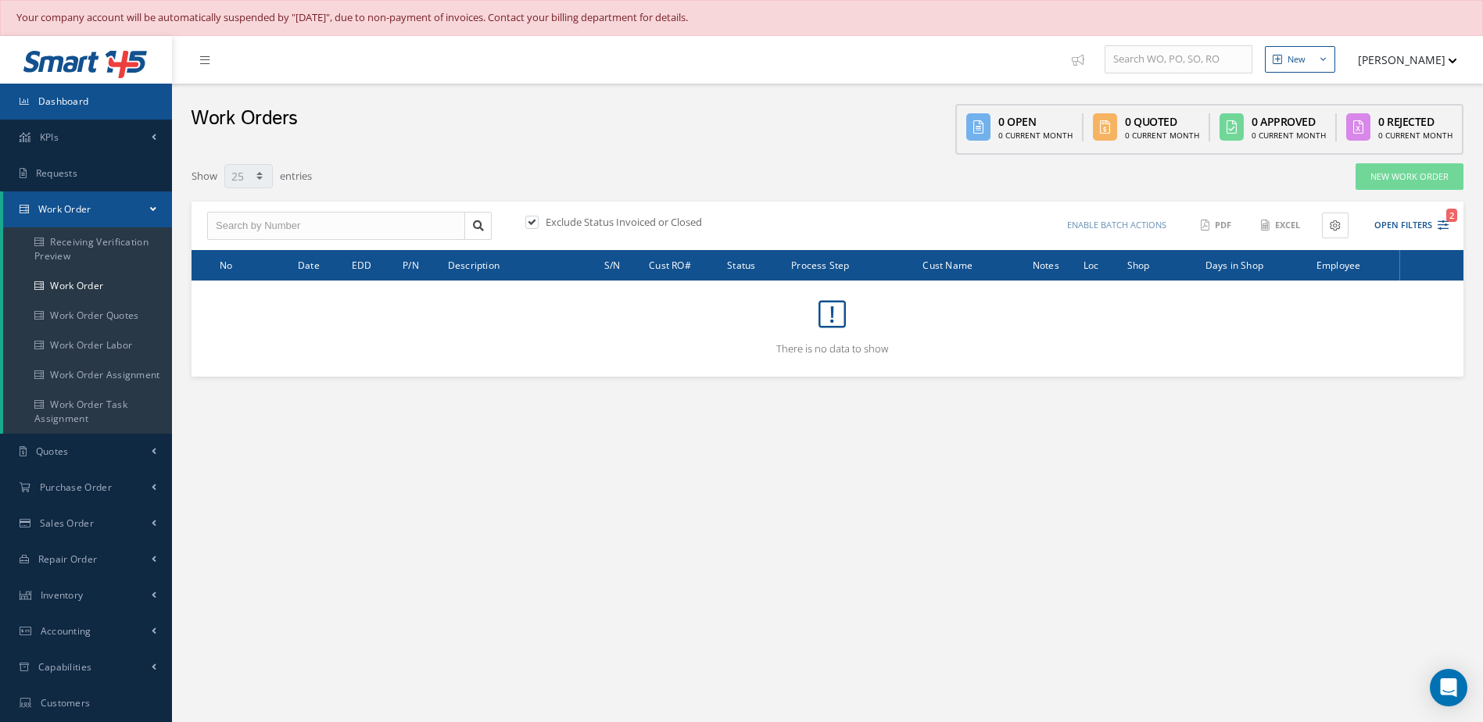
click at [124, 91] on link "Dashboard" at bounding box center [86, 102] width 172 height 36
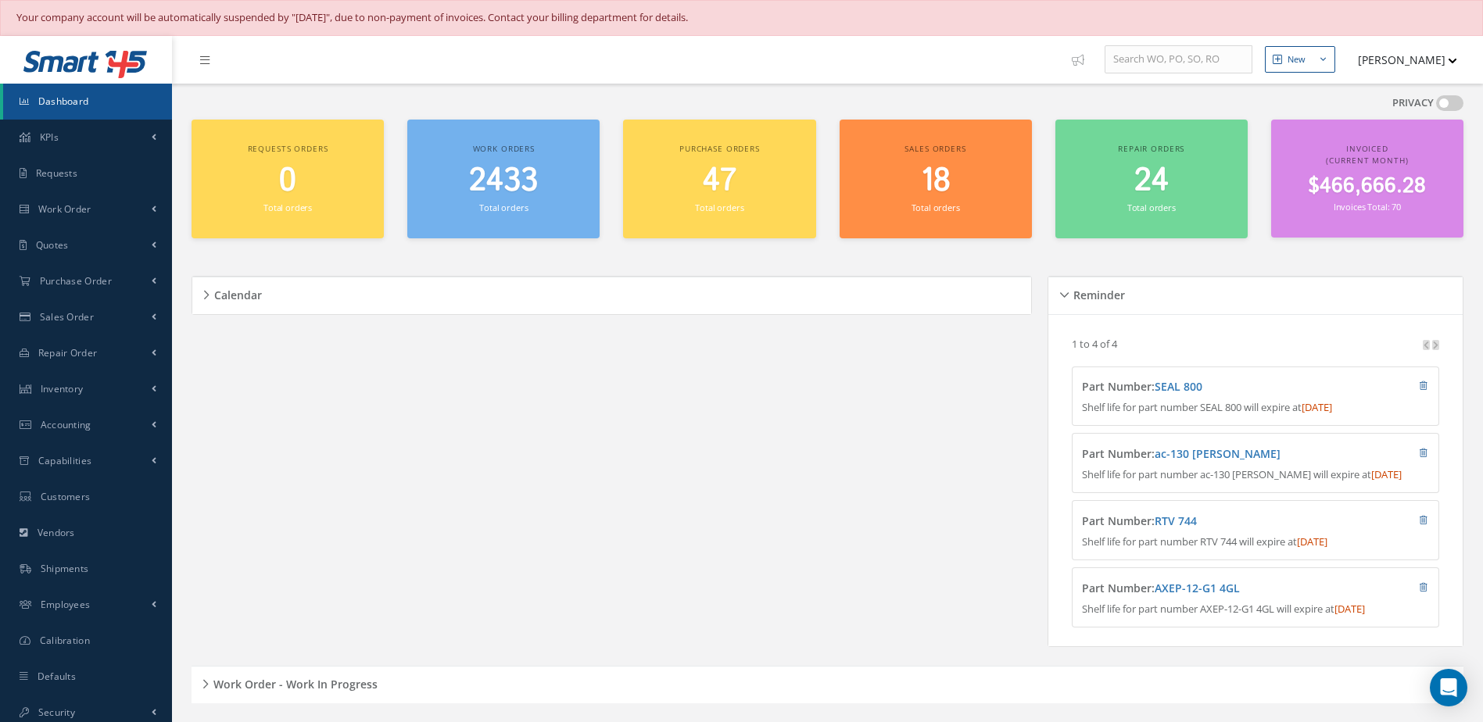
click at [523, 185] on span "2433" at bounding box center [503, 181] width 69 height 45
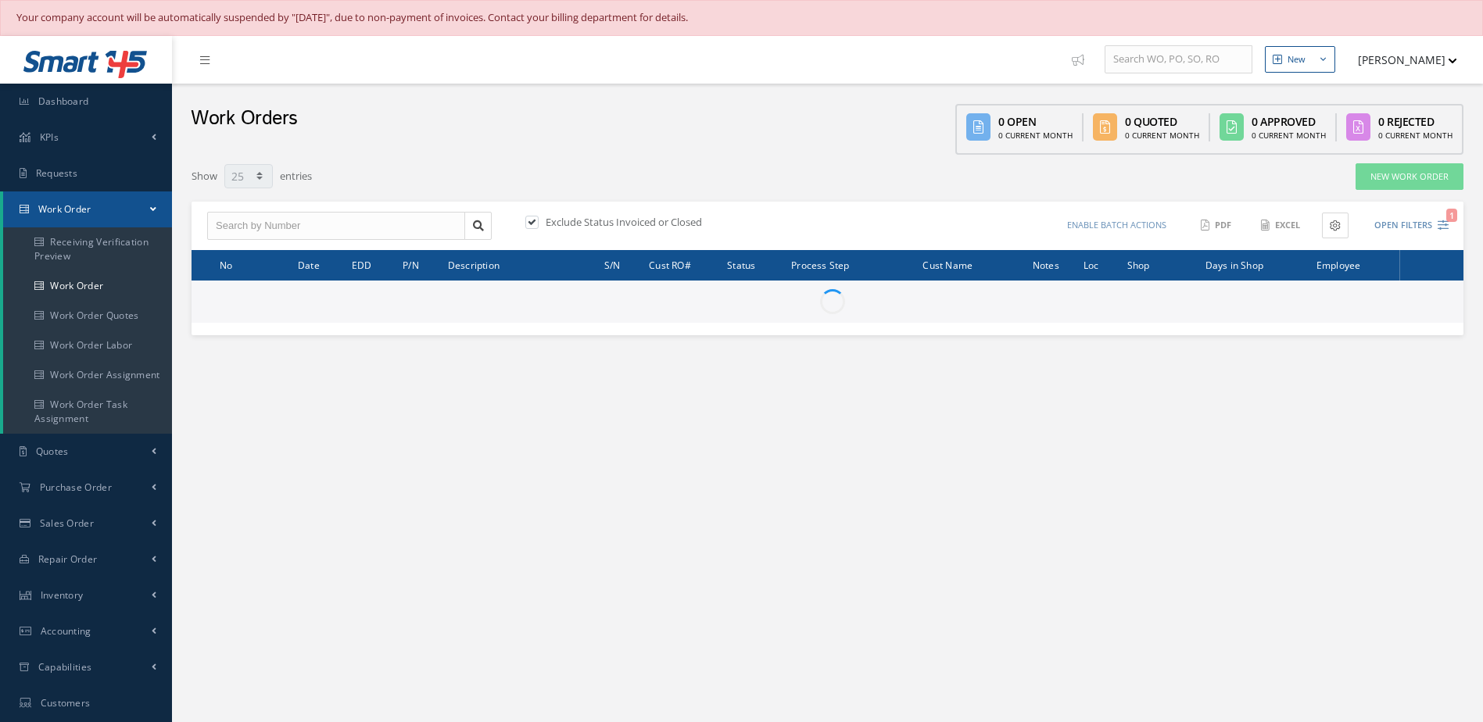
select select "25"
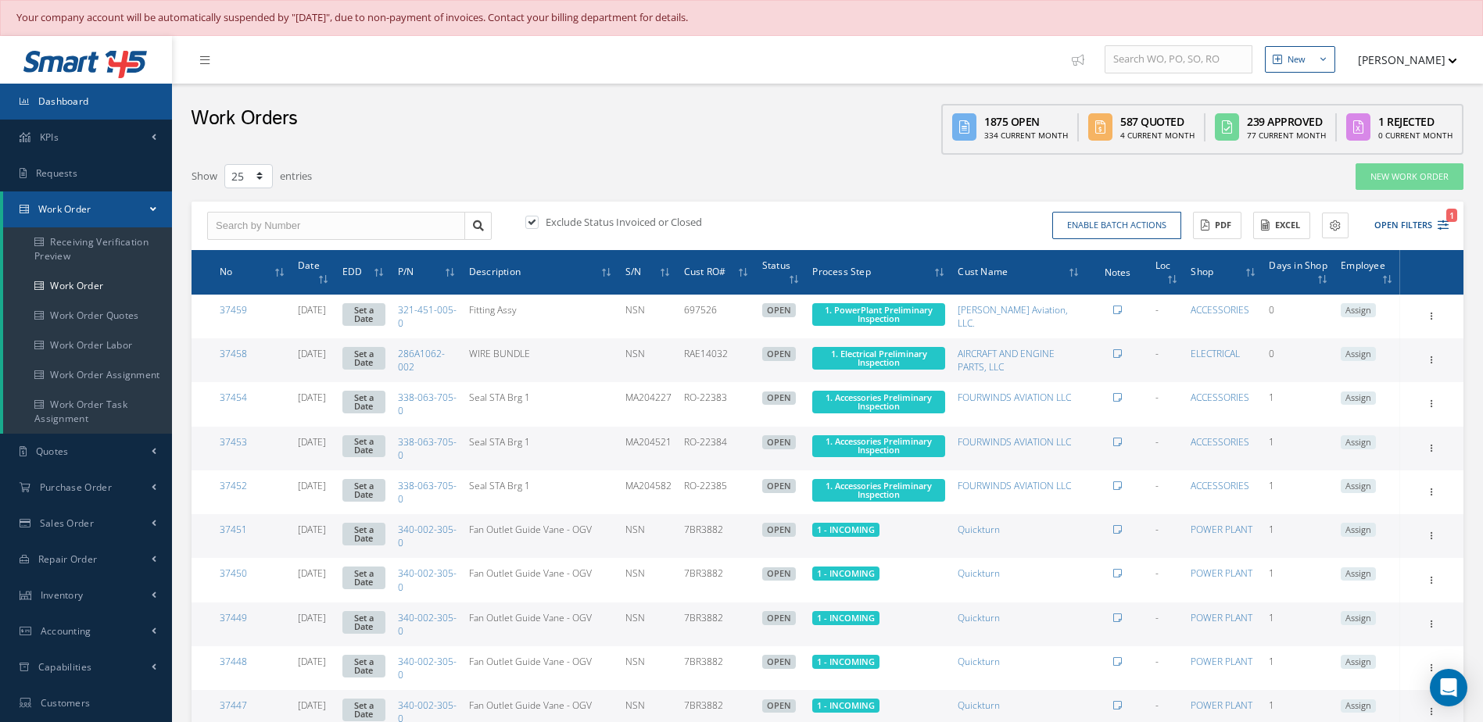
click at [72, 107] on span "Dashboard" at bounding box center [63, 101] width 51 height 13
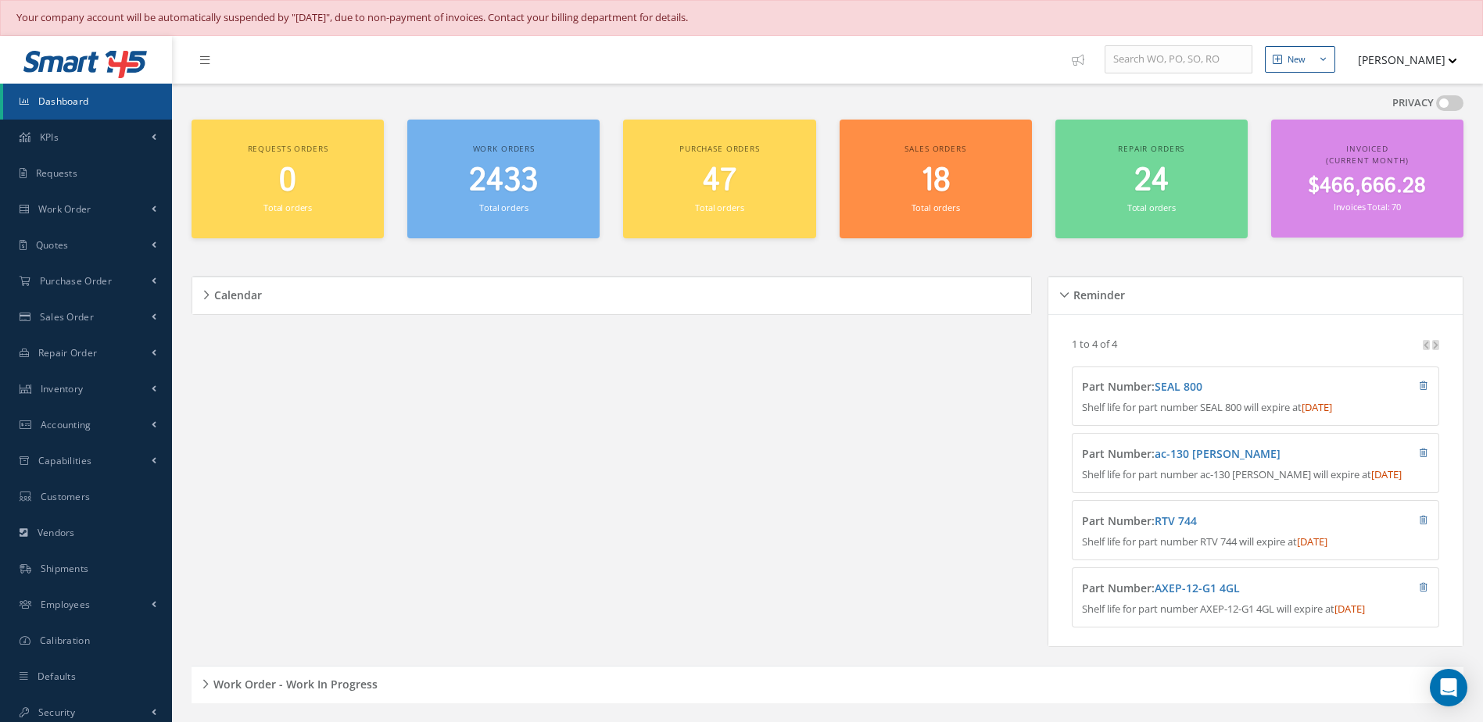
click at [113, 103] on link "Dashboard" at bounding box center [87, 102] width 169 height 36
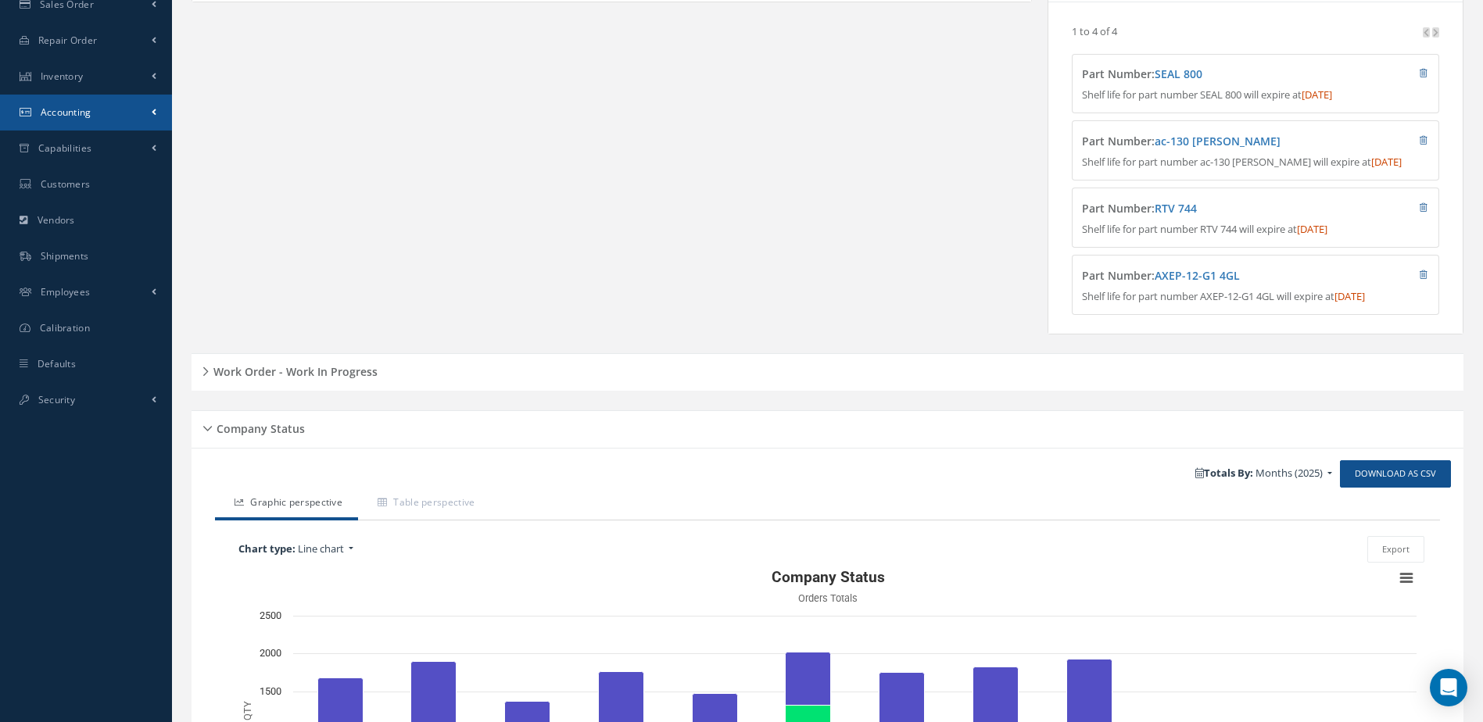
click at [63, 109] on span "Accounting" at bounding box center [66, 112] width 51 height 13
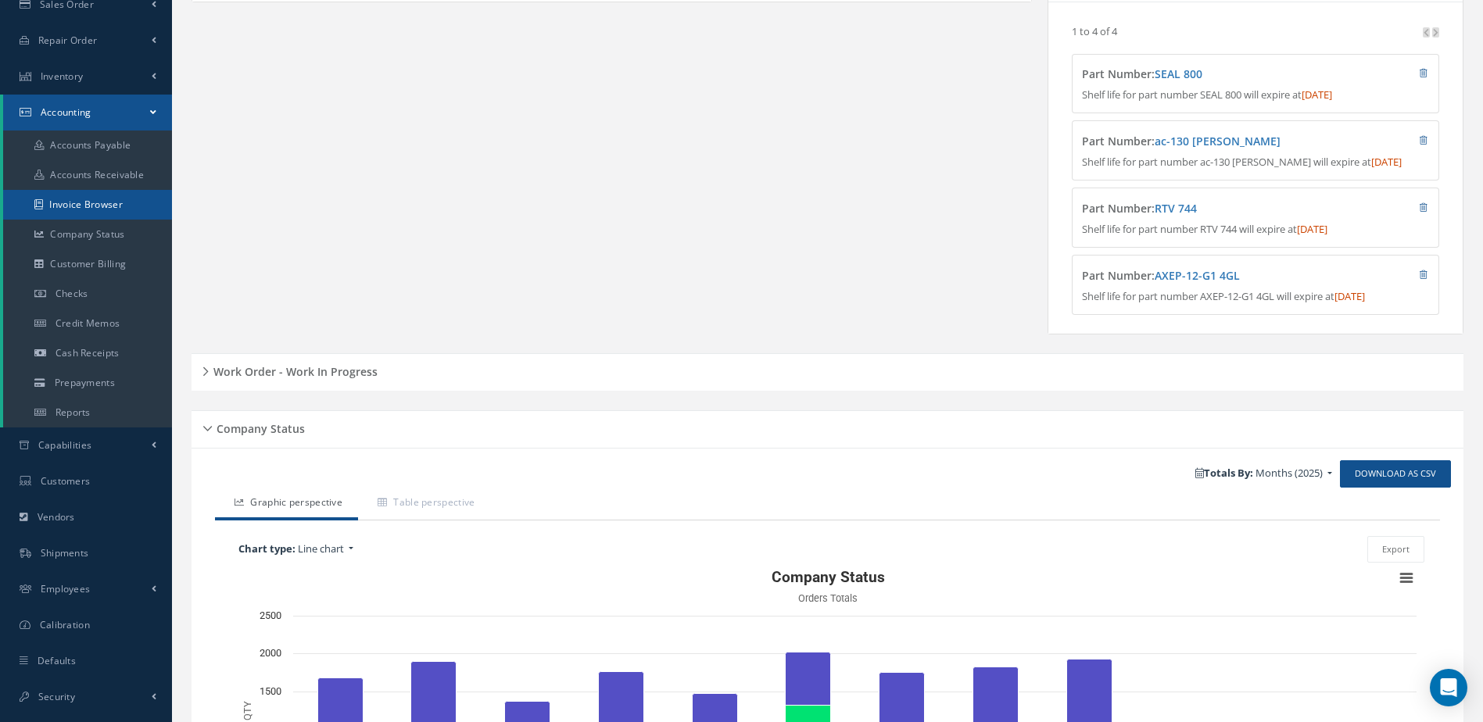
click at [80, 206] on link "Invoice Browser" at bounding box center [87, 205] width 169 height 30
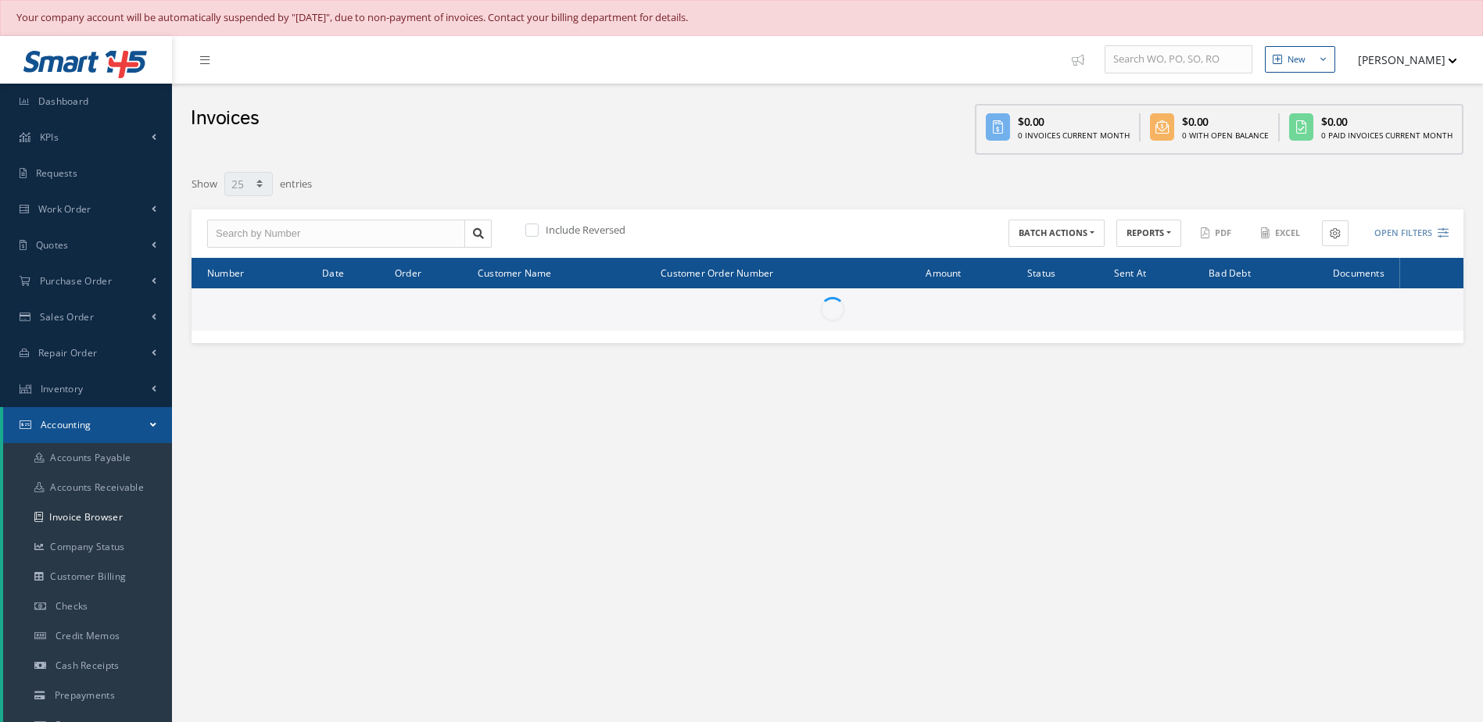
select select "25"
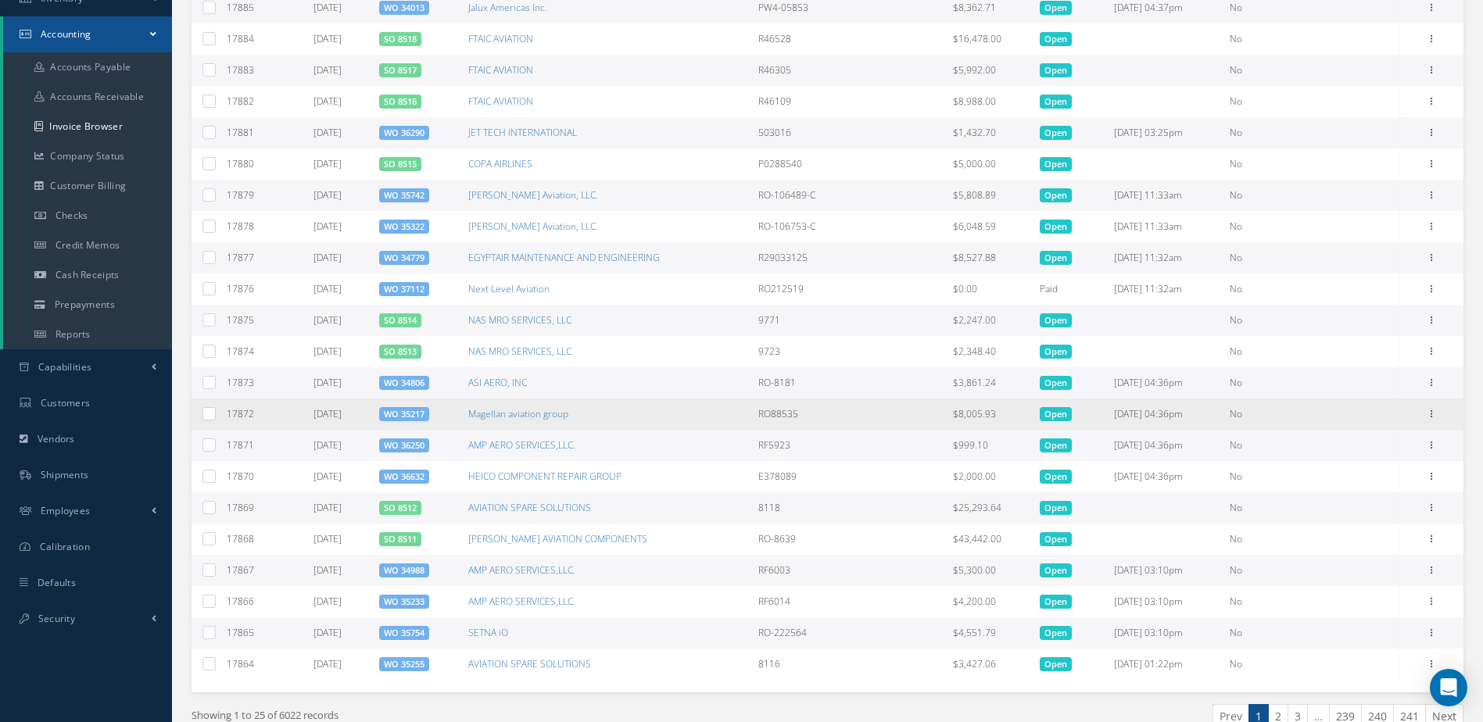
scroll to position [468, 0]
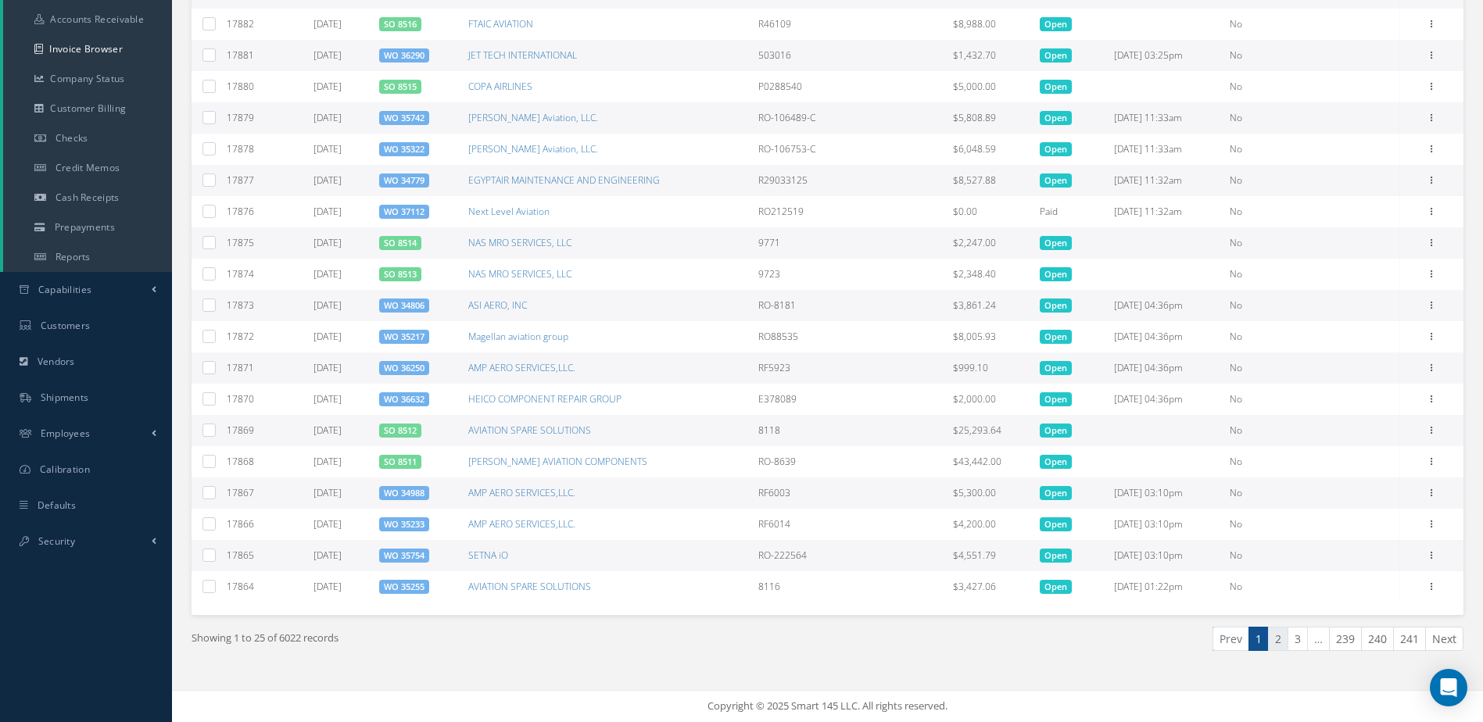
click at [1282, 640] on link "2" at bounding box center [1278, 639] width 20 height 24
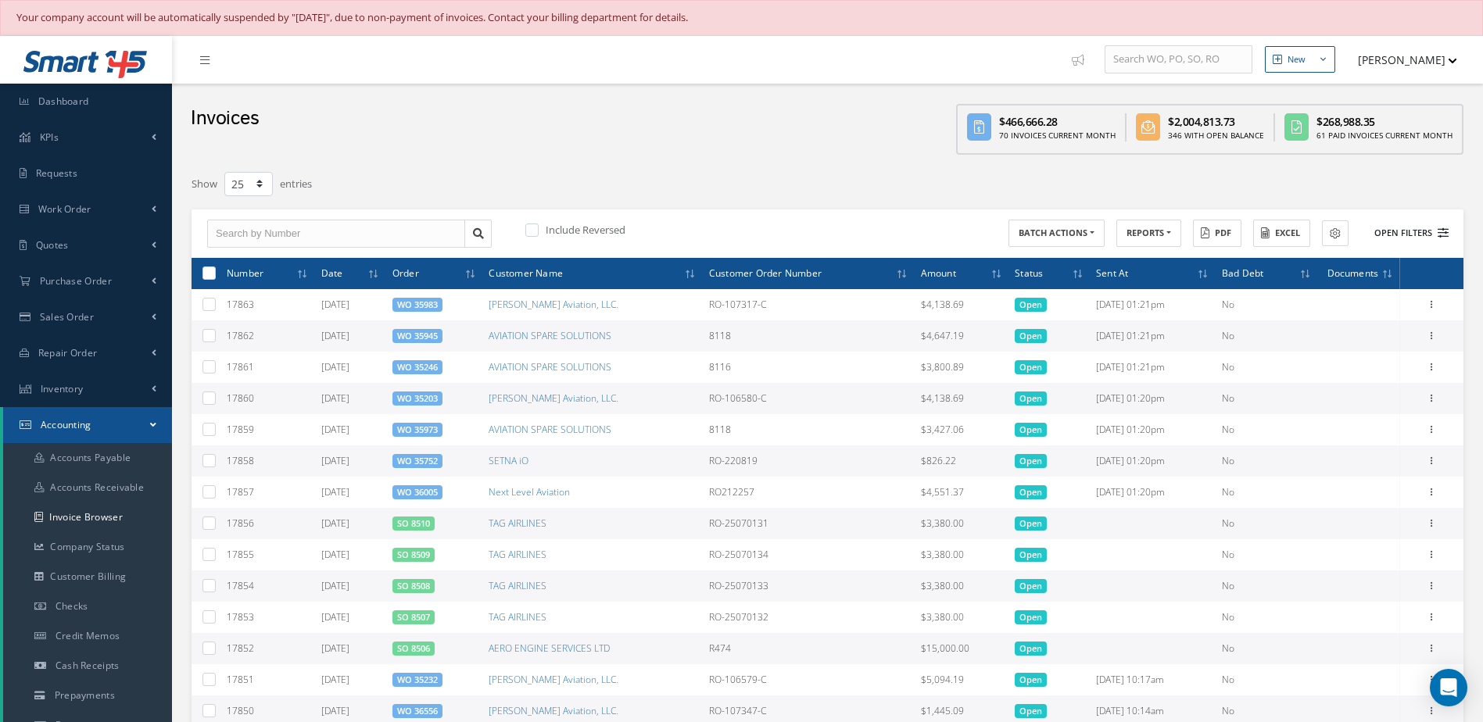
click at [1408, 237] on button "Open Filters" at bounding box center [1404, 233] width 88 height 26
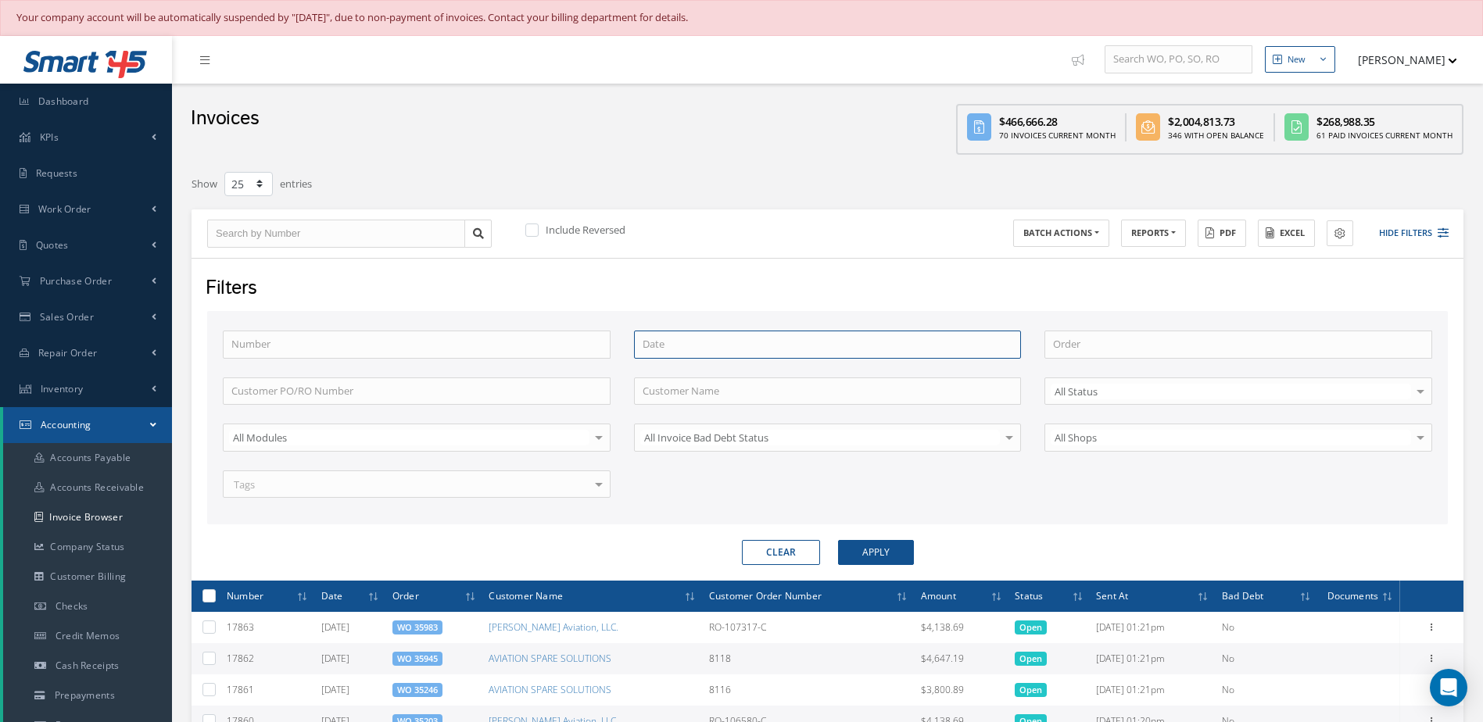
click at [652, 353] on input at bounding box center [828, 345] width 388 height 28
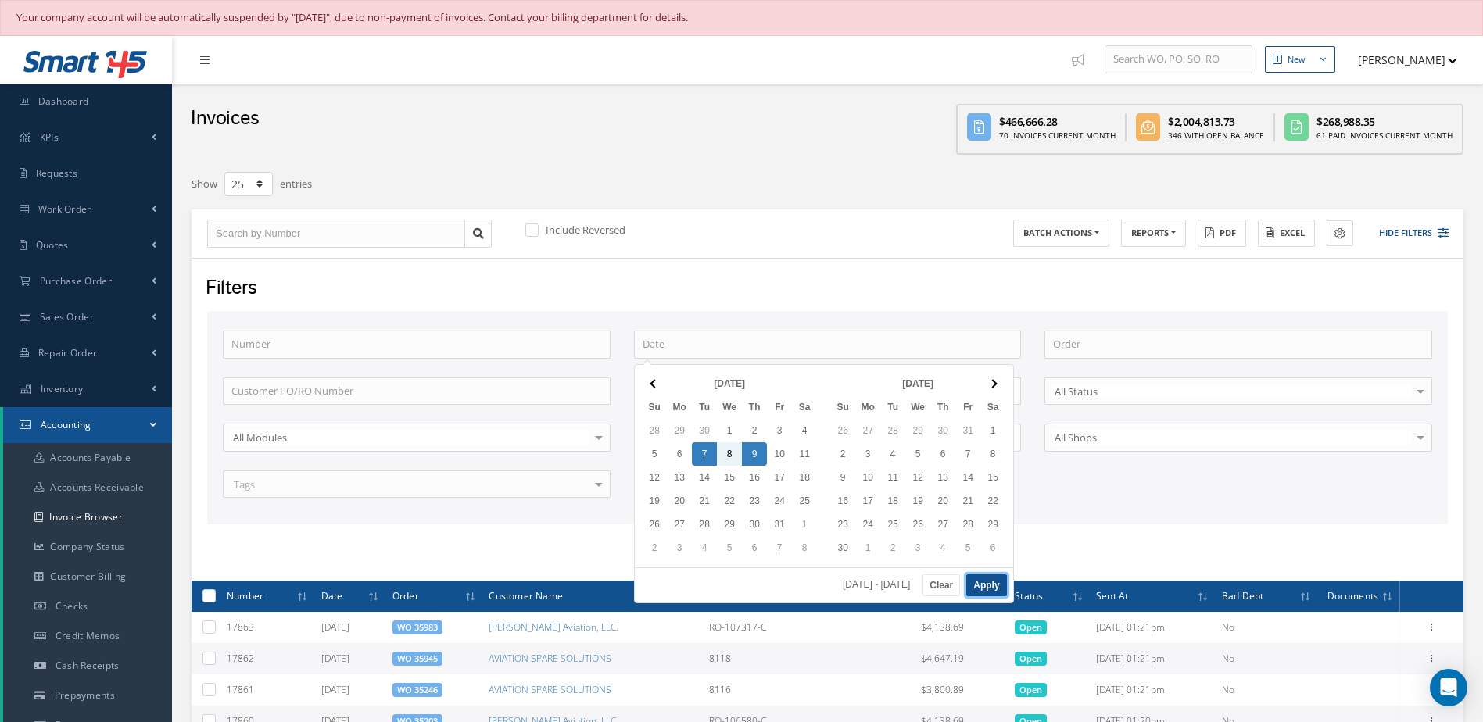
click at [995, 584] on button "Apply" at bounding box center [986, 586] width 40 height 22
type input "[DATE] - [DATE]"
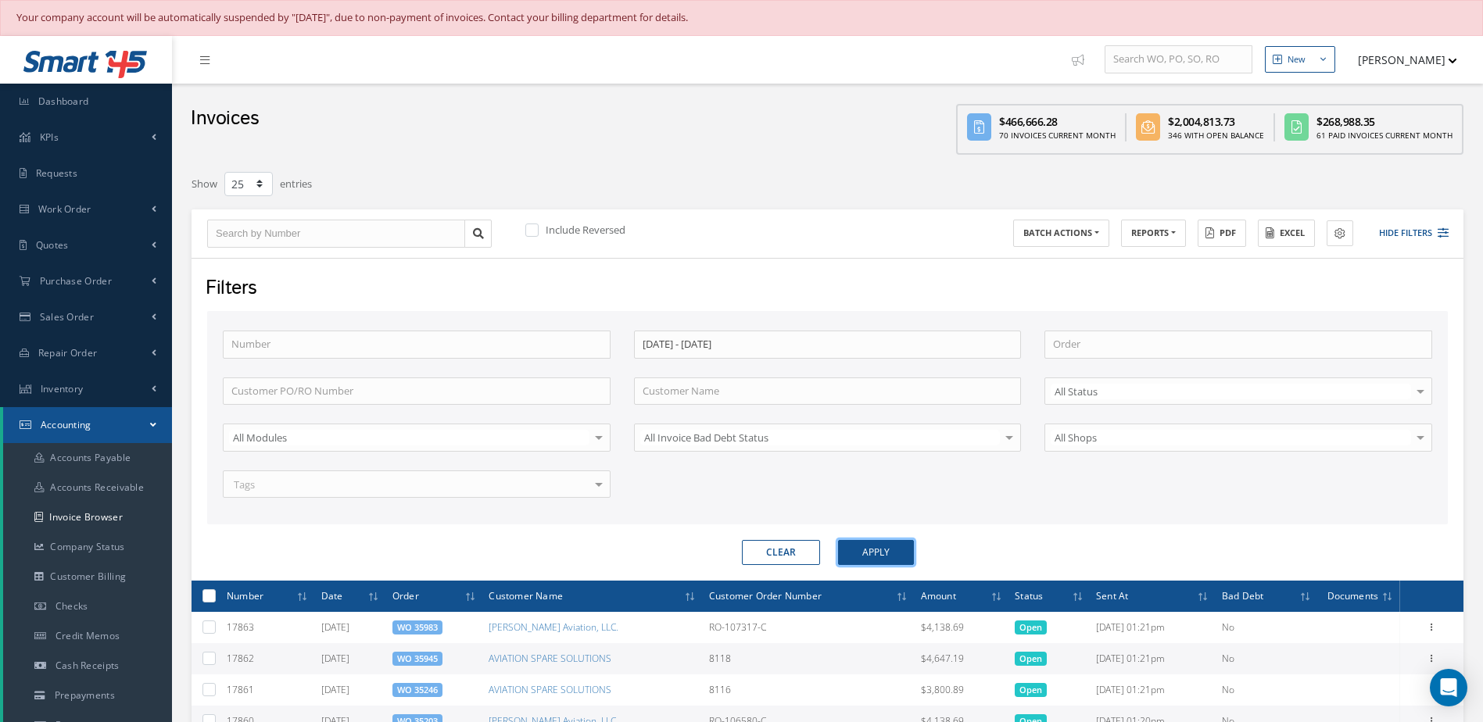
click at [896, 551] on button "Apply" at bounding box center [876, 552] width 76 height 25
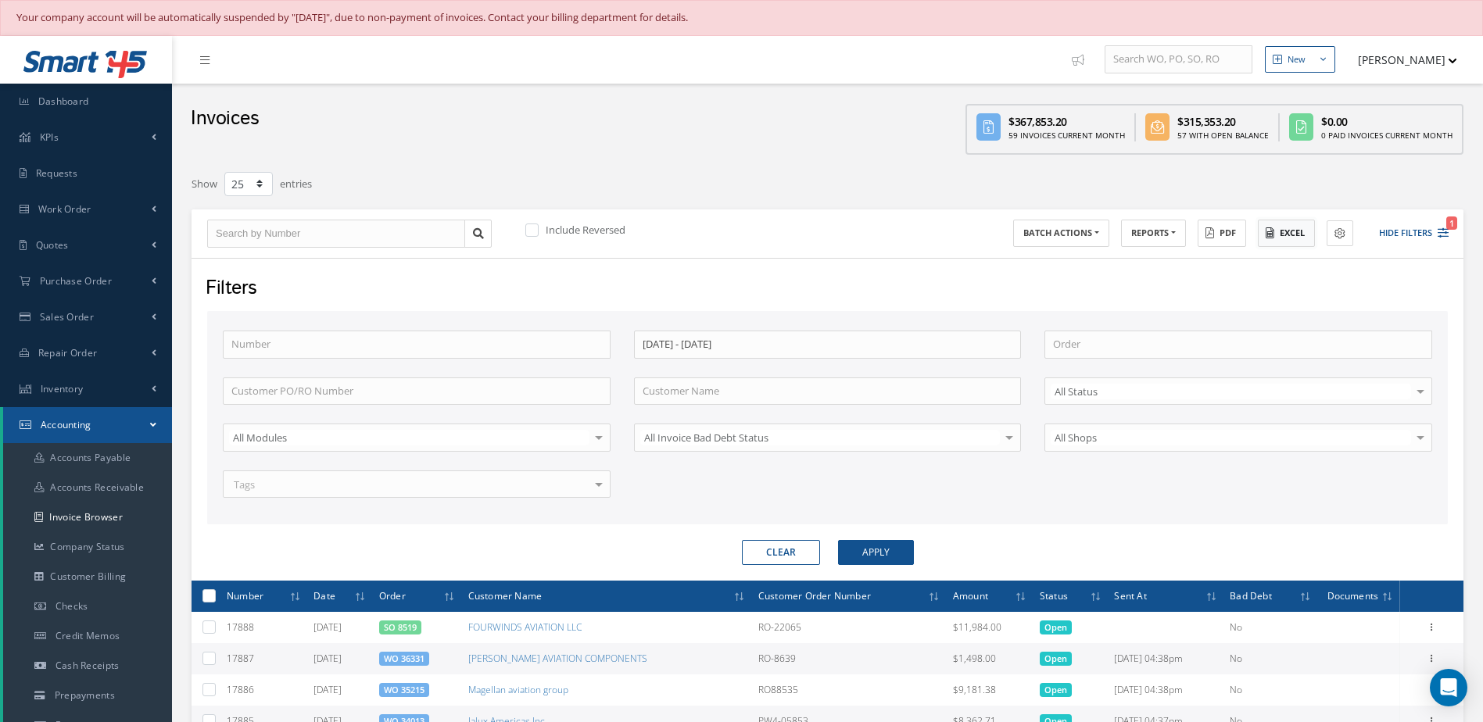
click at [1276, 242] on button "Excel" at bounding box center [1286, 233] width 57 height 27
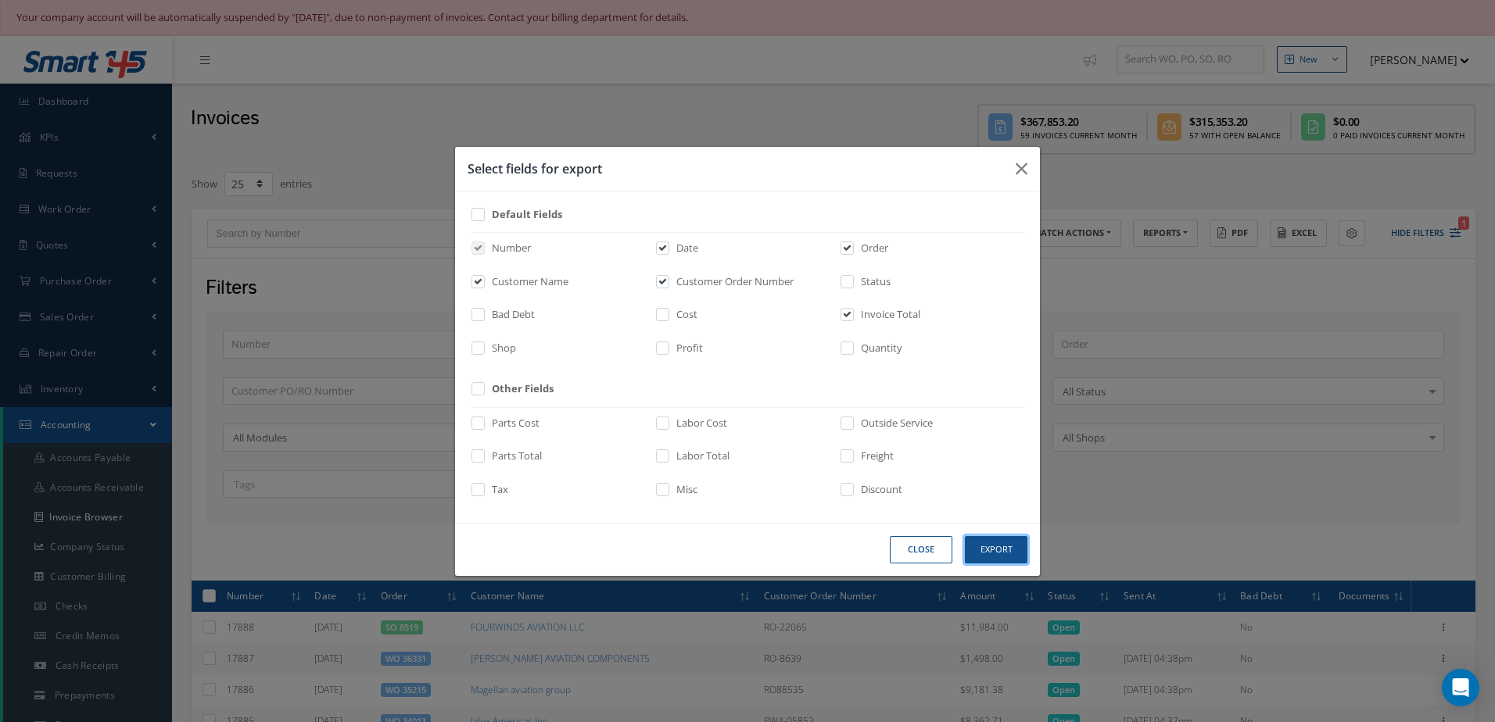
click at [995, 556] on button "Export" at bounding box center [996, 549] width 63 height 27
